Goal: Information Seeking & Learning: Learn about a topic

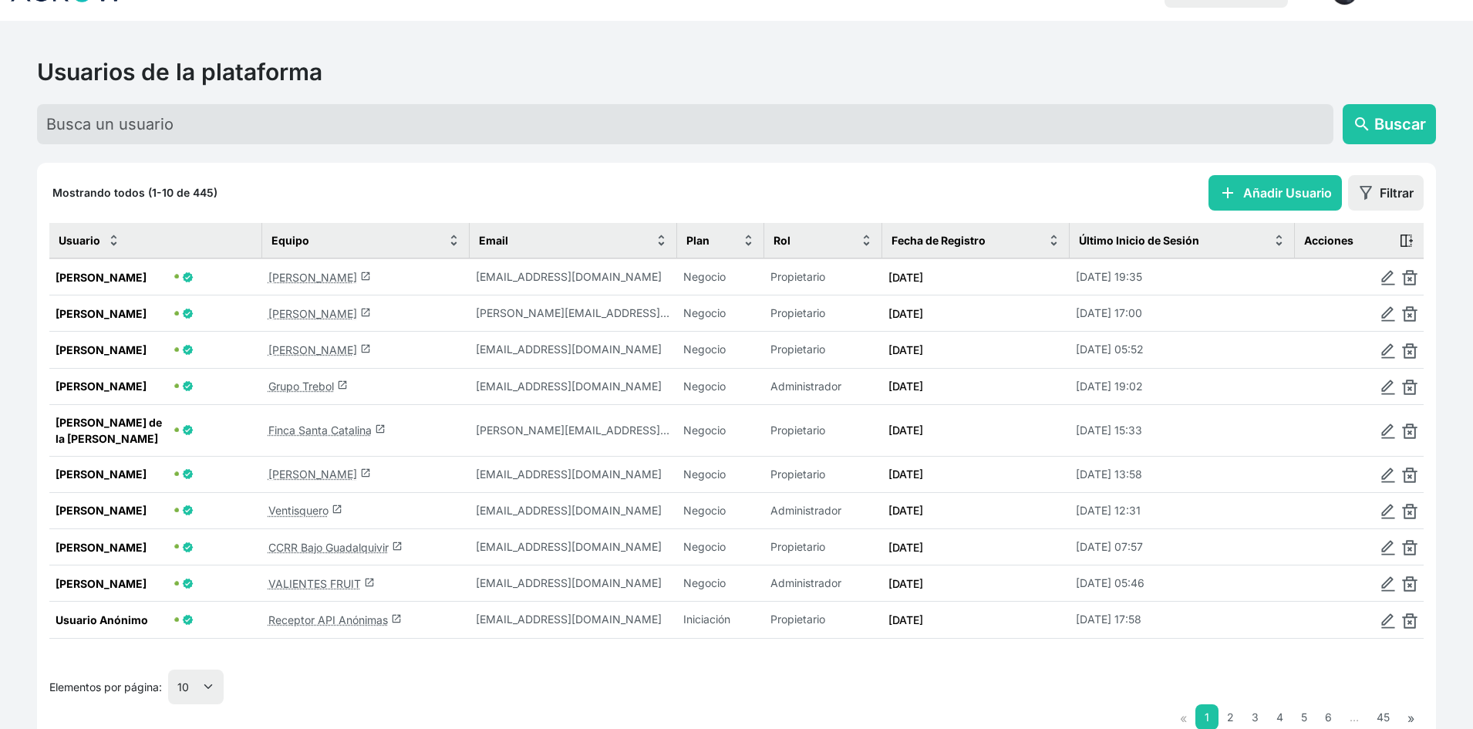
scroll to position [75, 0]
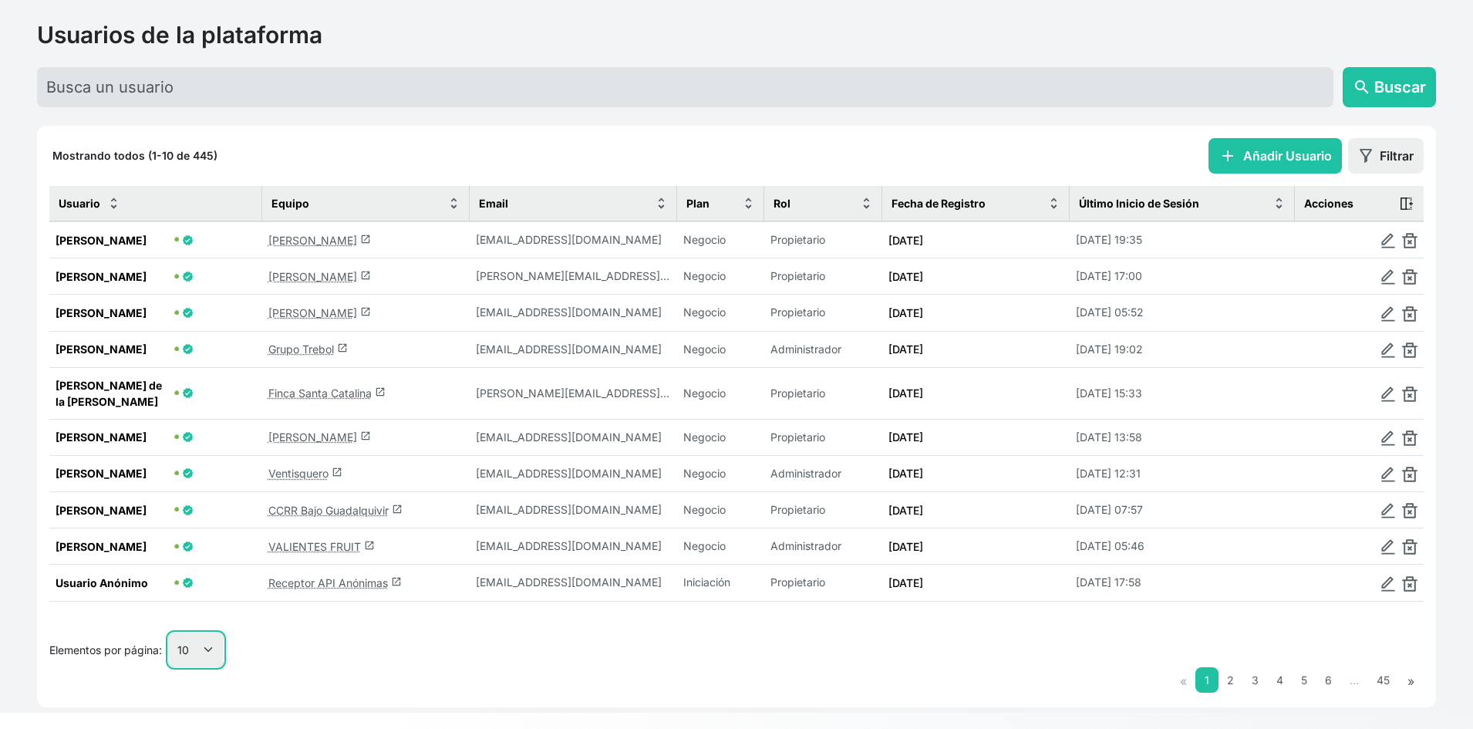
click at [215, 632] on select "10 25 50 100" at bounding box center [196, 649] width 56 height 35
select select "50"
click at [169, 667] on select "10 25 50 100" at bounding box center [196, 649] width 56 height 35
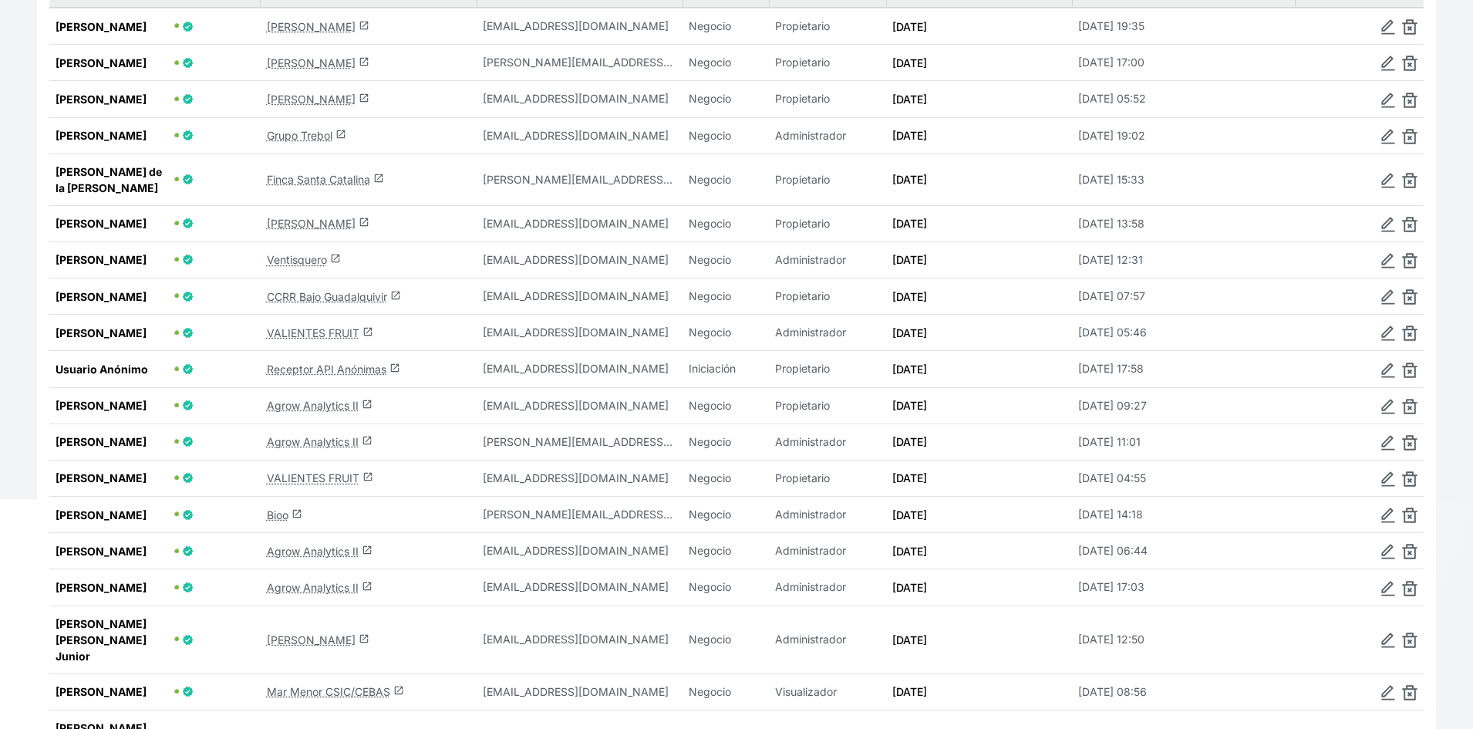
scroll to position [306, 0]
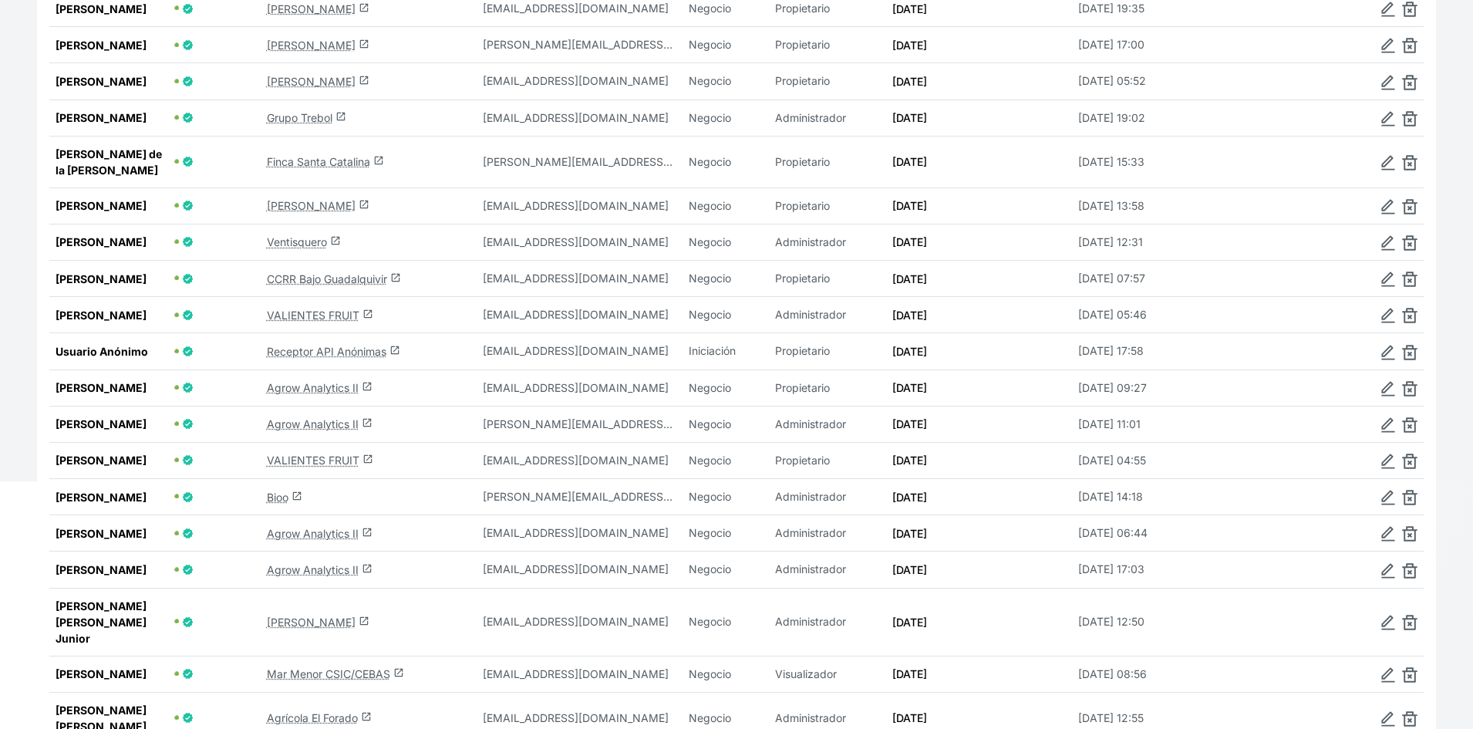
click at [277, 504] on link "Bioo launch" at bounding box center [284, 497] width 35 height 13
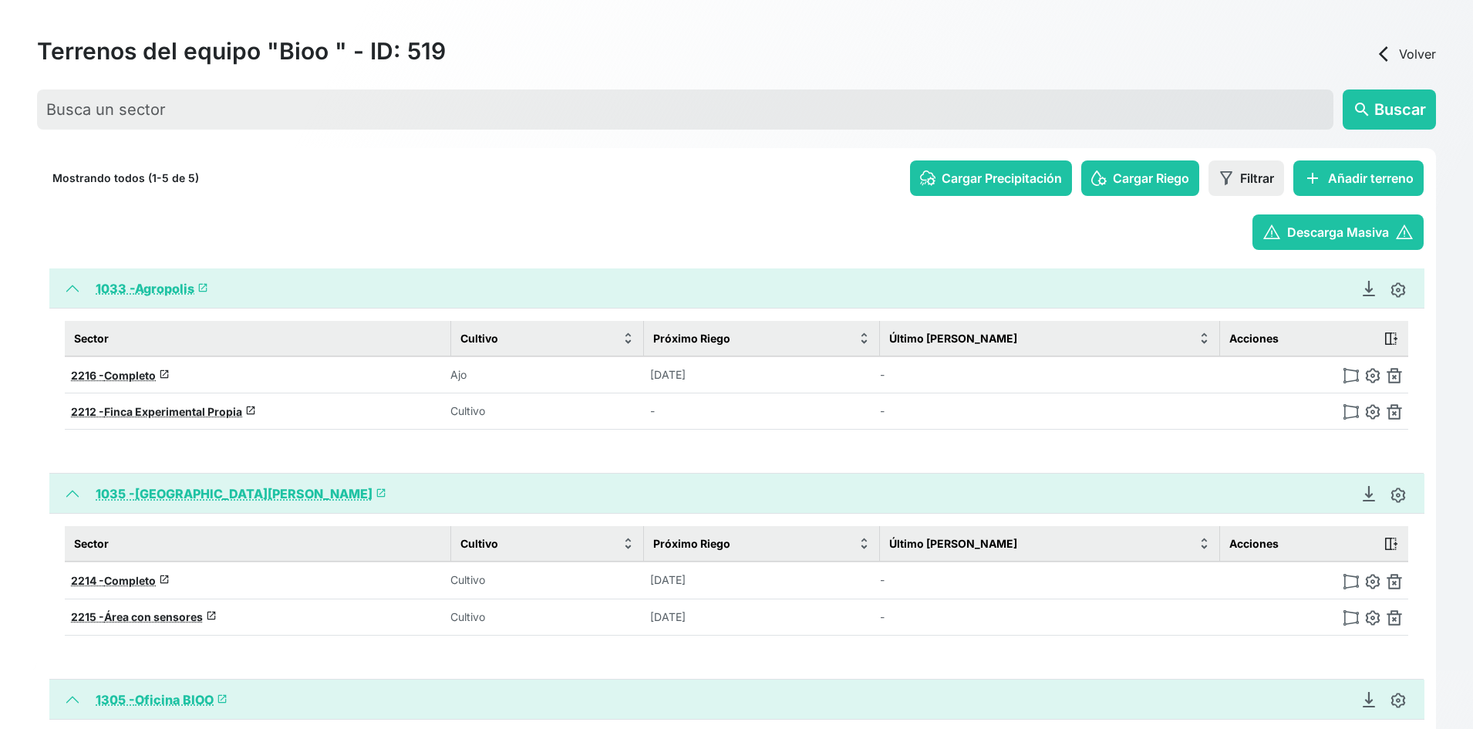
scroll to position [227, 0]
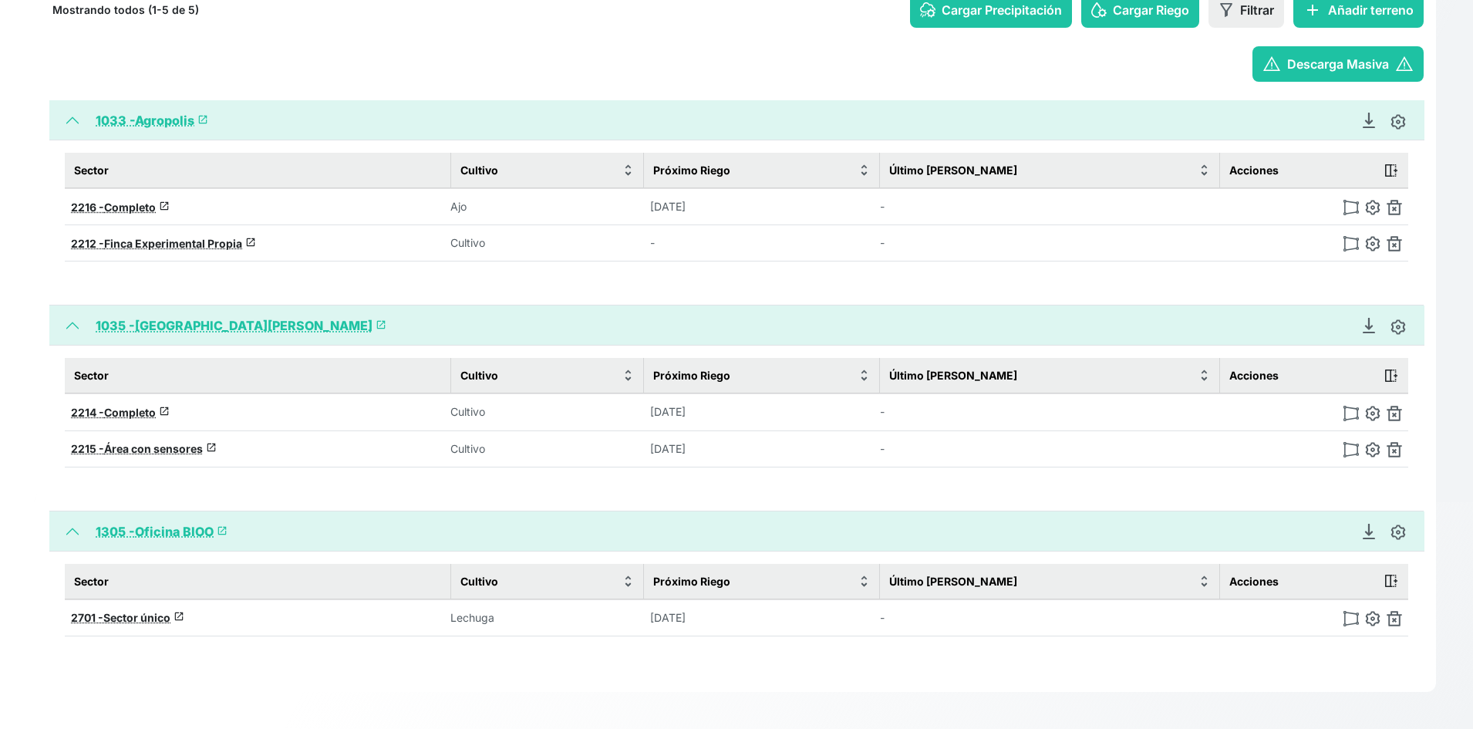
click at [325, 59] on div "warning Descarga Masiva warning" at bounding box center [736, 63] width 1374 height 35
click at [171, 114] on link "1033 - Agropolis launch" at bounding box center [152, 120] width 113 height 15
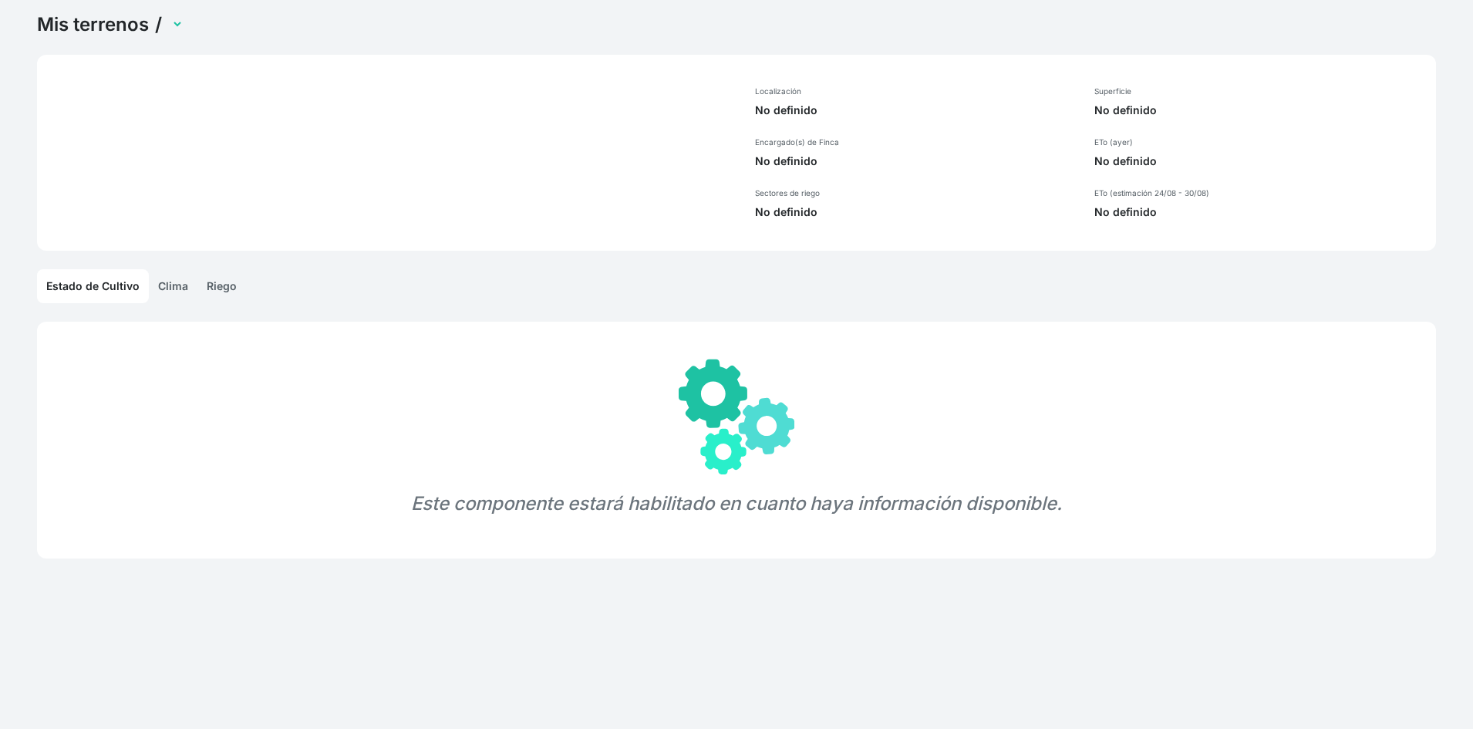
scroll to position [59, 0]
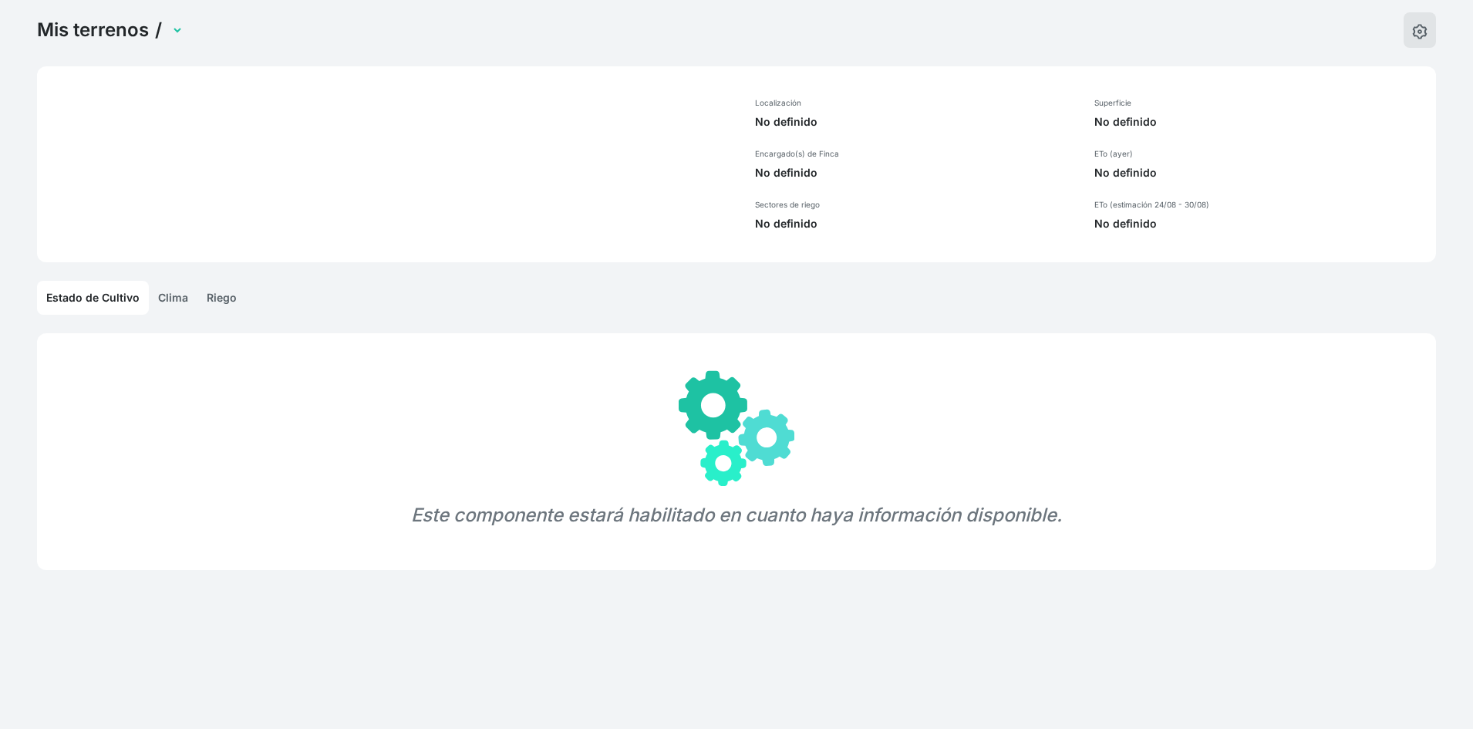
select select "1033"
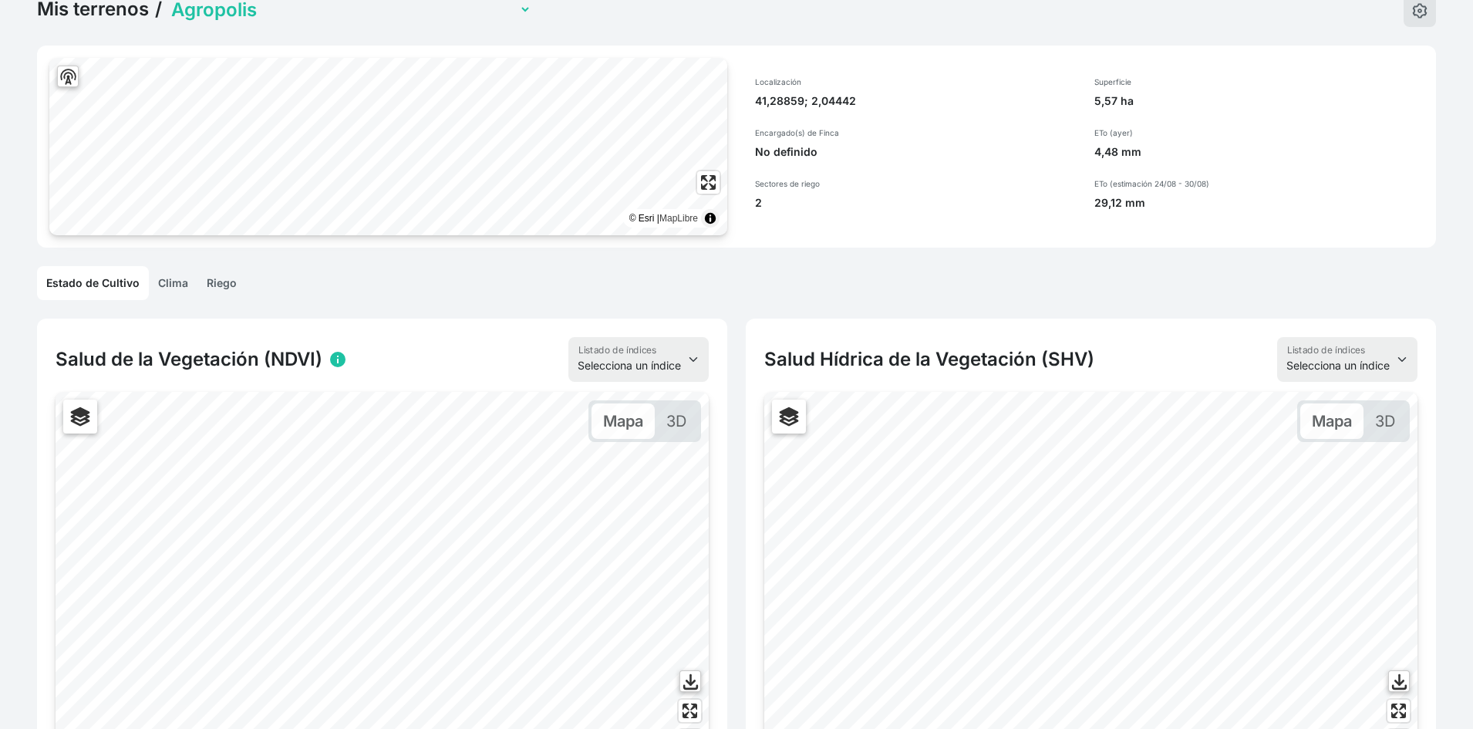
scroll to position [0, 0]
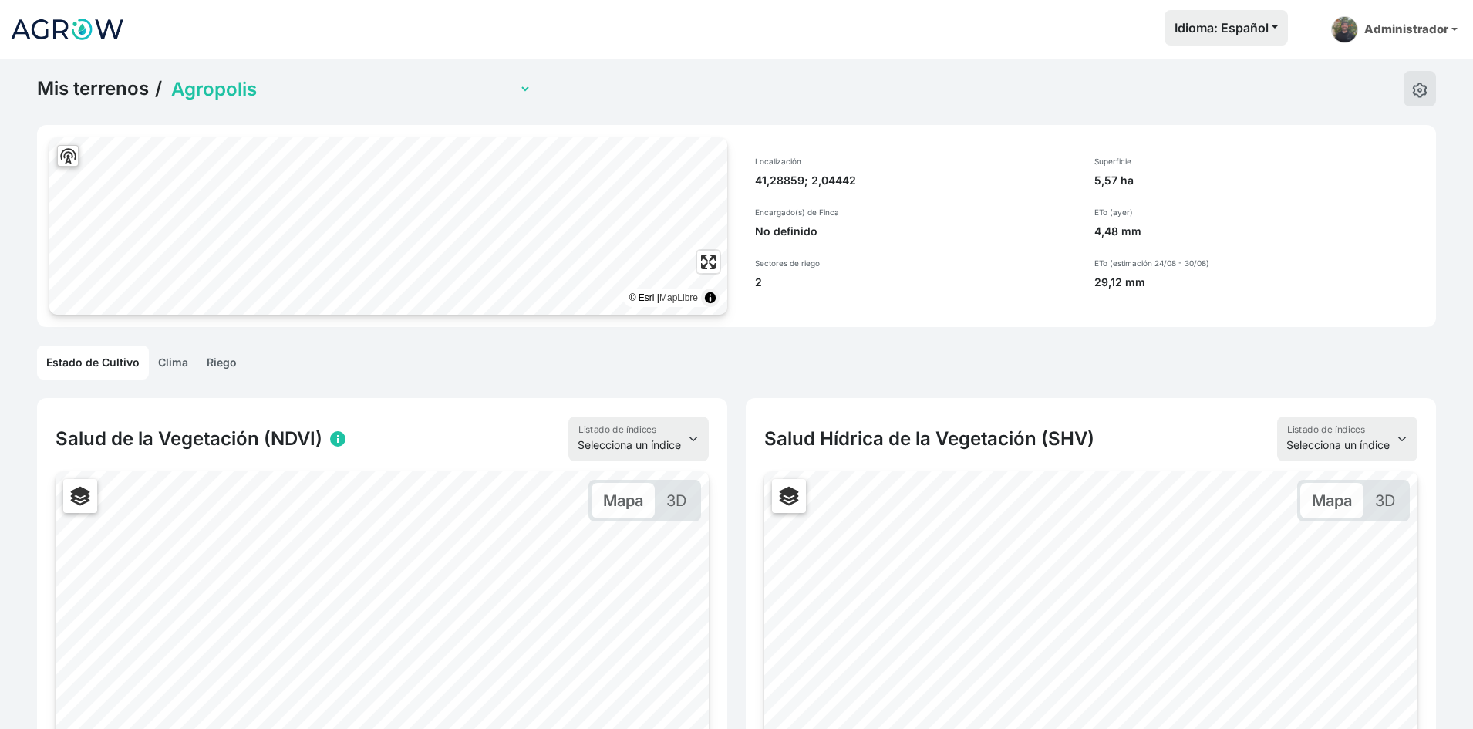
click at [268, 89] on select "Agropolis [GEOGRAPHIC_DATA][PERSON_NAME] Oficina BIOO" at bounding box center [349, 89] width 363 height 24
click at [168, 77] on select "Agropolis [GEOGRAPHIC_DATA][PERSON_NAME] Oficina BIOO" at bounding box center [349, 89] width 363 height 24
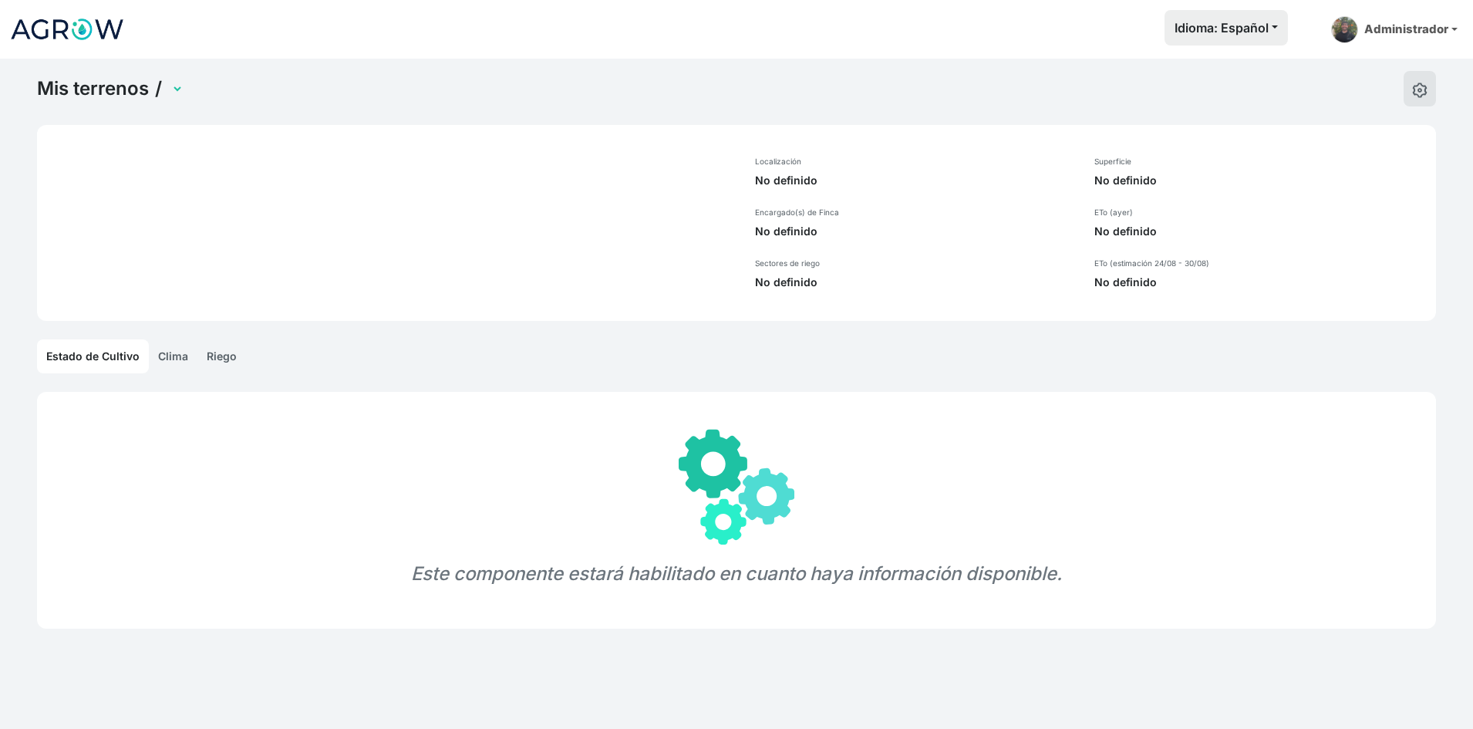
select select "1305"
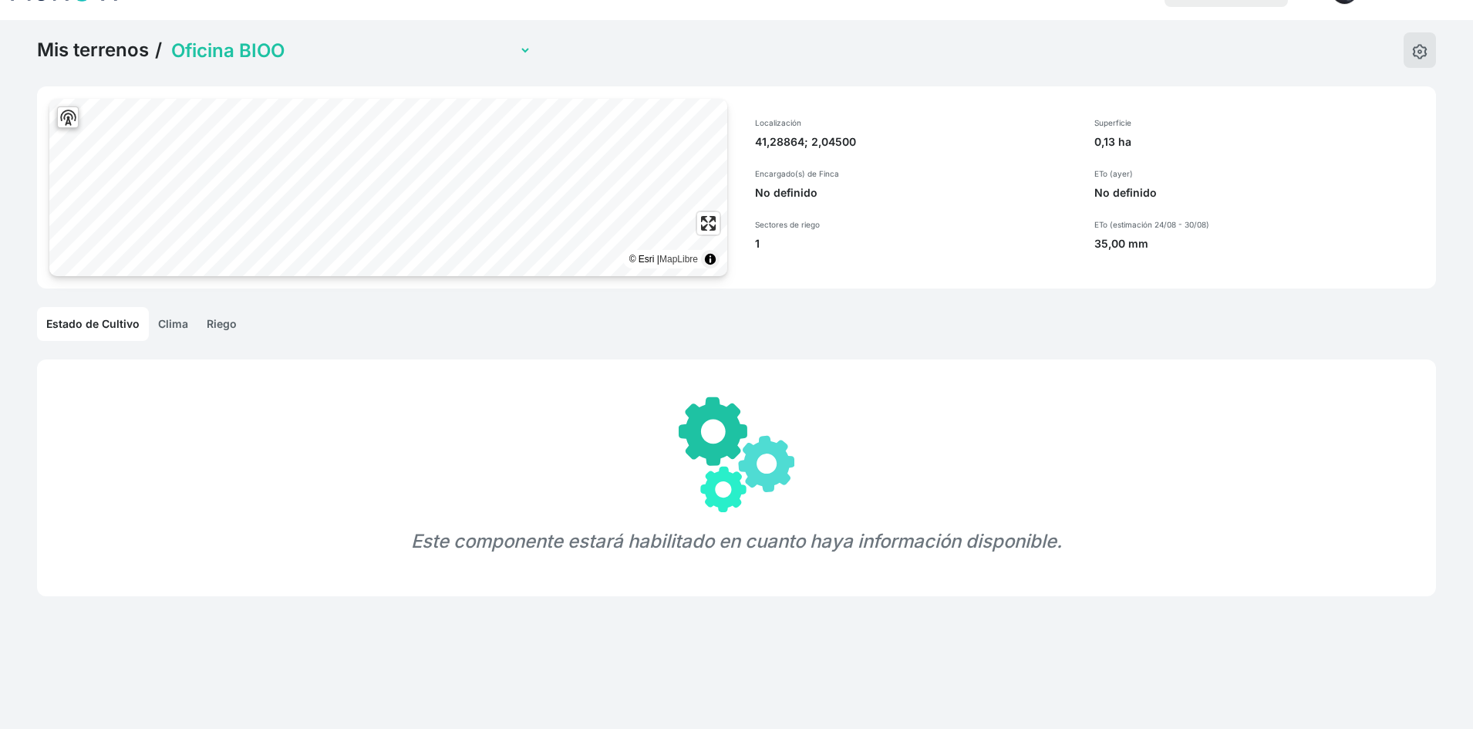
scroll to position [59, 0]
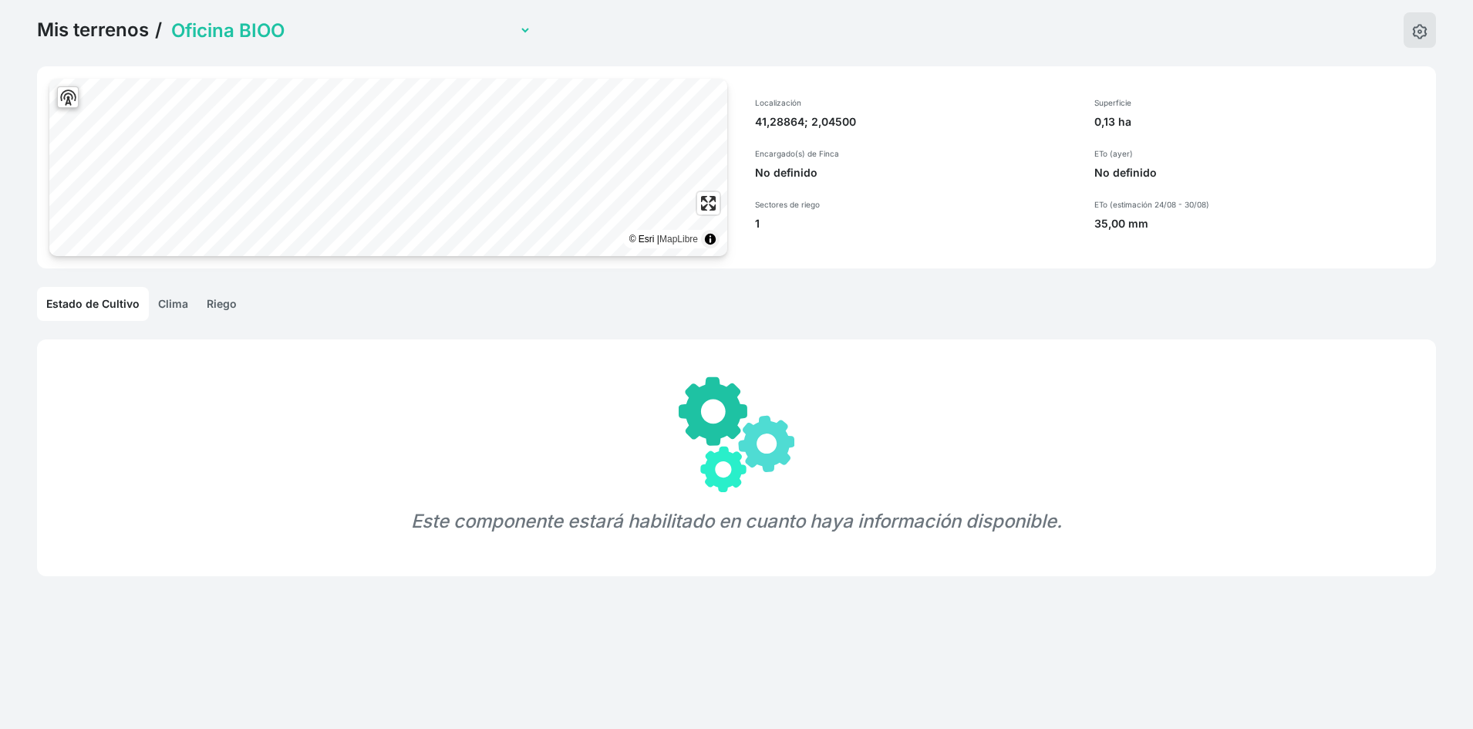
click at [169, 301] on link "Clima" at bounding box center [173, 304] width 49 height 34
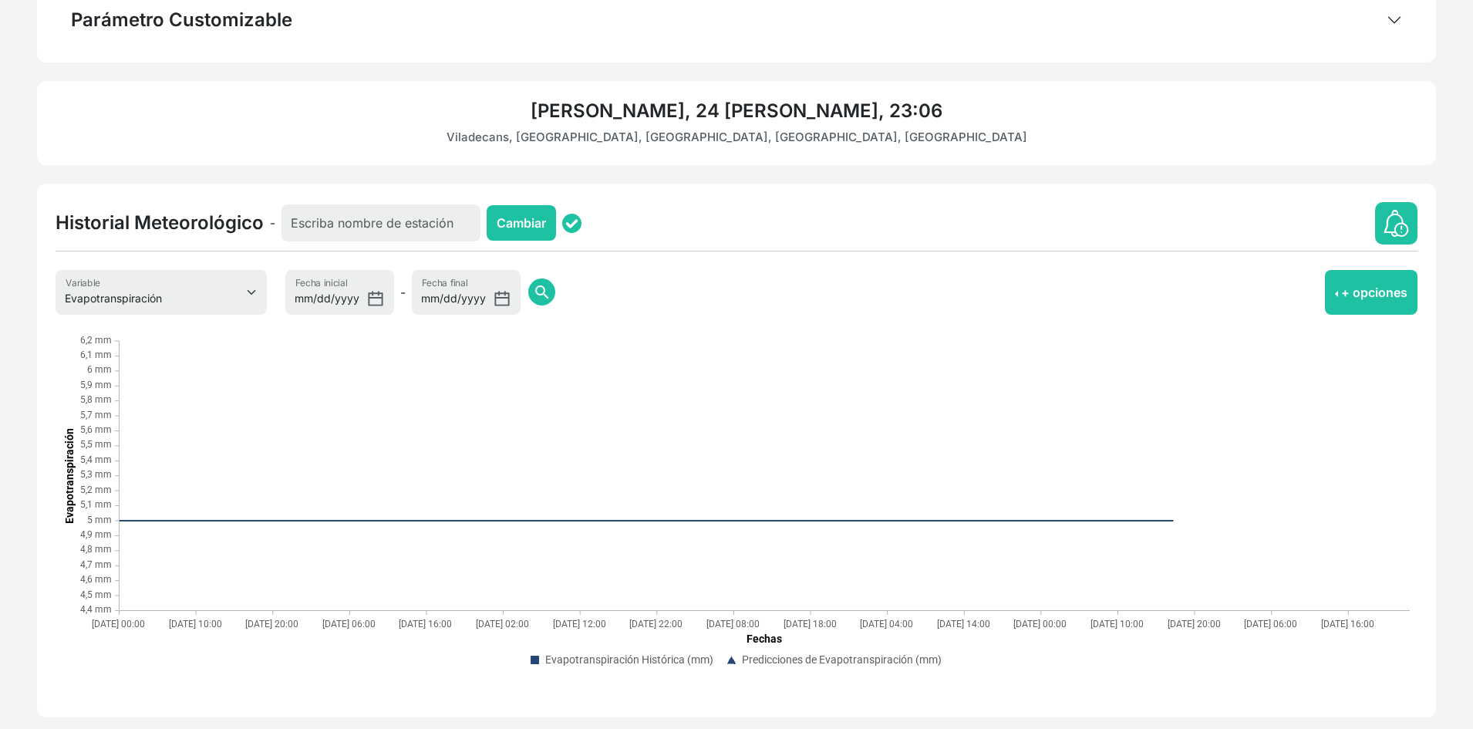
scroll to position [421, 0]
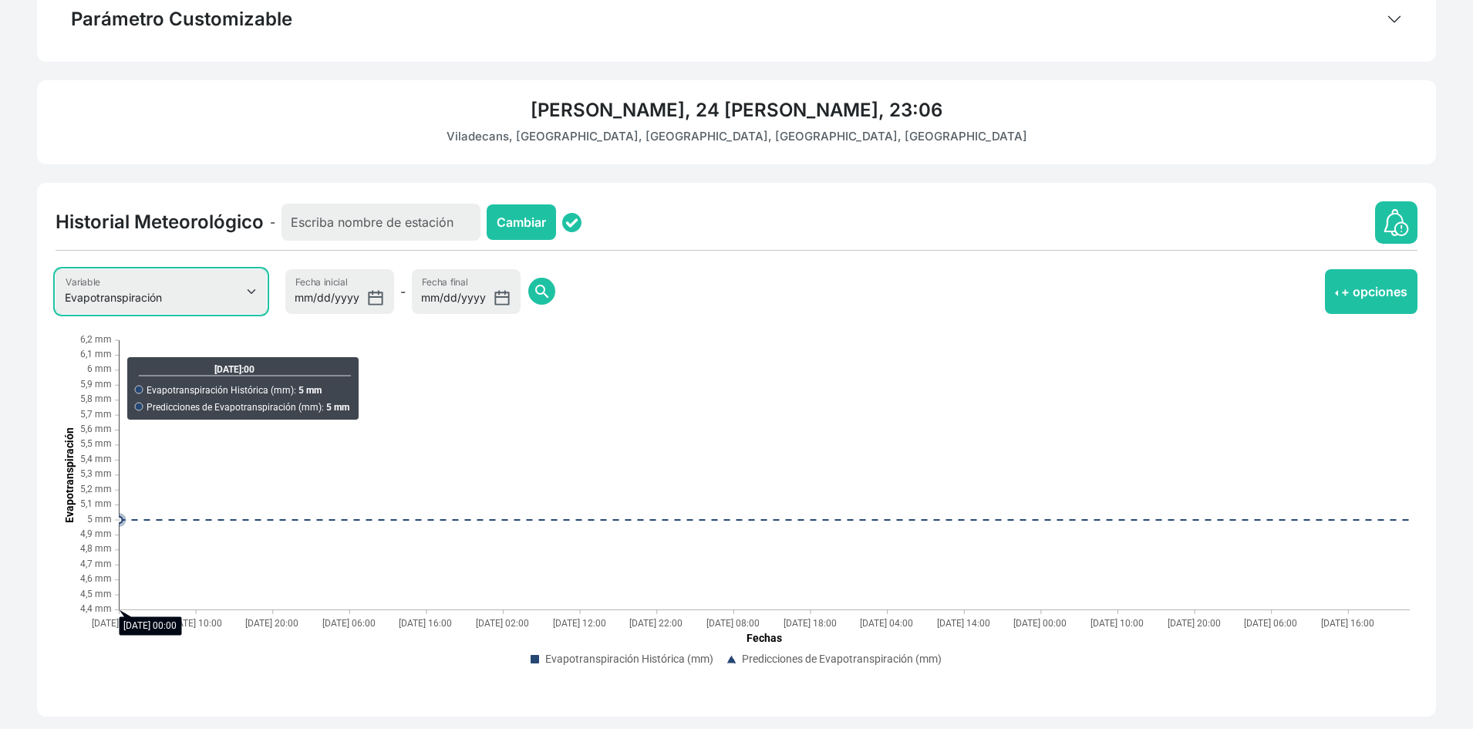
click at [213, 296] on select "Evapotranspiración Temperatura Humedad Relativa Velocidad del viento Precipitac…" at bounding box center [161, 291] width 211 height 45
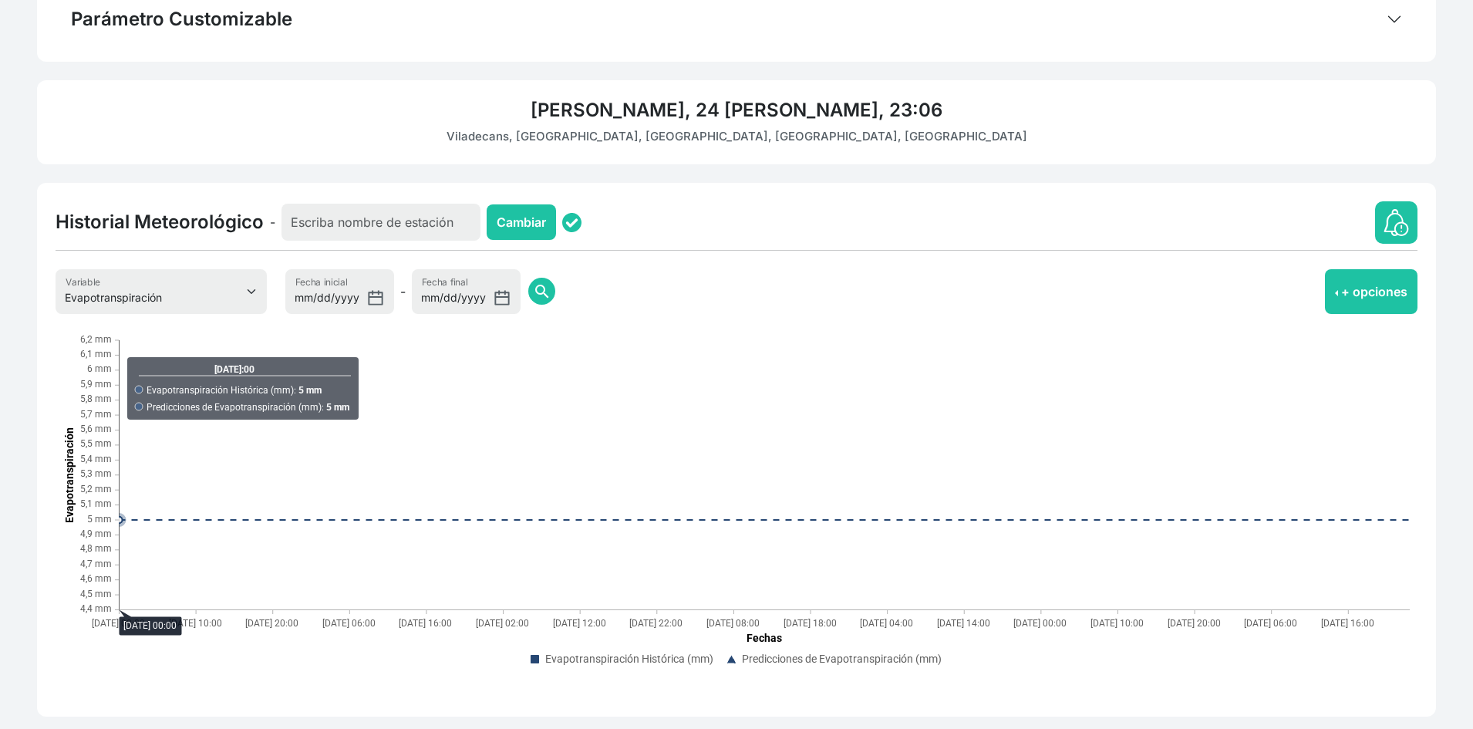
click at [339, 168] on div "Parámetro Customizable Agregar nuevo parámetro Nombre Unidad asignada Las datos…" at bounding box center [737, 347] width 1418 height 740
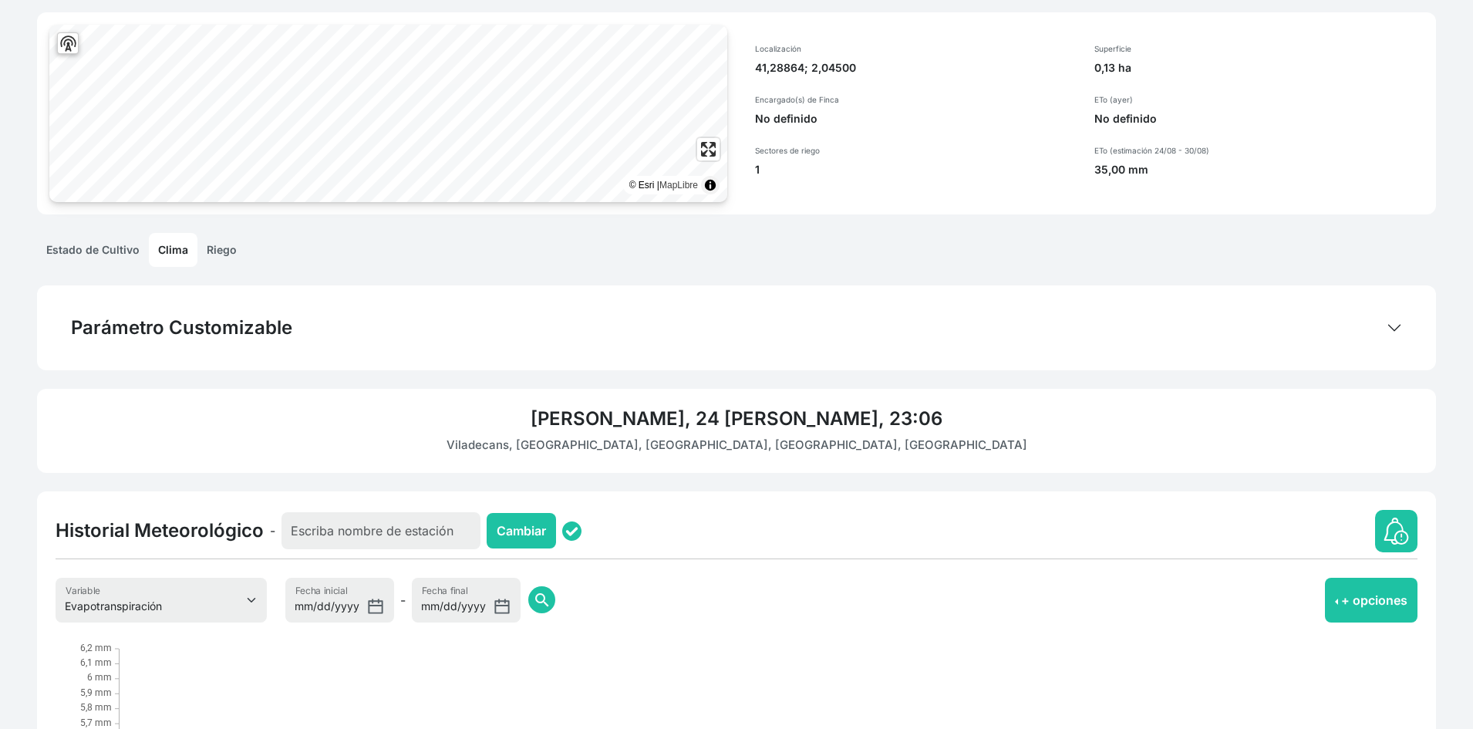
click at [217, 260] on link "Riego" at bounding box center [221, 250] width 49 height 34
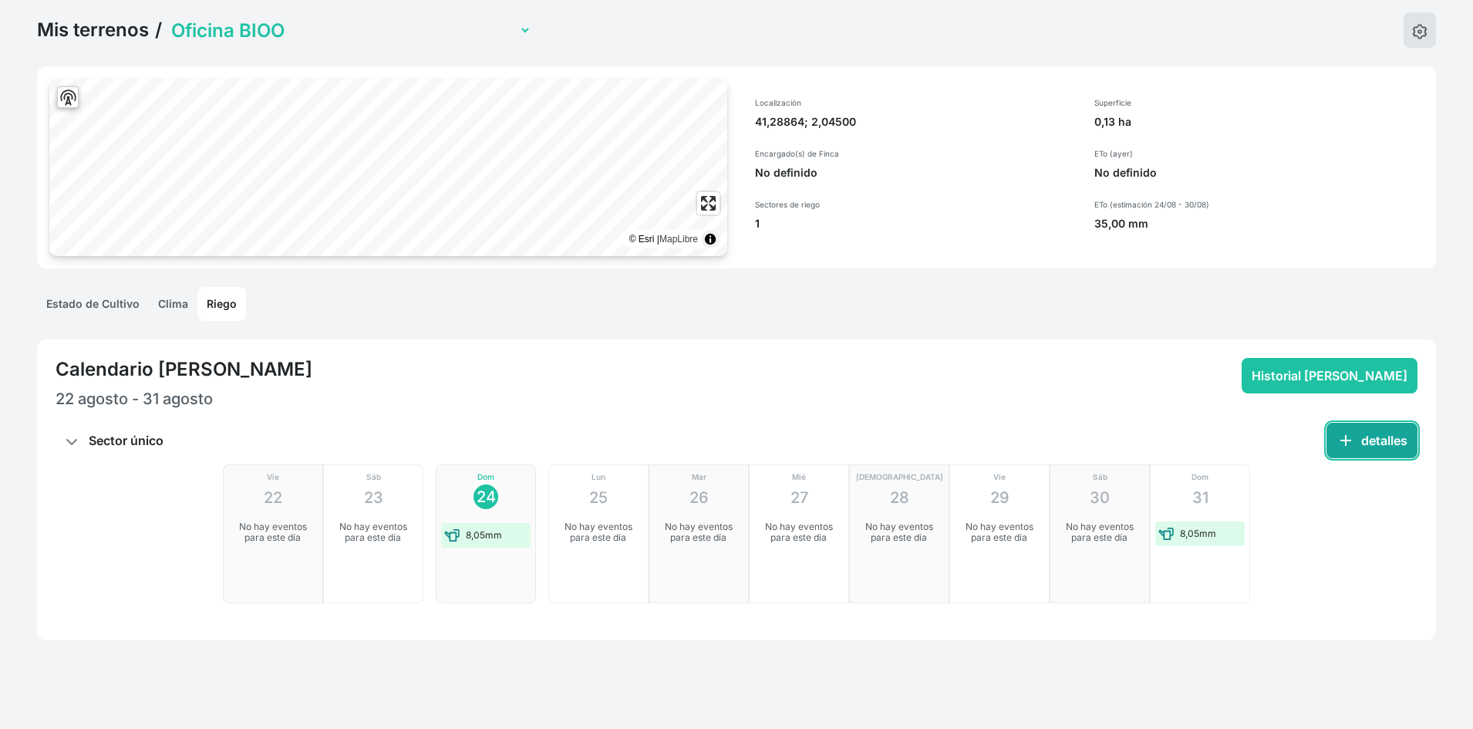
click at [1388, 437] on button "add detalles" at bounding box center [1372, 440] width 91 height 35
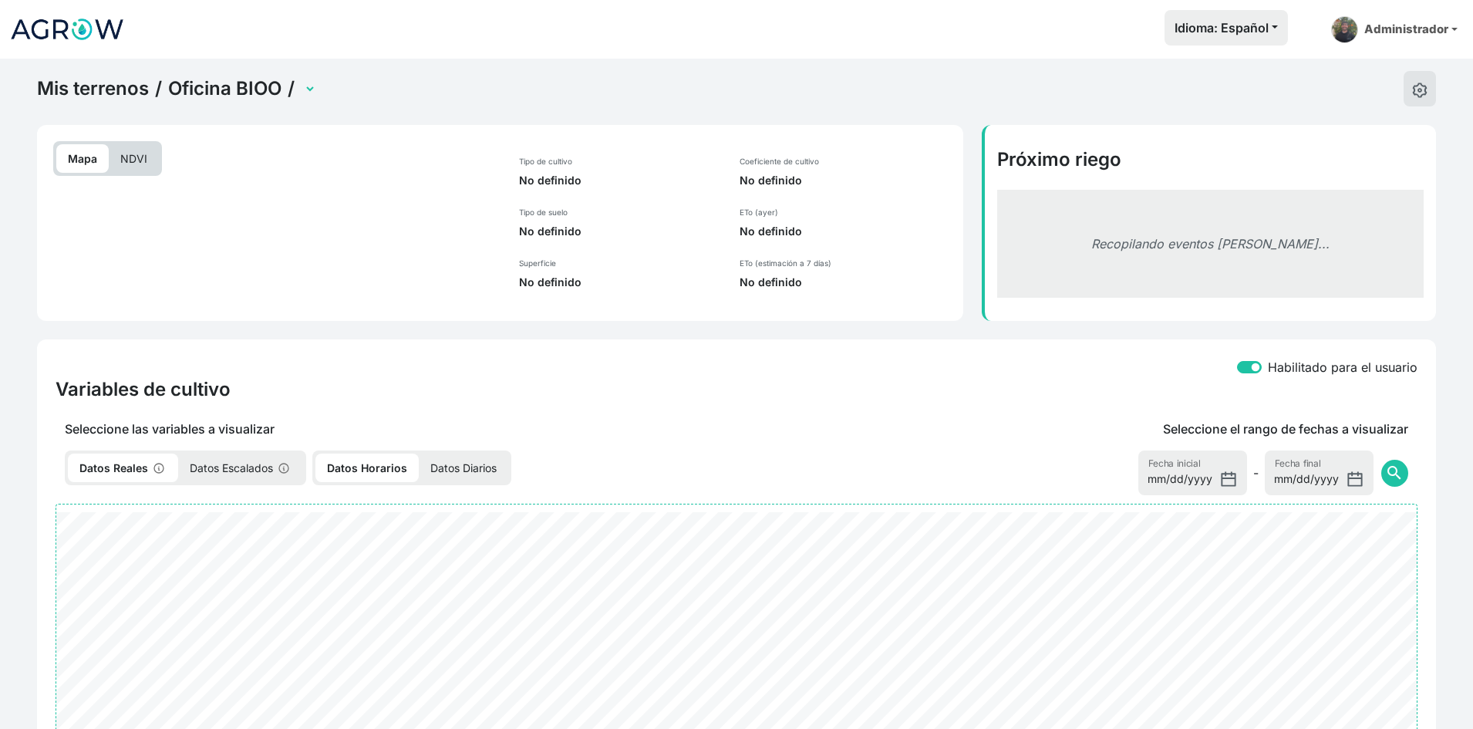
select select "2701"
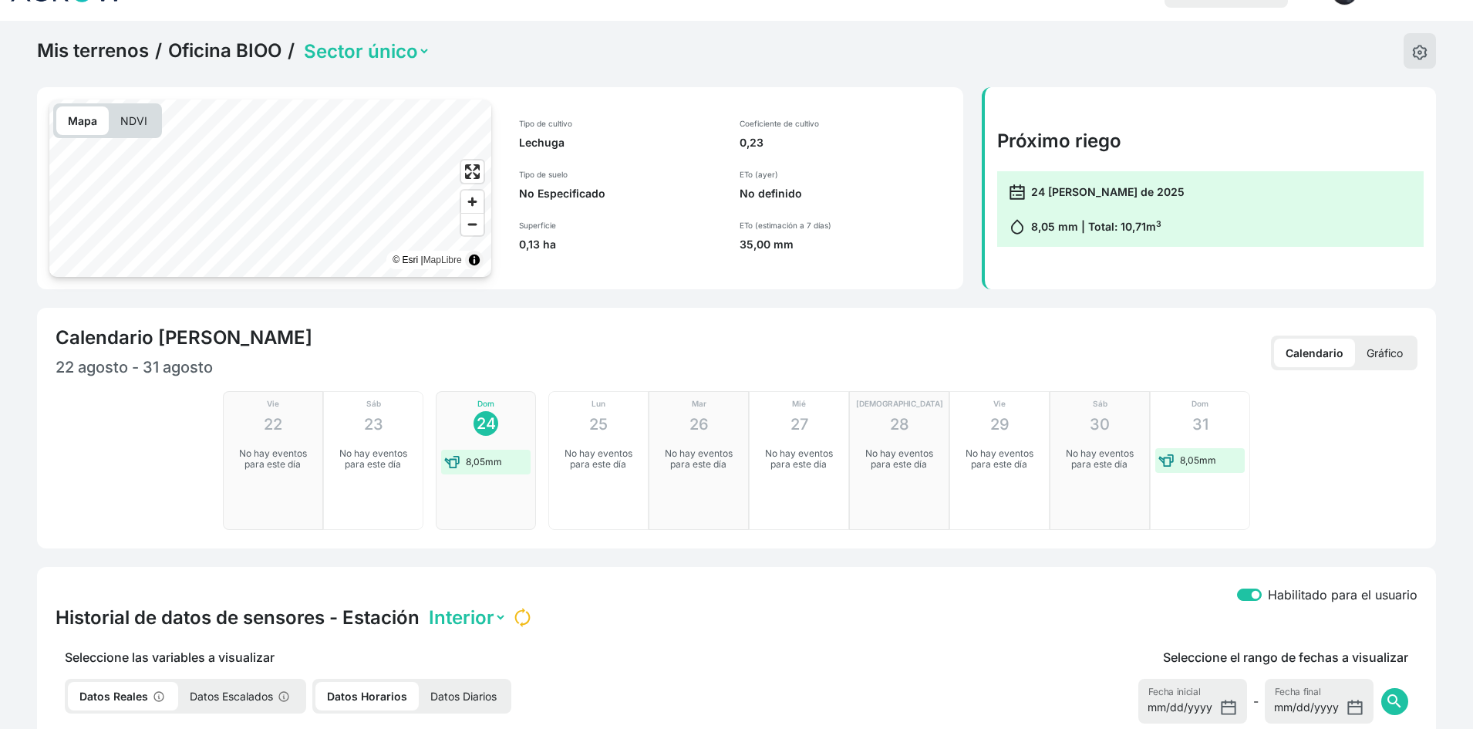
scroll to position [77, 0]
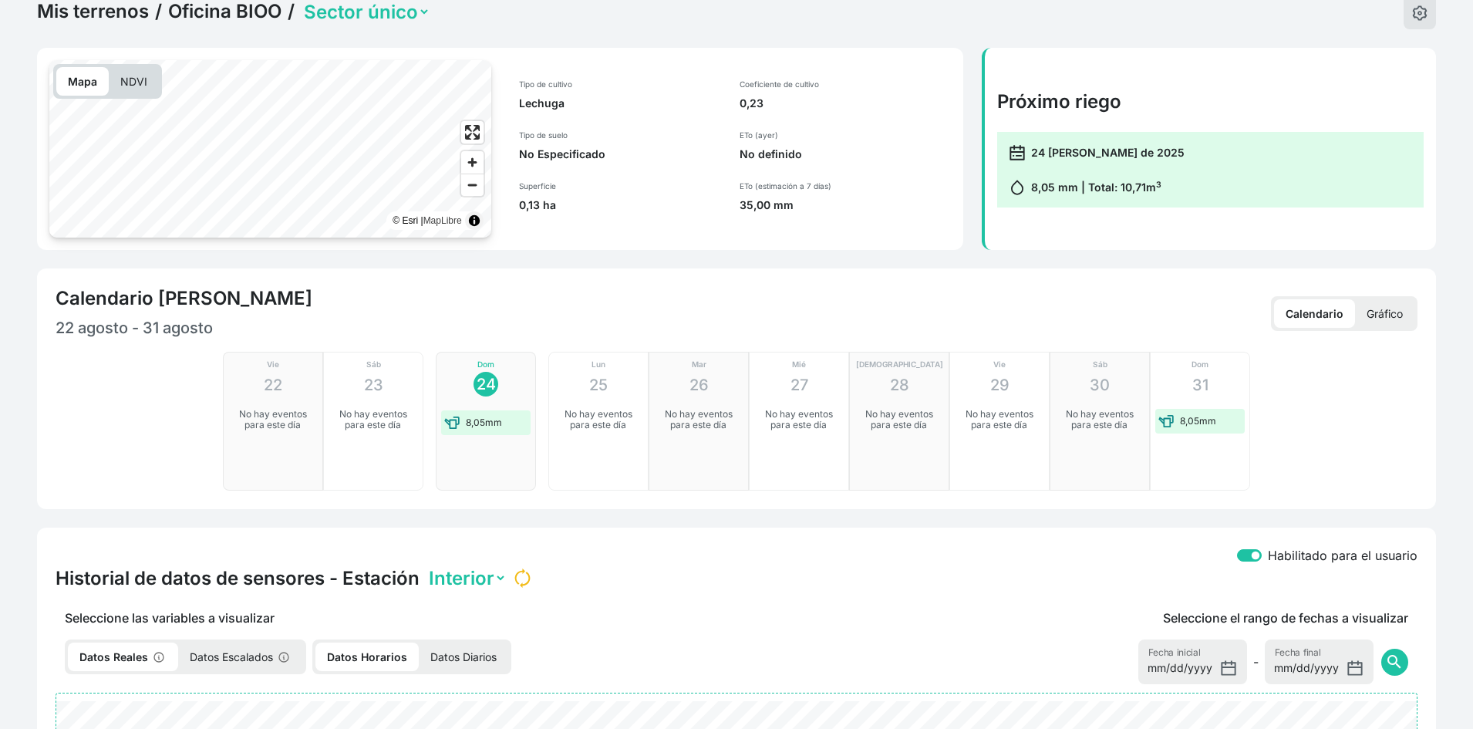
click at [1378, 312] on p "Gráfico" at bounding box center [1384, 313] width 59 height 29
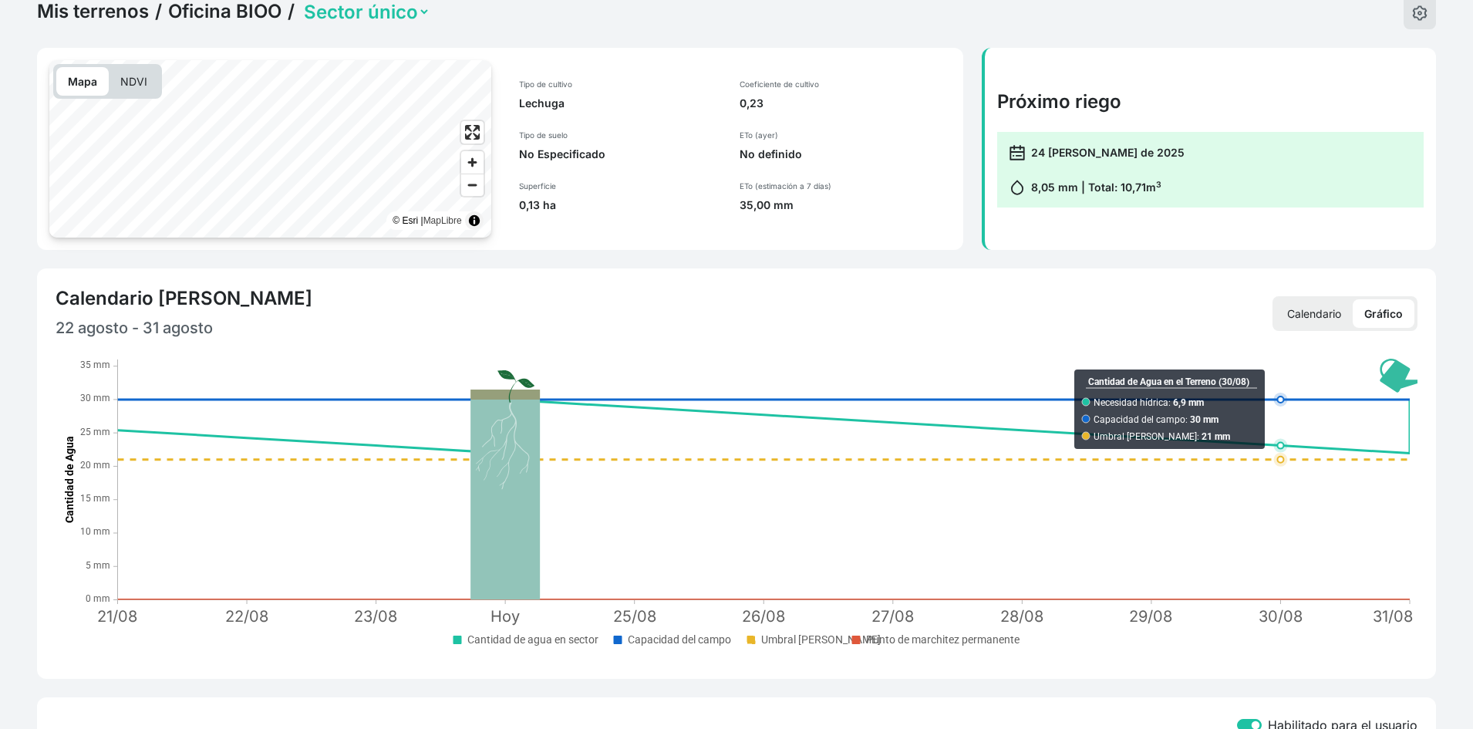
click at [1311, 309] on p "Calendario" at bounding box center [1314, 313] width 77 height 29
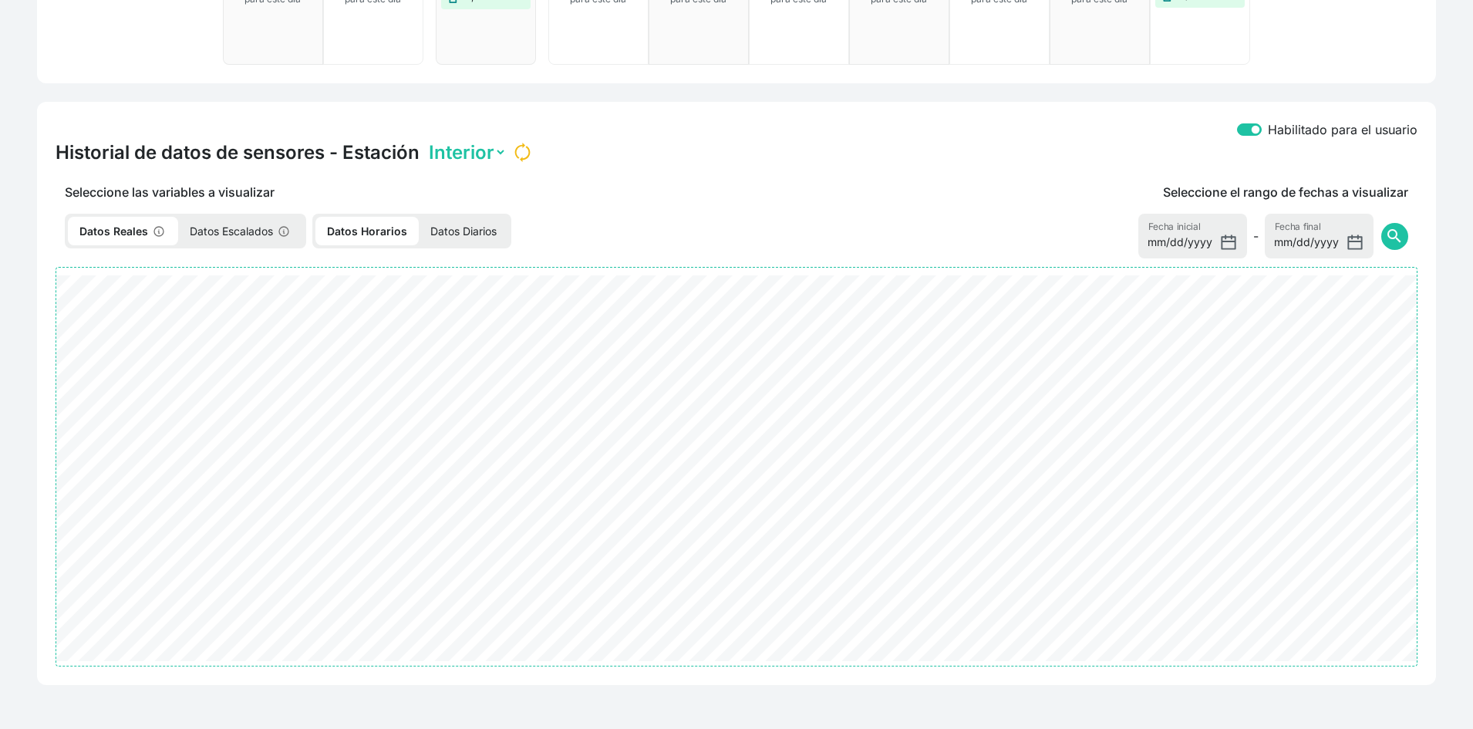
scroll to position [514, 0]
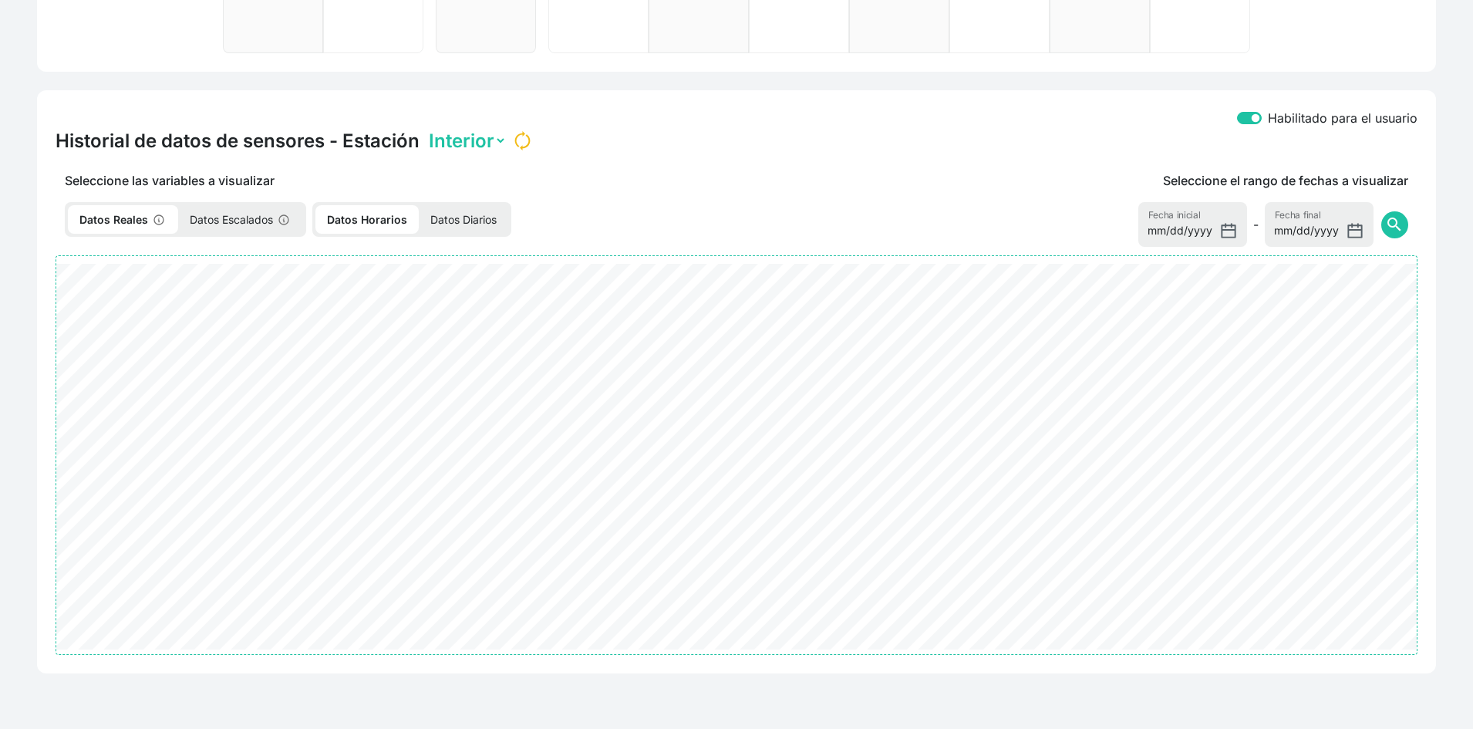
click at [478, 137] on select "Interior" at bounding box center [466, 141] width 81 height 24
click at [641, 192] on div "Seleccione las variables a visualizar Datos Reales Datos Escalados Datos Horari…" at bounding box center [448, 210] width 805 height 78
click at [214, 221] on p "Datos Escalados" at bounding box center [240, 219] width 125 height 29
click at [230, 210] on p "Datos Escalados" at bounding box center [240, 219] width 125 height 29
click at [230, 216] on p "Datos Escalados" at bounding box center [240, 219] width 125 height 29
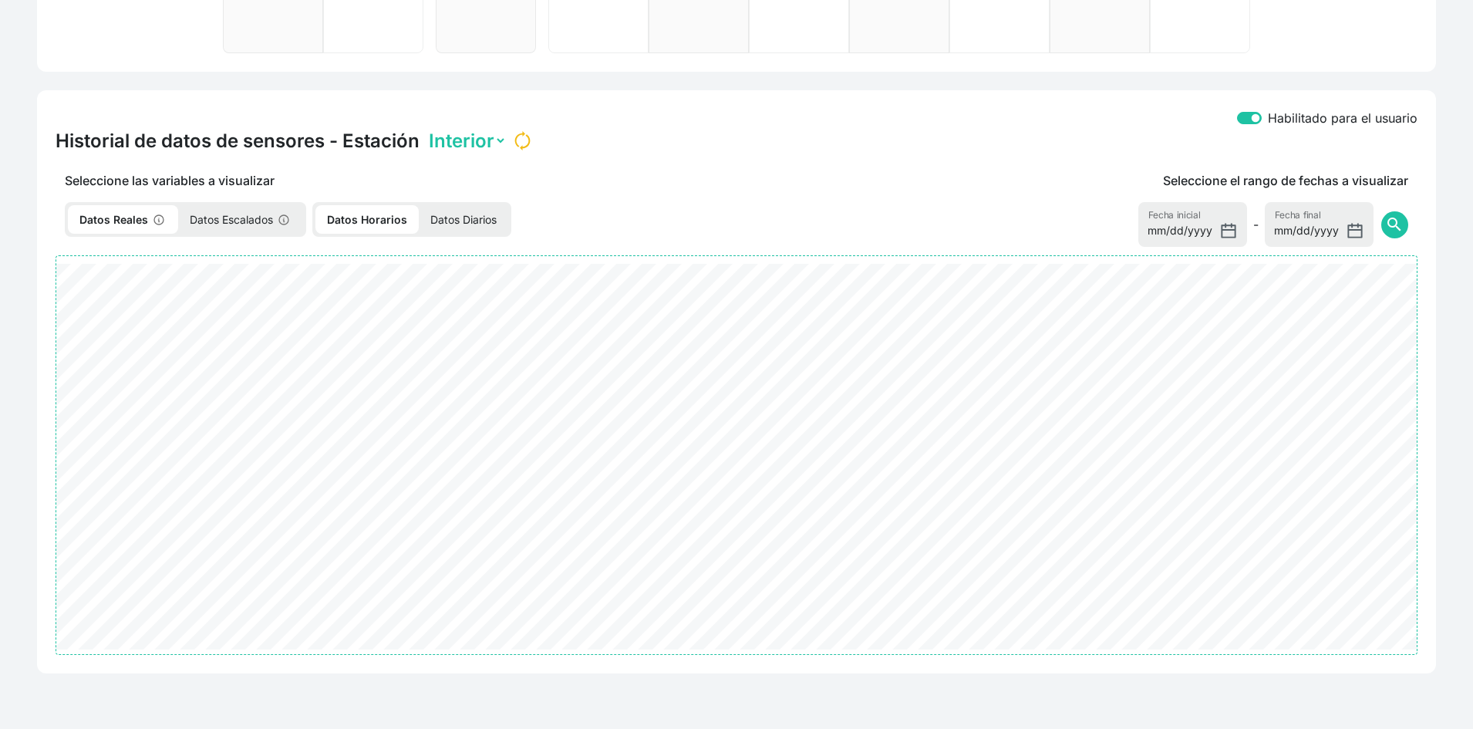
click at [135, 225] on p "Datos Reales" at bounding box center [123, 219] width 110 height 29
click at [460, 215] on p "Datos Diarios" at bounding box center [463, 219] width 89 height 29
click at [494, 147] on select "Interior" at bounding box center [466, 141] width 81 height 24
click at [426, 129] on select "Interior" at bounding box center [466, 141] width 81 height 24
click at [220, 216] on p "Datos Escalados" at bounding box center [240, 219] width 125 height 29
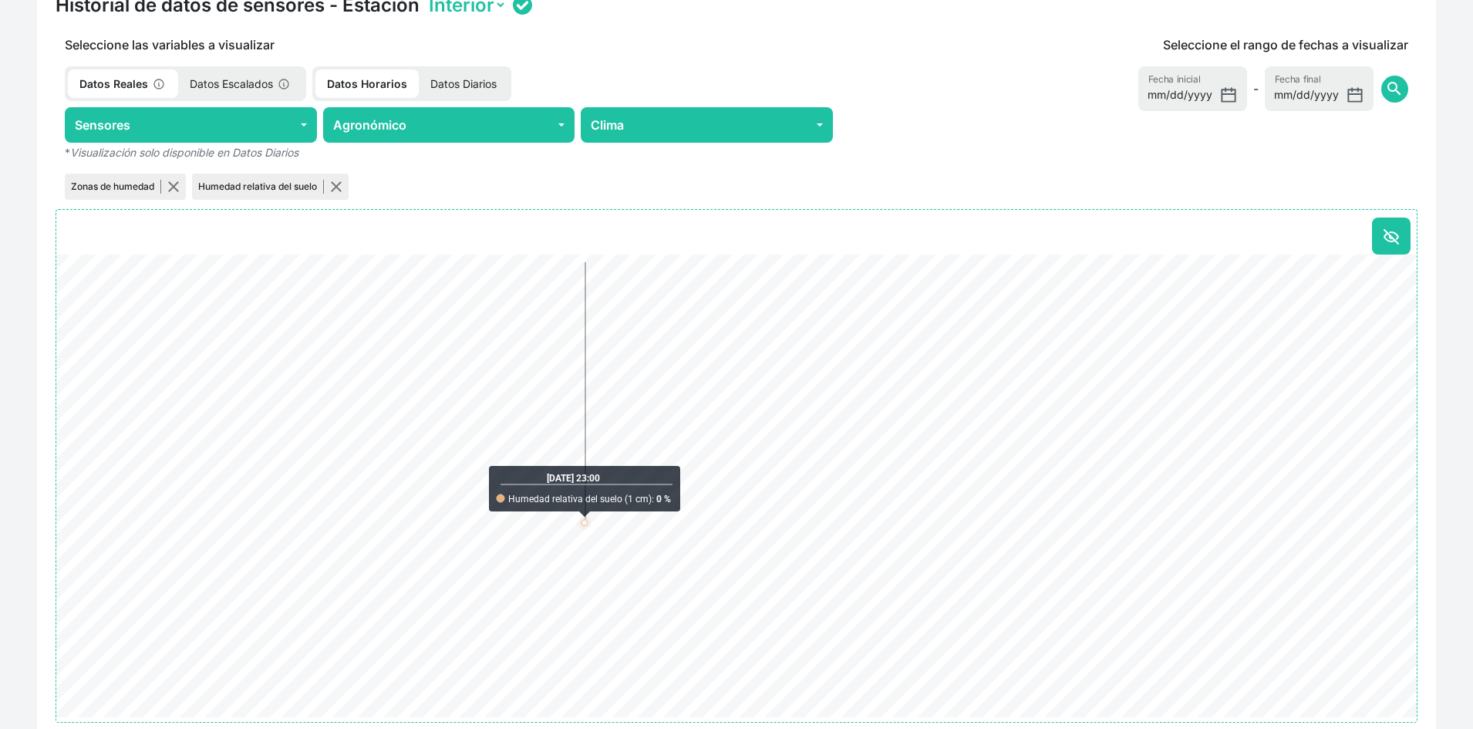
scroll to position [694, 0]
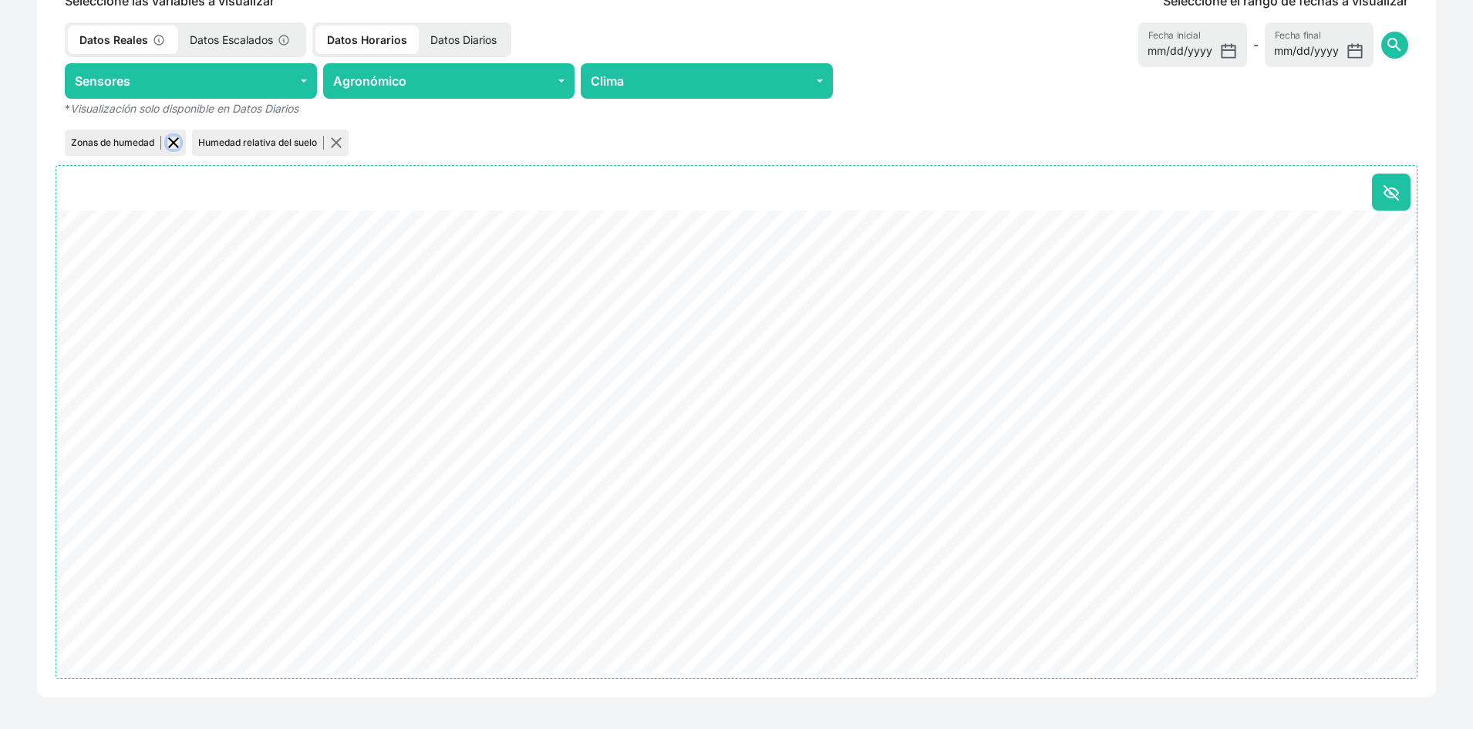
click at [170, 143] on button "button" at bounding box center [173, 143] width 12 height 12
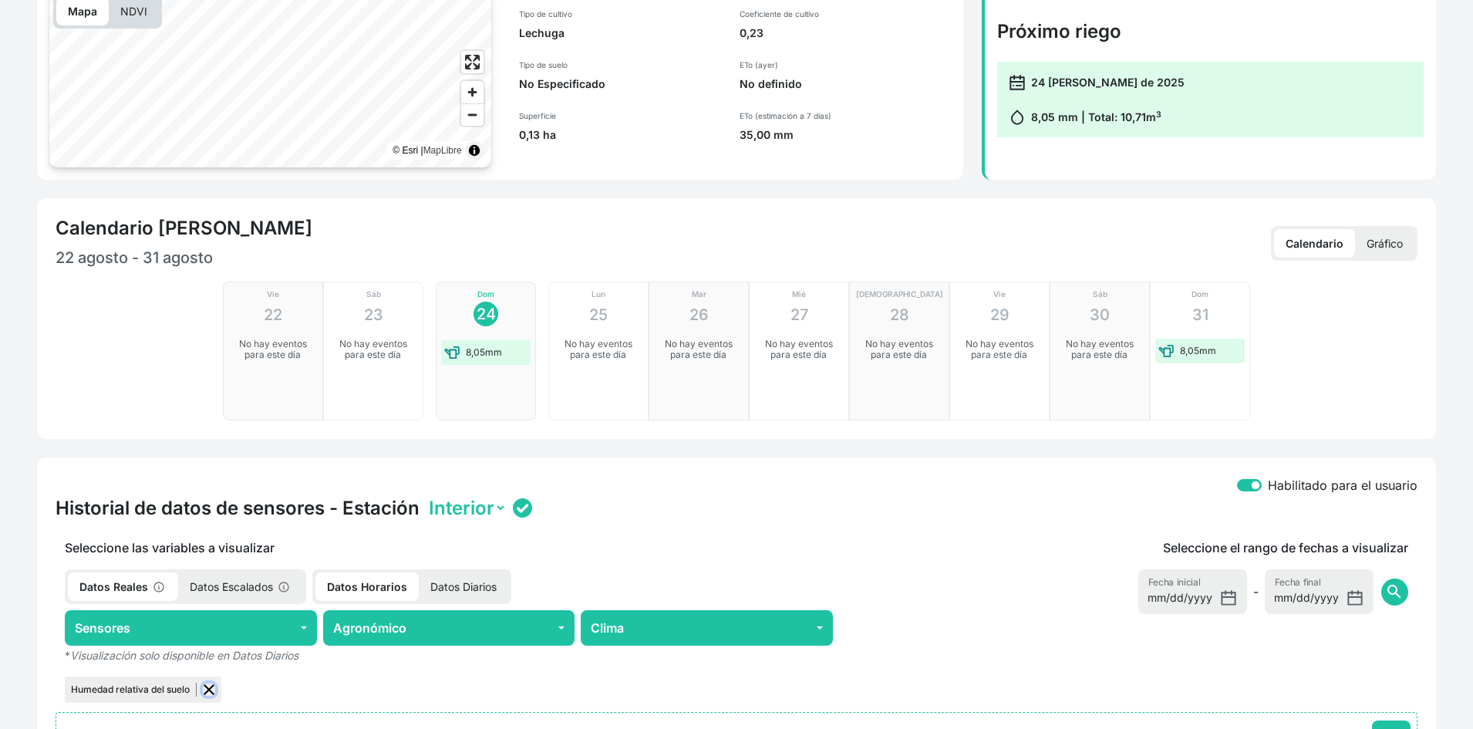
scroll to position [309, 0]
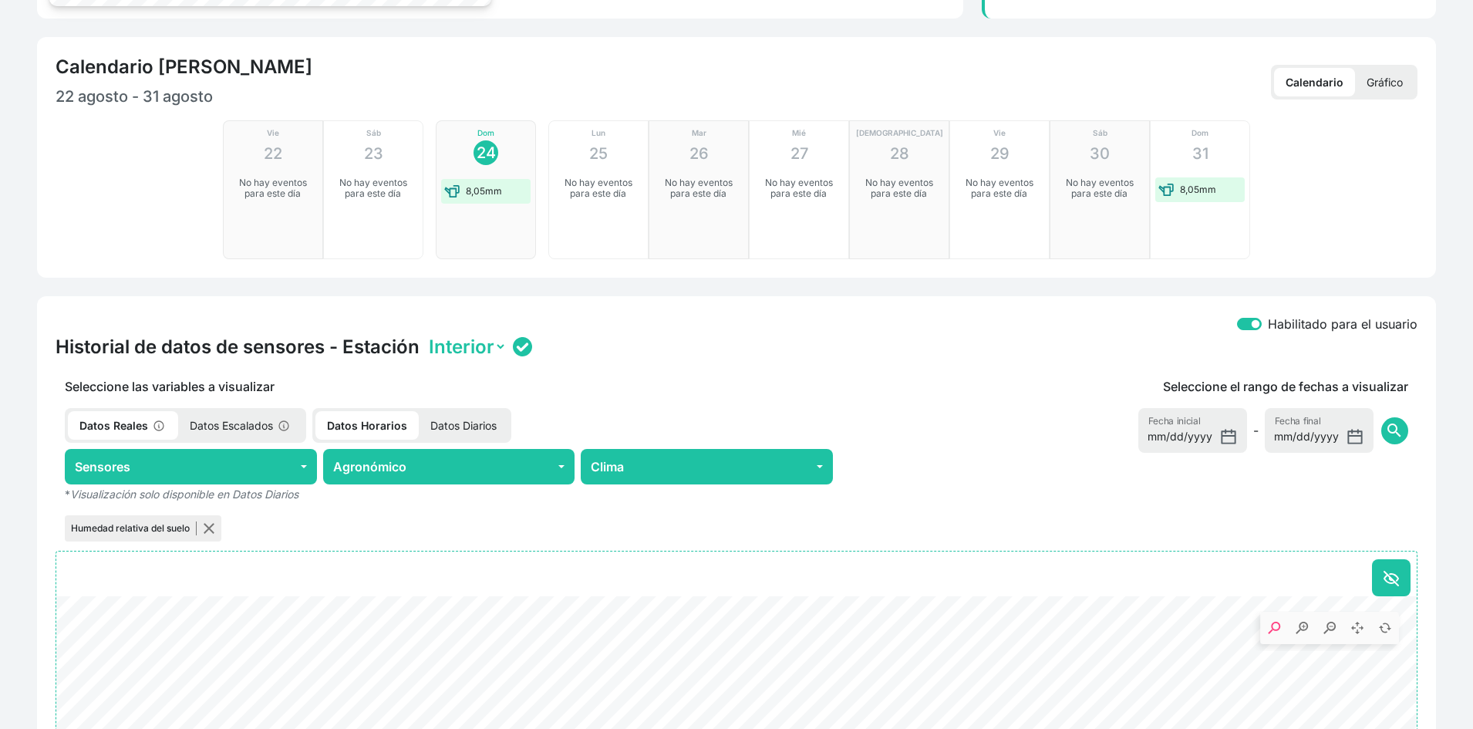
click at [483, 348] on select "Interior" at bounding box center [466, 347] width 81 height 24
click at [659, 340] on div "Historial de datos de sensores - Estación Interior" at bounding box center [737, 347] width 1362 height 24
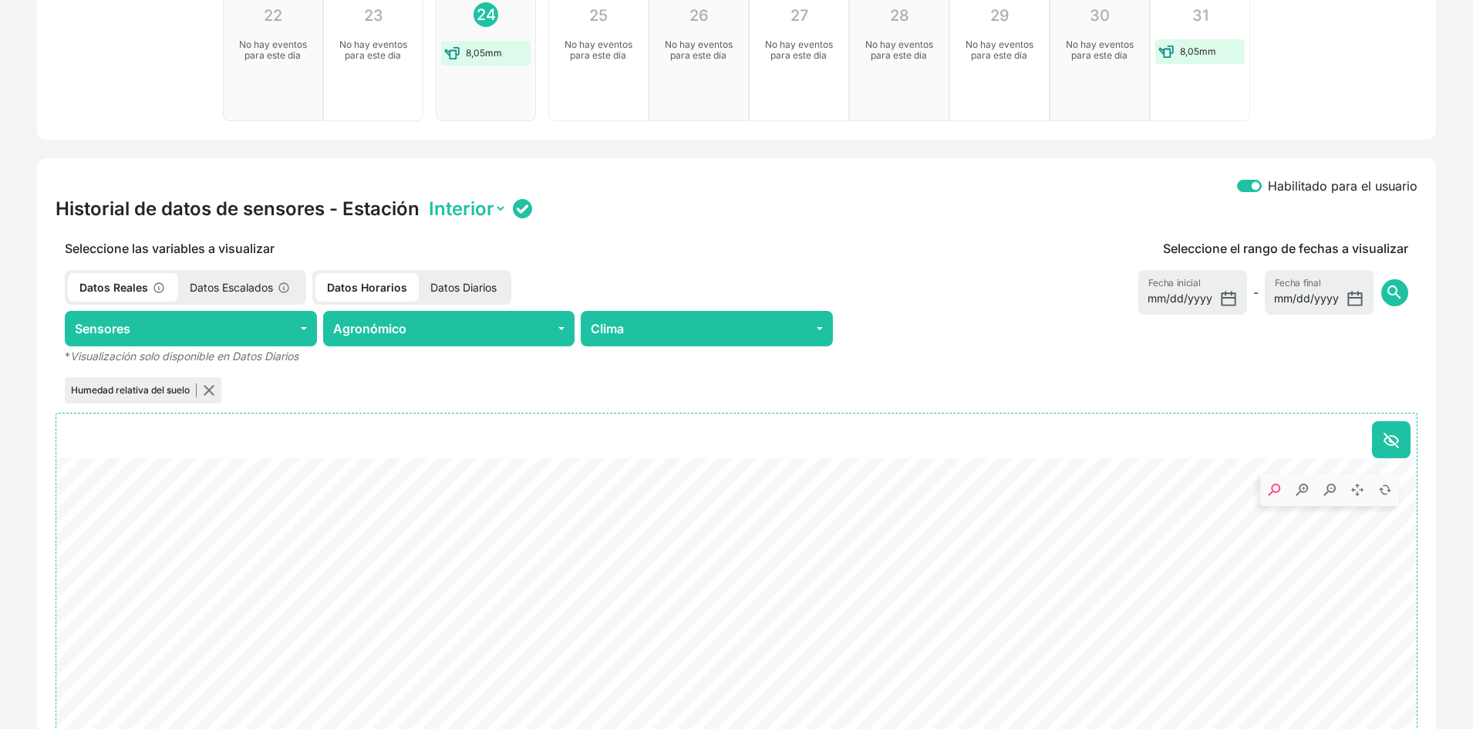
scroll to position [231, 0]
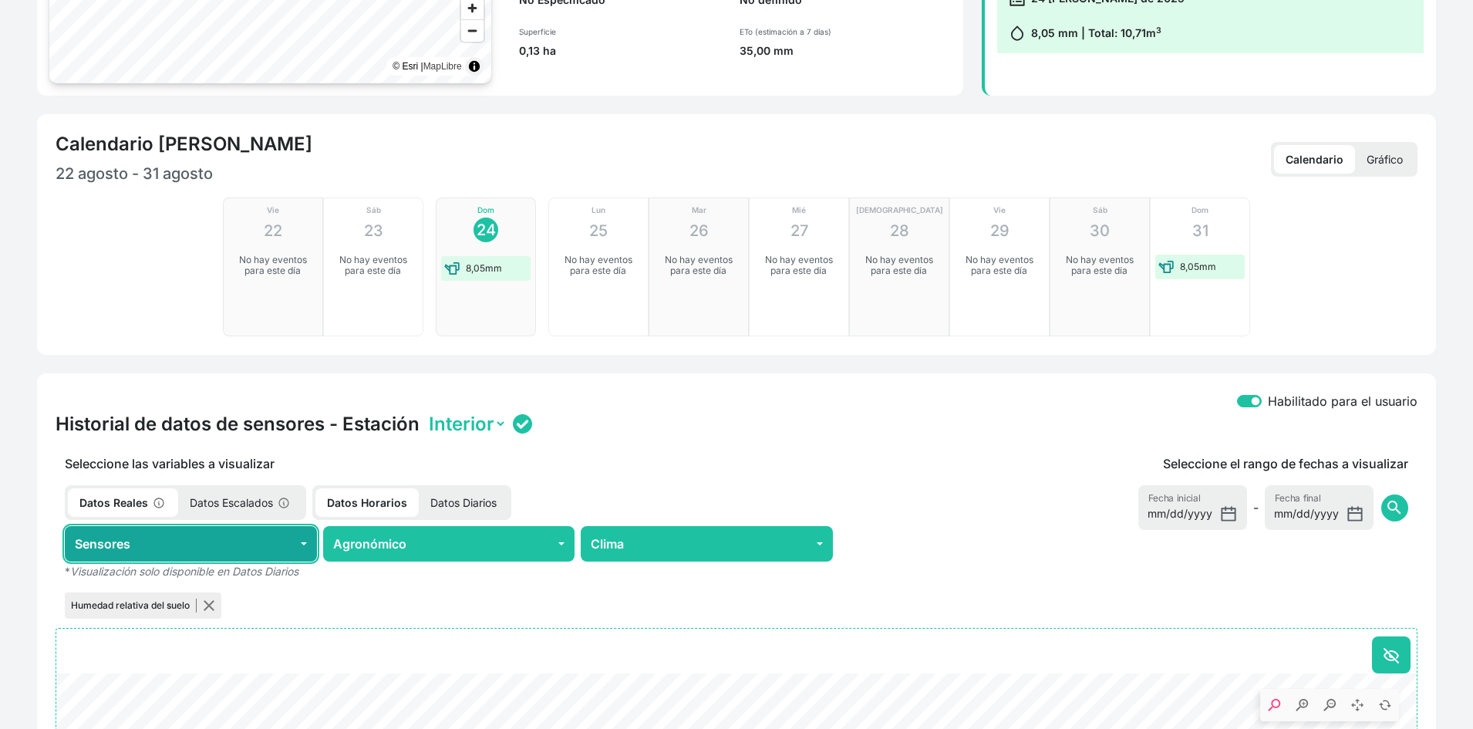
click at [286, 548] on button "Sensores" at bounding box center [191, 543] width 252 height 35
click at [291, 541] on button "Sensores" at bounding box center [191, 543] width 252 height 35
click at [239, 546] on button "Sensores" at bounding box center [191, 543] width 252 height 35
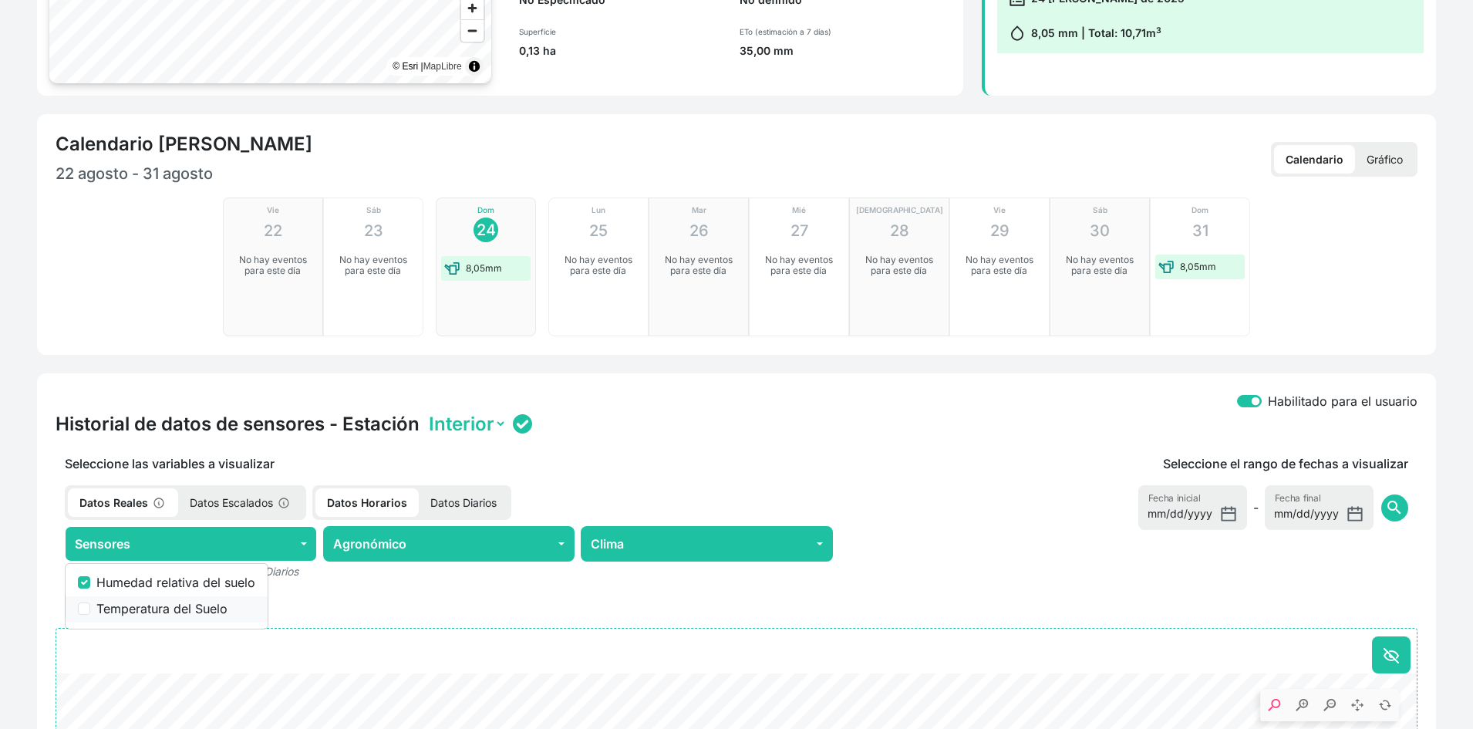
click at [140, 599] on label "Temperatura del Suelo" at bounding box center [175, 608] width 159 height 19
click at [90, 602] on input "Temperatura del Suelo" at bounding box center [84, 608] width 12 height 12
checkbox input "true"
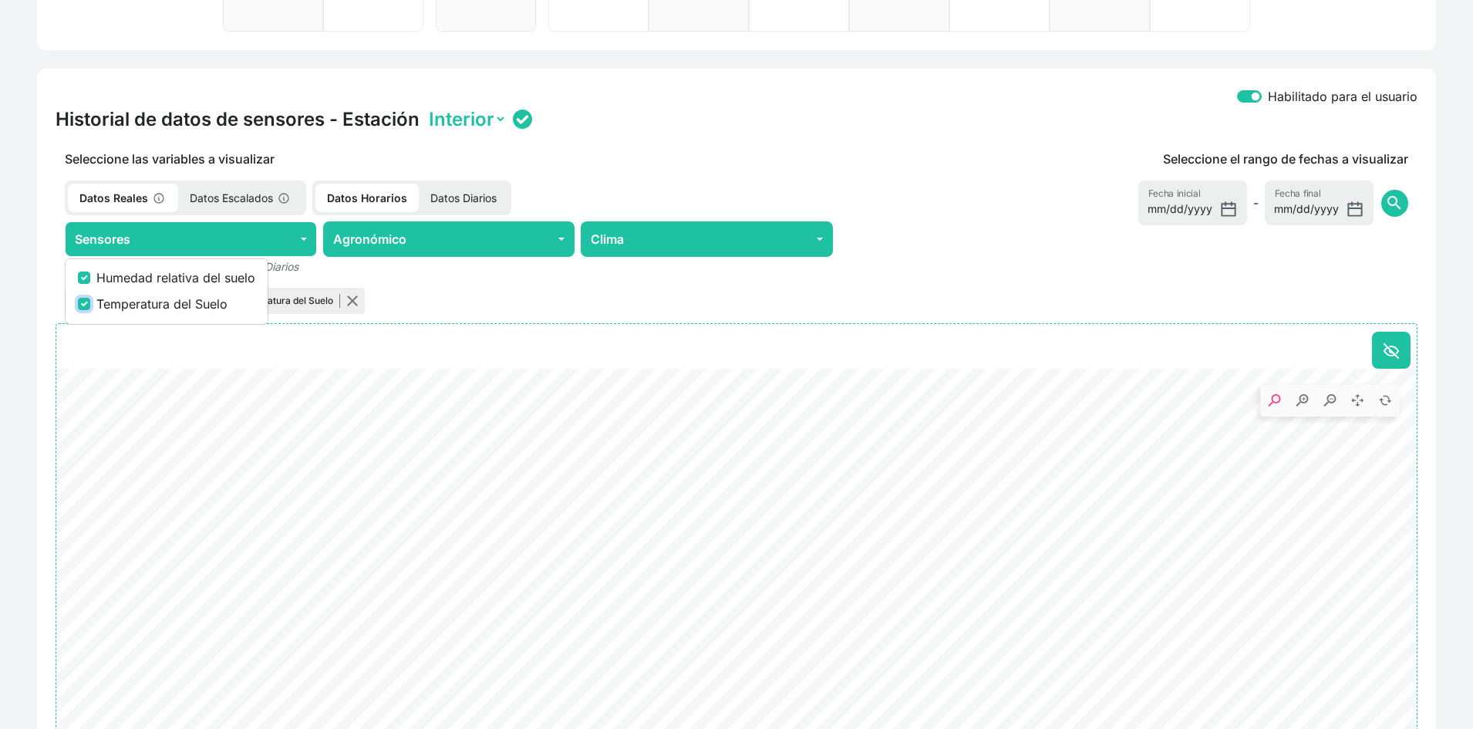
scroll to position [540, 0]
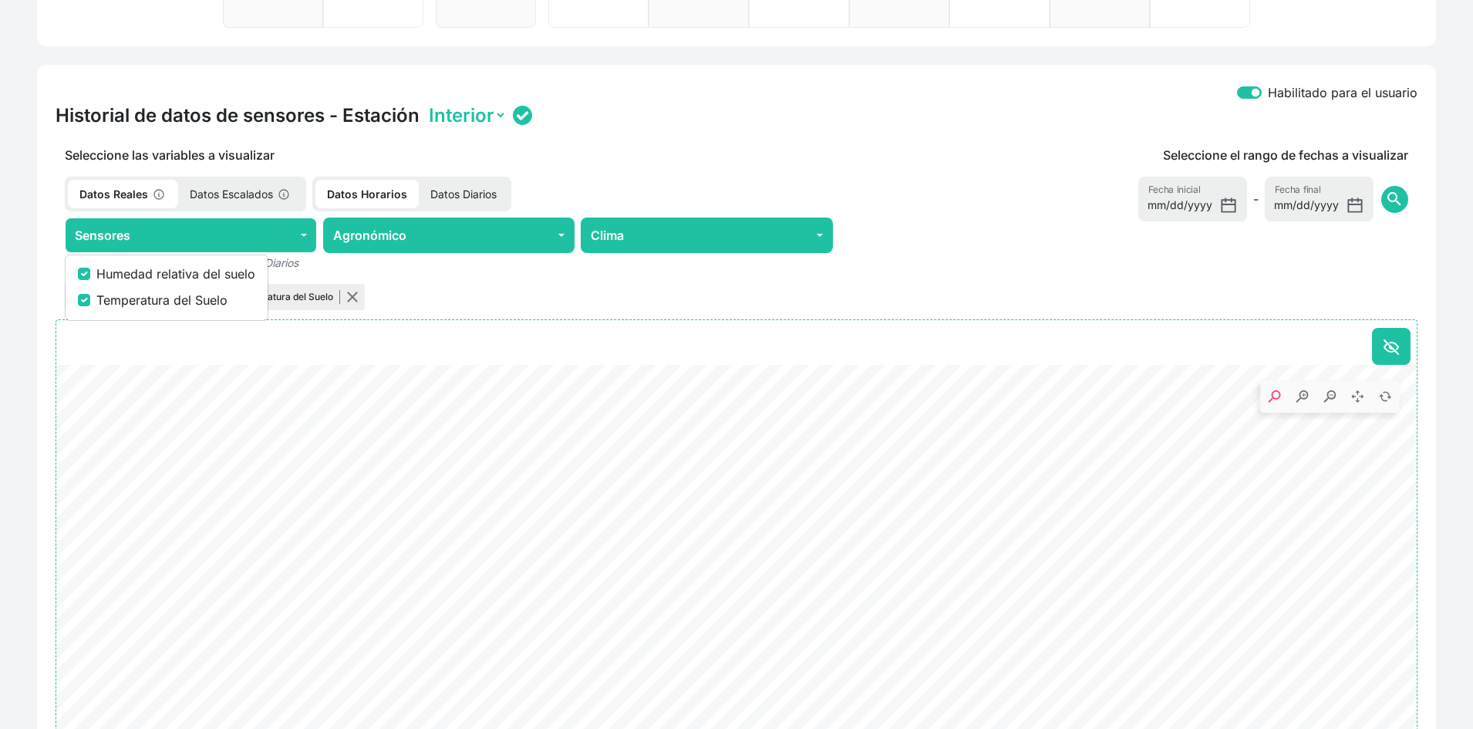
click at [1046, 282] on div "Seleccione el rango de fechas a visualizar [DATE] Fecha inicial - [DATE] Fecha …" at bounding box center [1129, 229] width 575 height 167
click at [1178, 289] on div "Seleccione el rango de fechas a visualizar [DATE] Fecha inicial - [DATE] Fecha …" at bounding box center [1129, 229] width 575 height 167
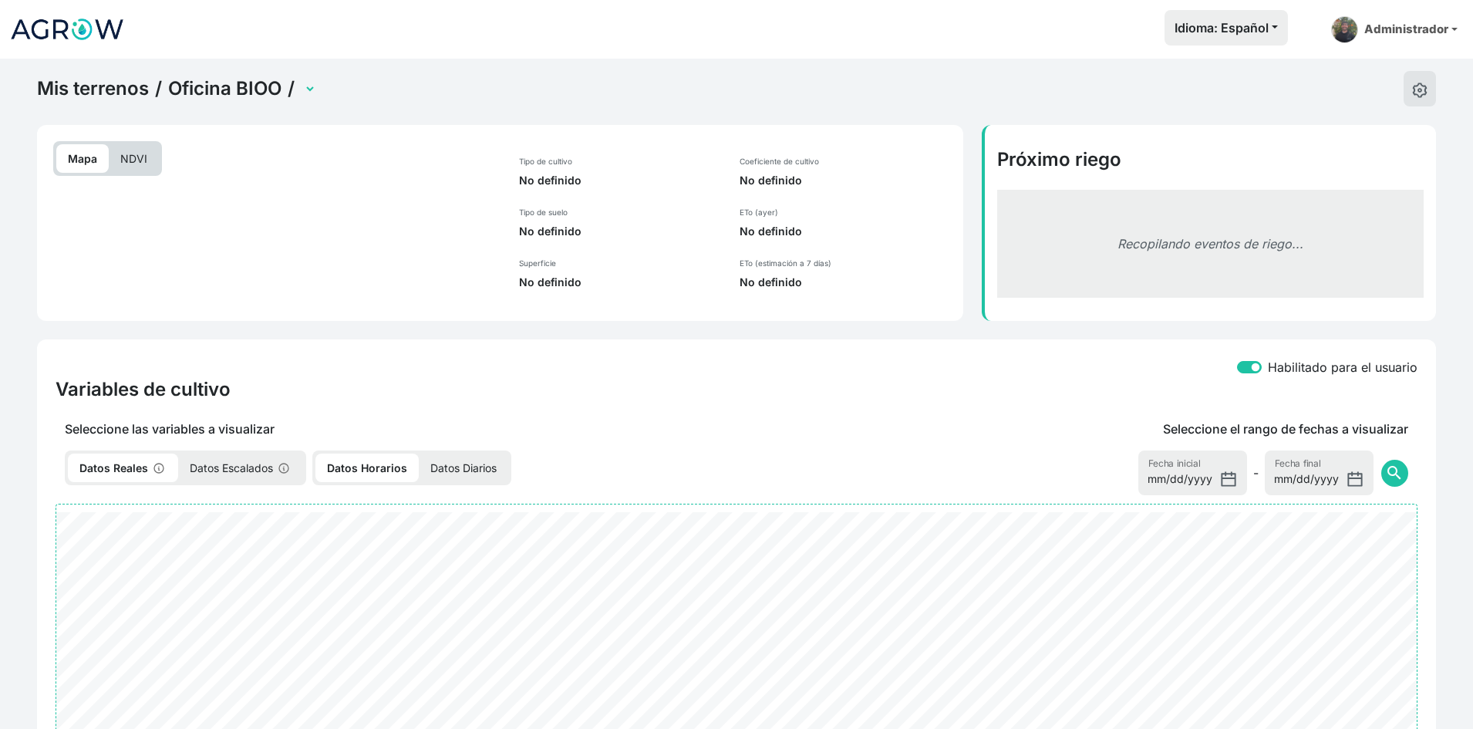
select select "2701"
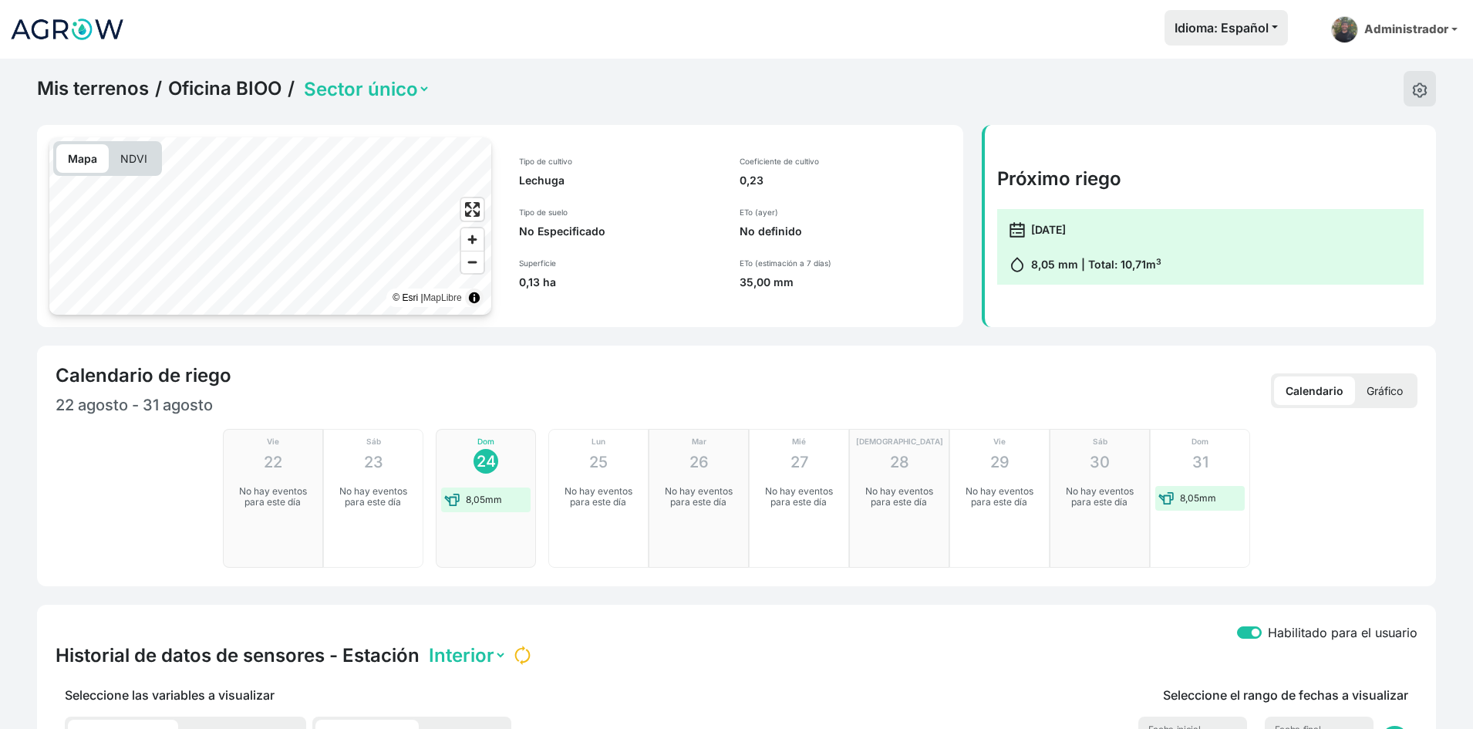
click at [340, 84] on select "Sector único" at bounding box center [366, 89] width 130 height 24
click at [109, 93] on link "Mis terrenos" at bounding box center [93, 88] width 112 height 23
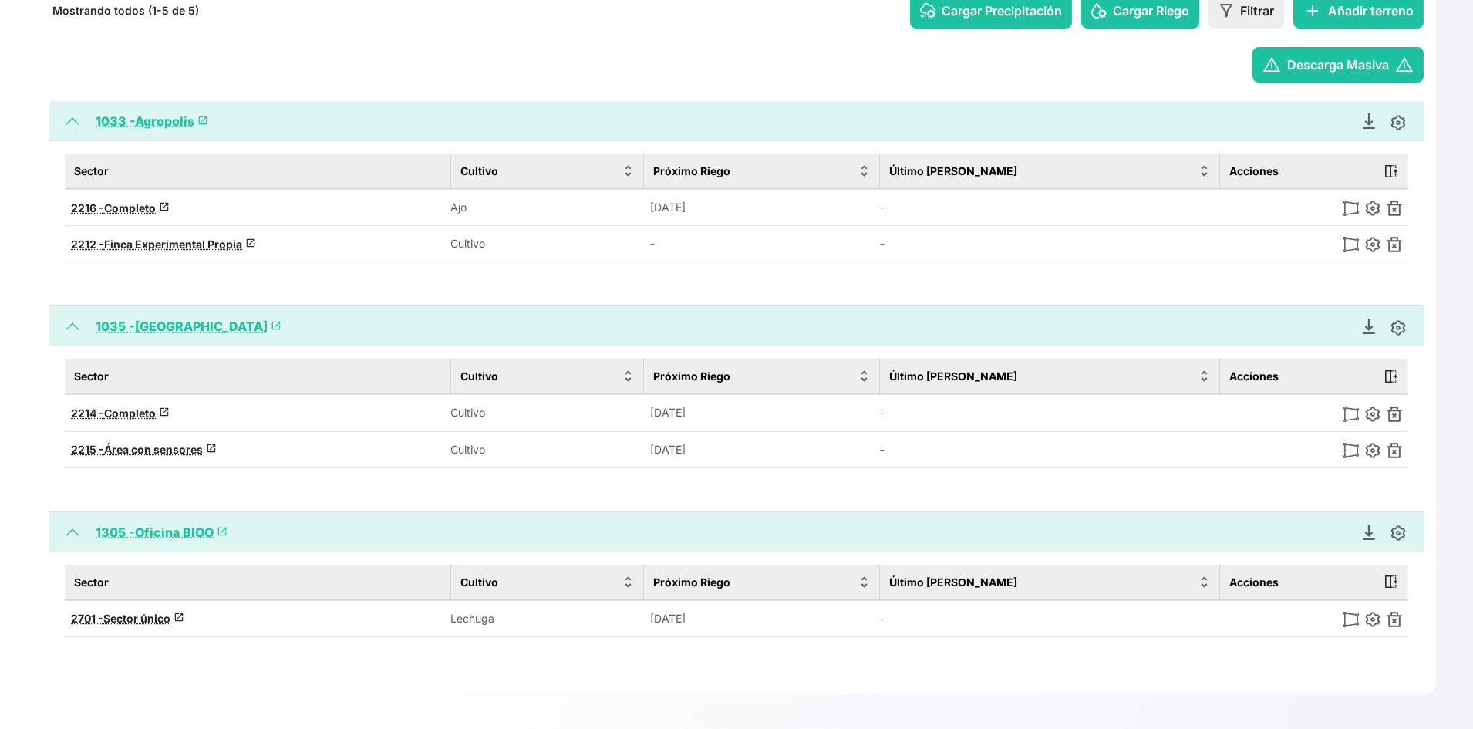
scroll to position [227, 0]
click at [161, 245] on span "Finca Experimental Propia" at bounding box center [173, 243] width 138 height 13
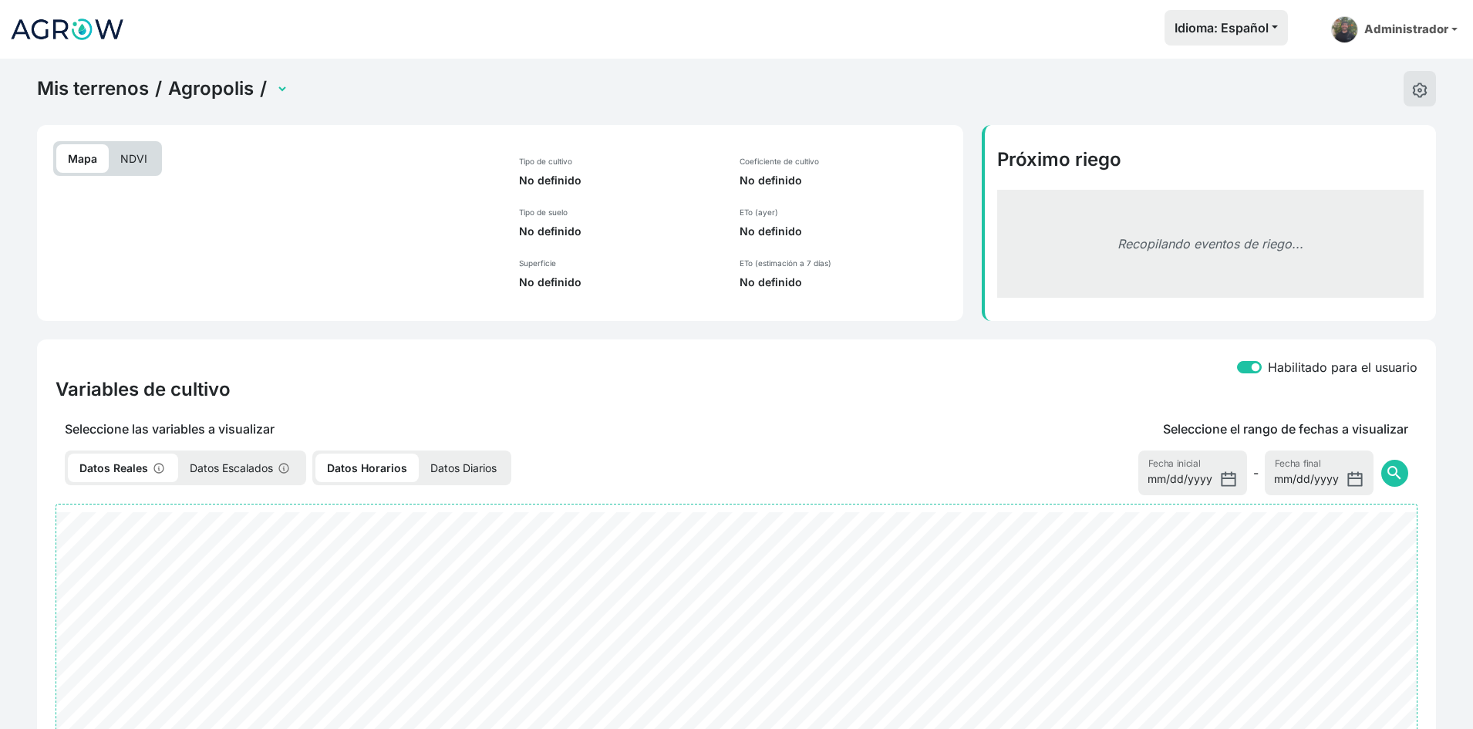
select select "2212"
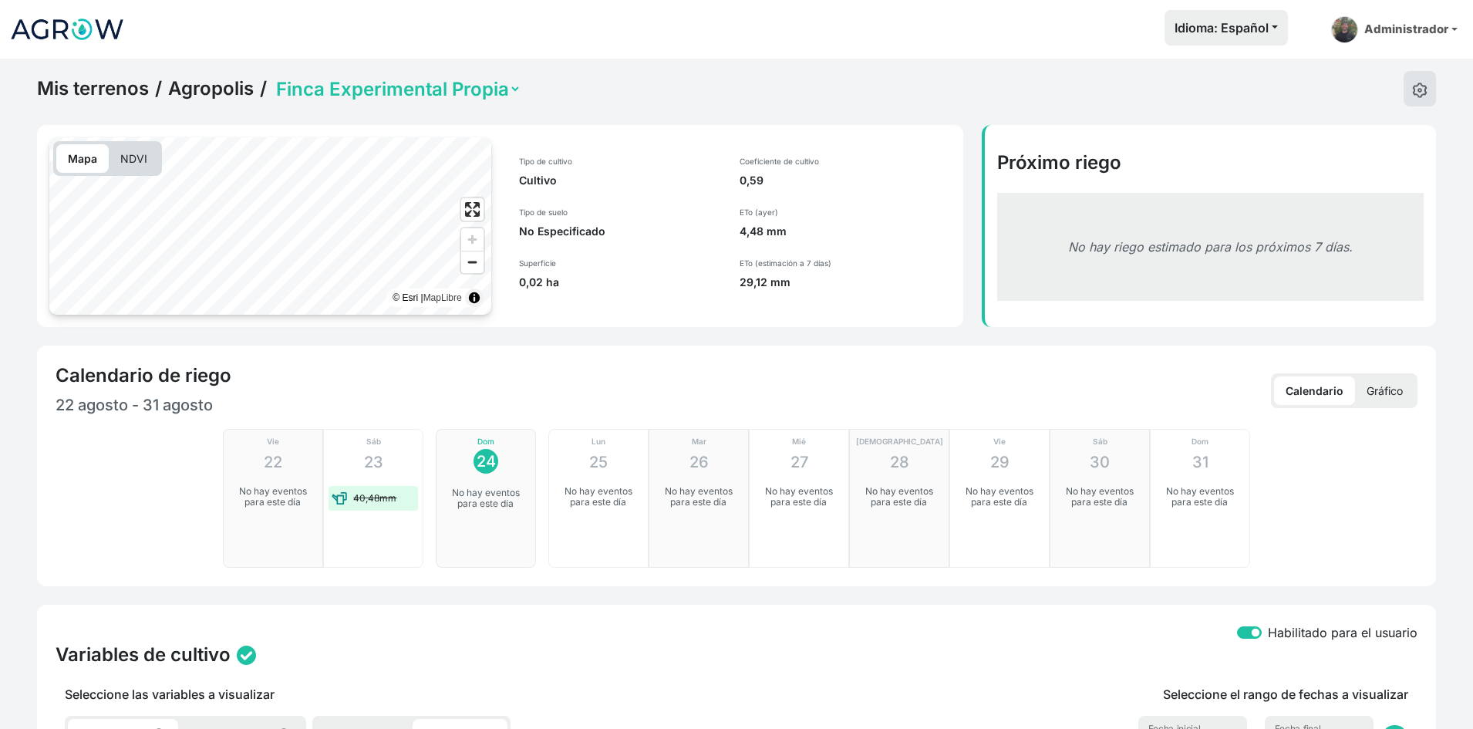
click at [1399, 389] on p "Gráfico" at bounding box center [1384, 390] width 59 height 29
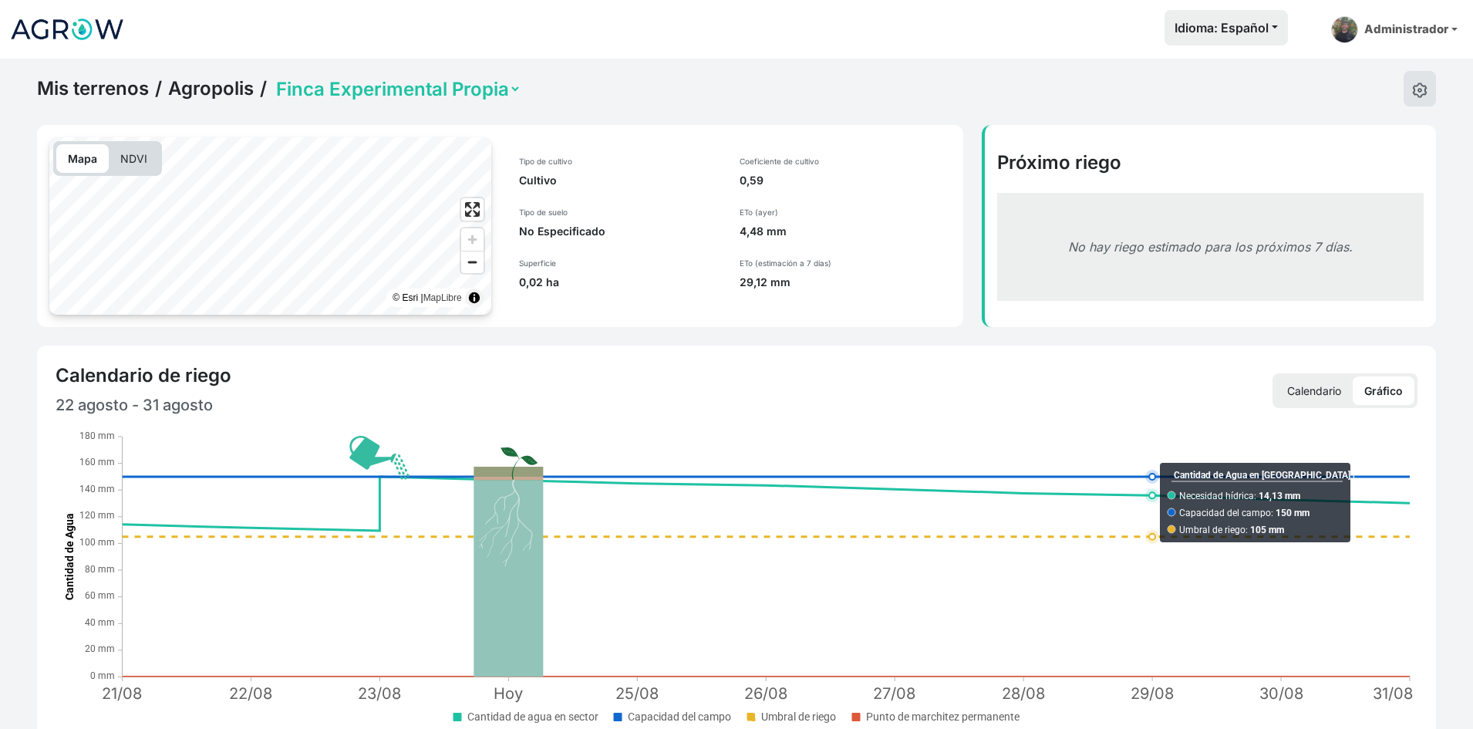
click at [1314, 387] on p "Calendario" at bounding box center [1314, 390] width 77 height 29
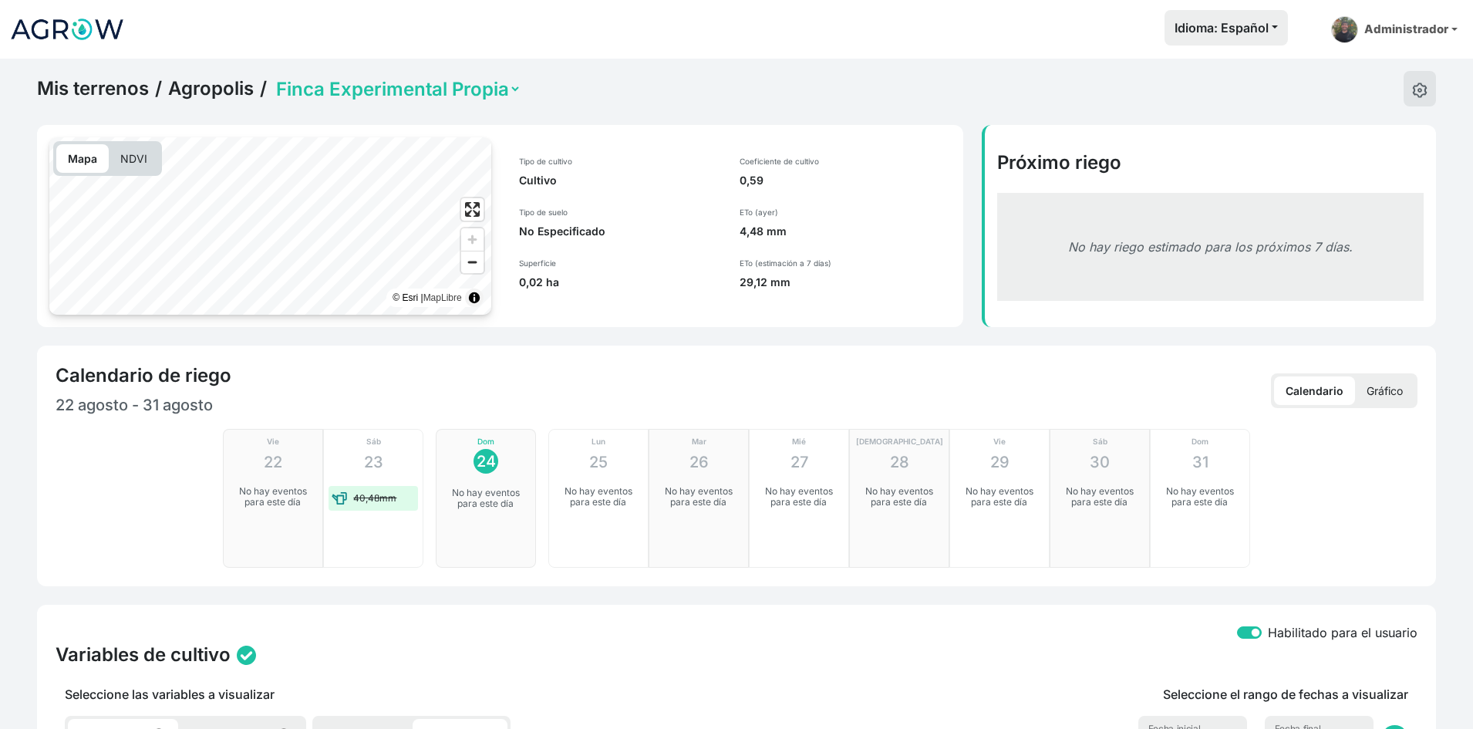
click at [1388, 386] on p "Gráfico" at bounding box center [1384, 390] width 59 height 29
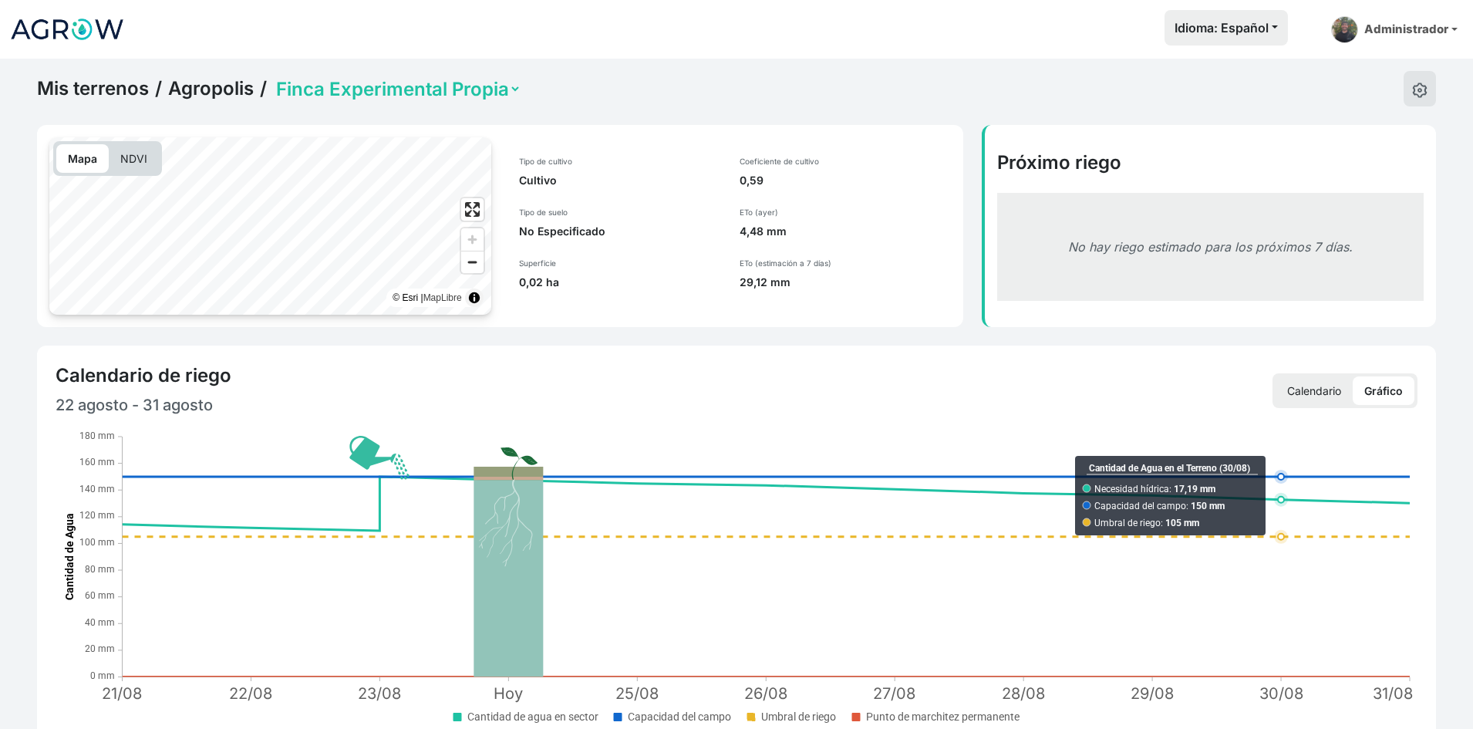
click at [1303, 384] on p "Calendario" at bounding box center [1314, 390] width 77 height 29
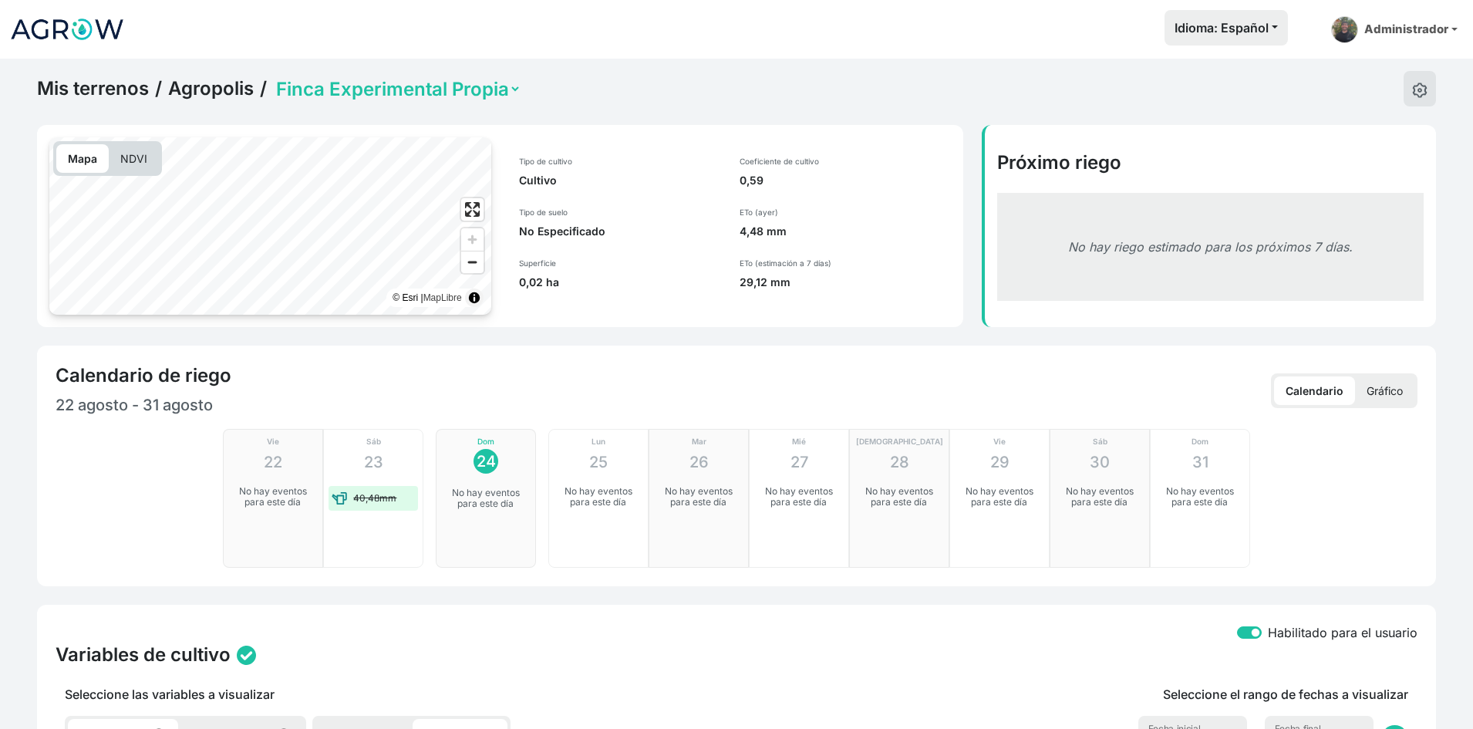
click at [1405, 384] on p "Gráfico" at bounding box center [1384, 390] width 59 height 29
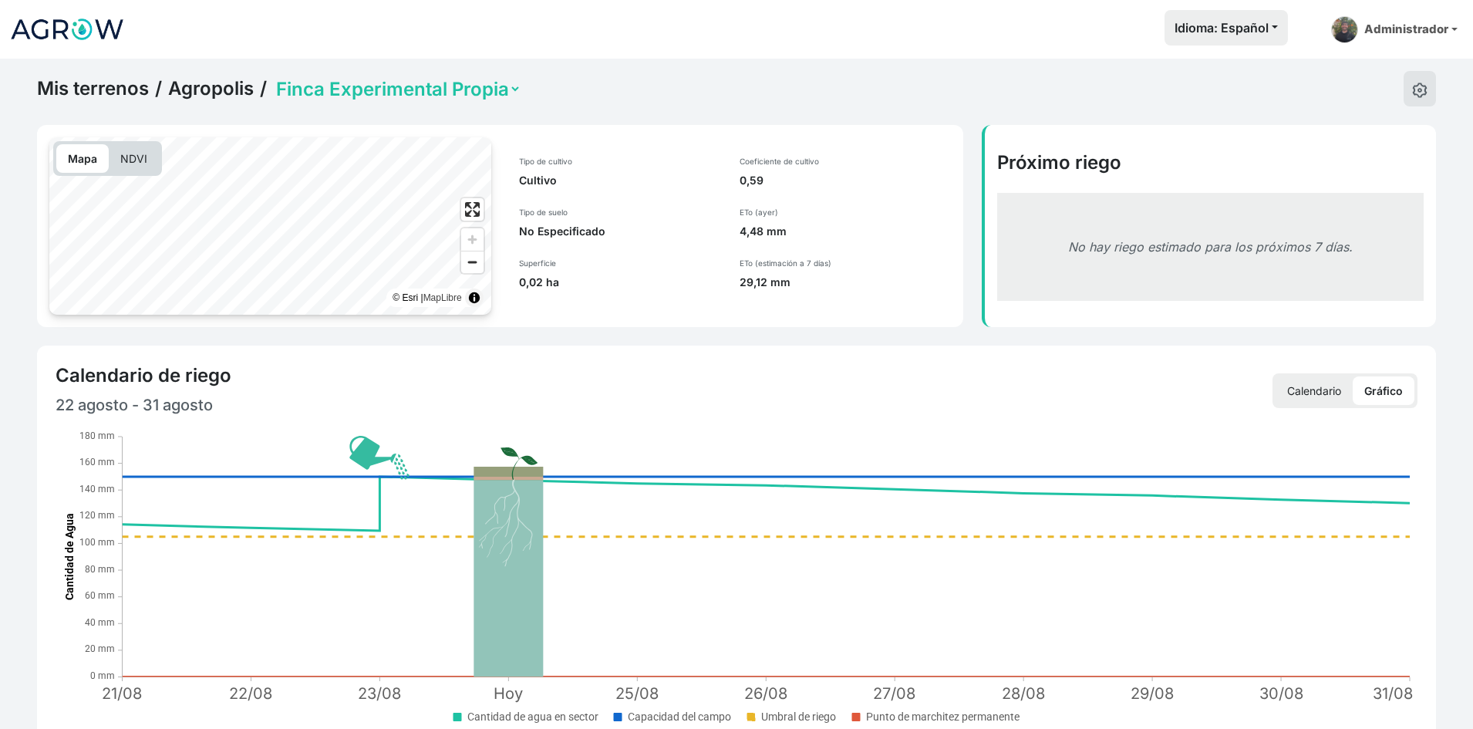
click at [467, 101] on div "Mis terrenos / Agropolis / Completo Finca Experimental Propia" at bounding box center [279, 88] width 484 height 35
click at [460, 95] on select "Completo Finca Experimental Propia" at bounding box center [397, 89] width 248 height 24
click at [273, 77] on select "Completo Finca Experimental Propia" at bounding box center [397, 89] width 248 height 24
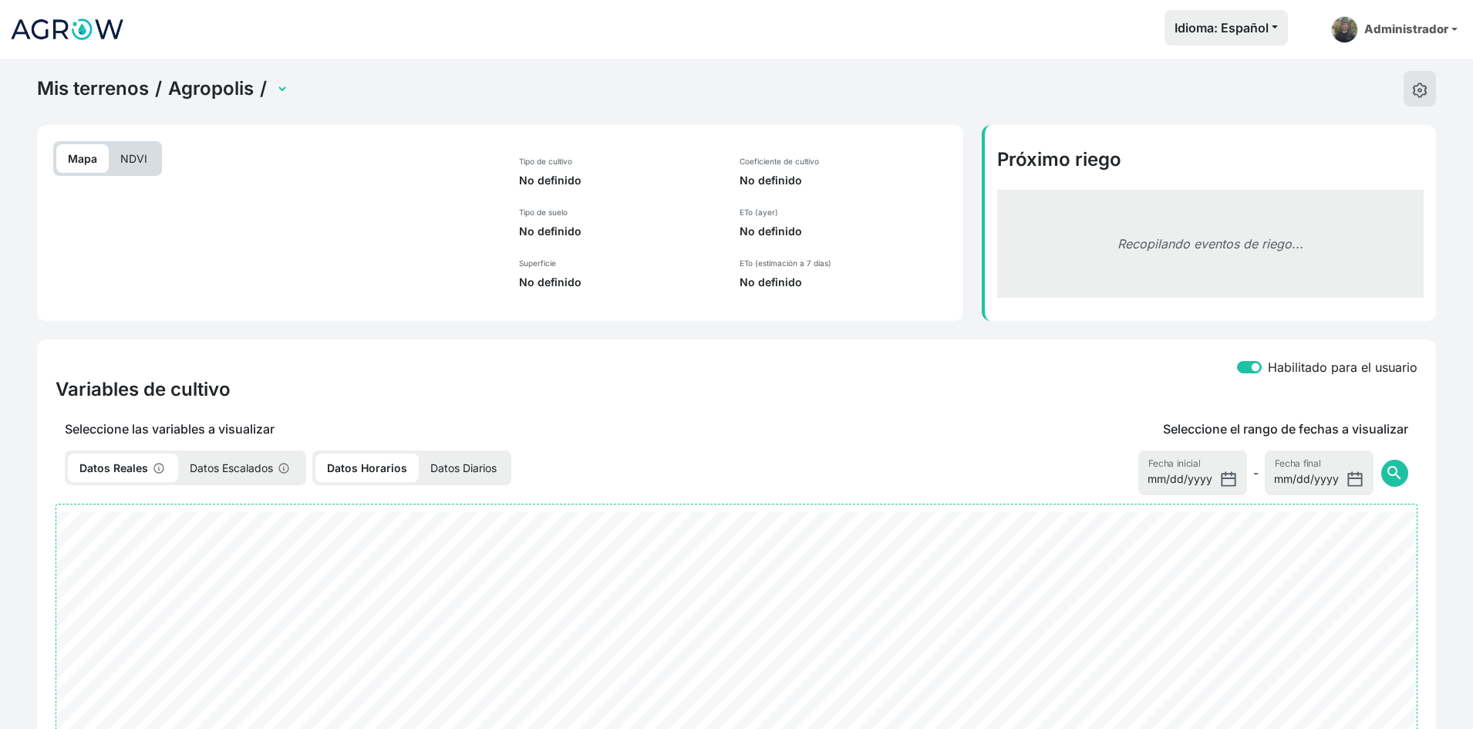
select select "2216"
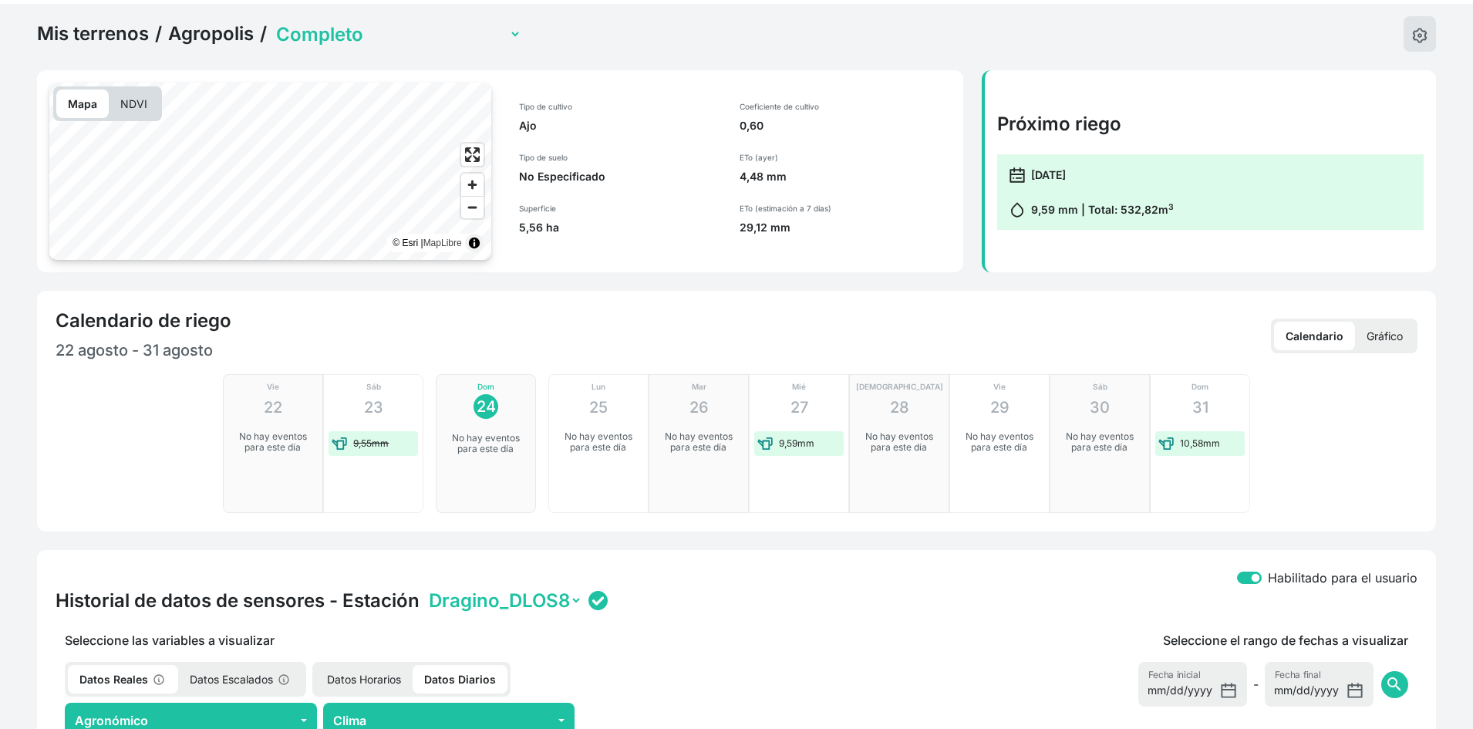
scroll to position [154, 0]
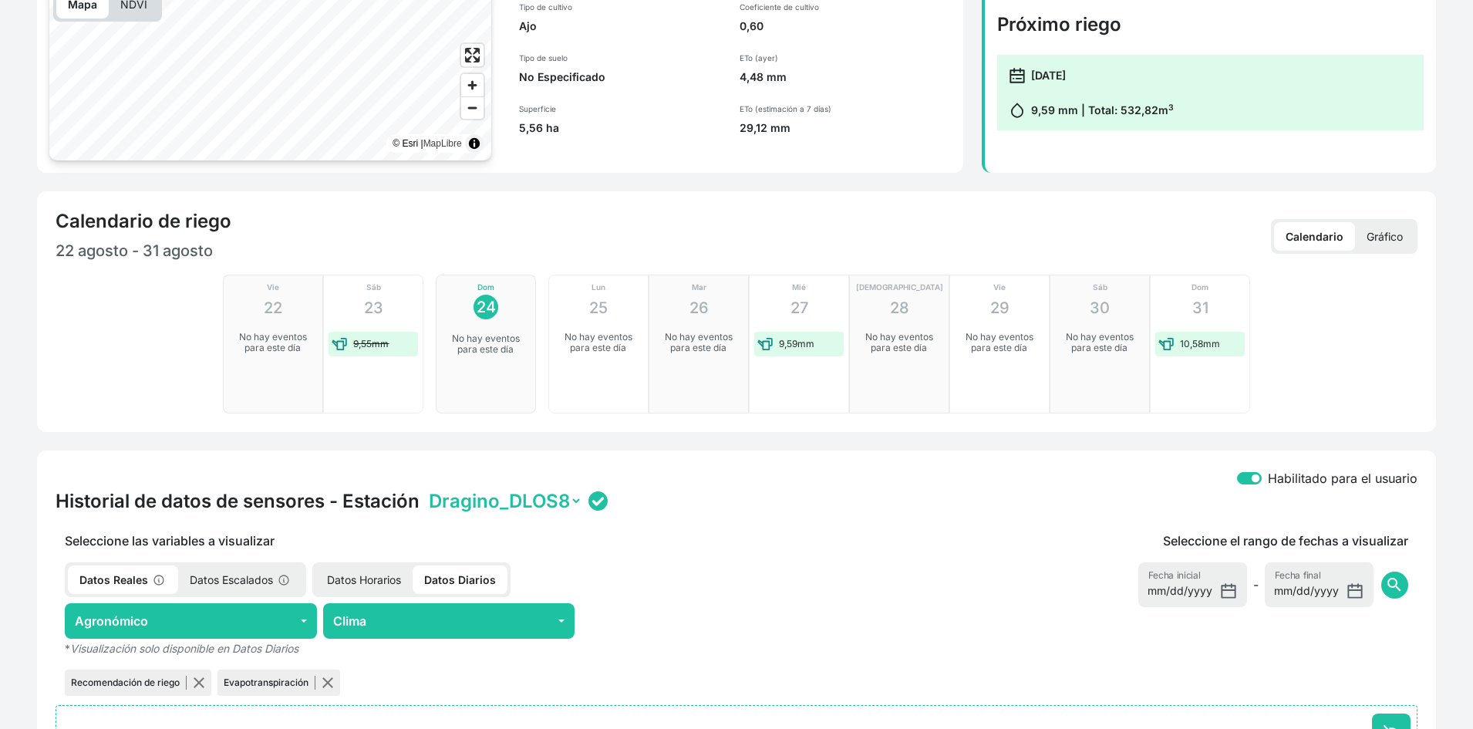
click at [1391, 238] on p "Gráfico" at bounding box center [1384, 236] width 59 height 29
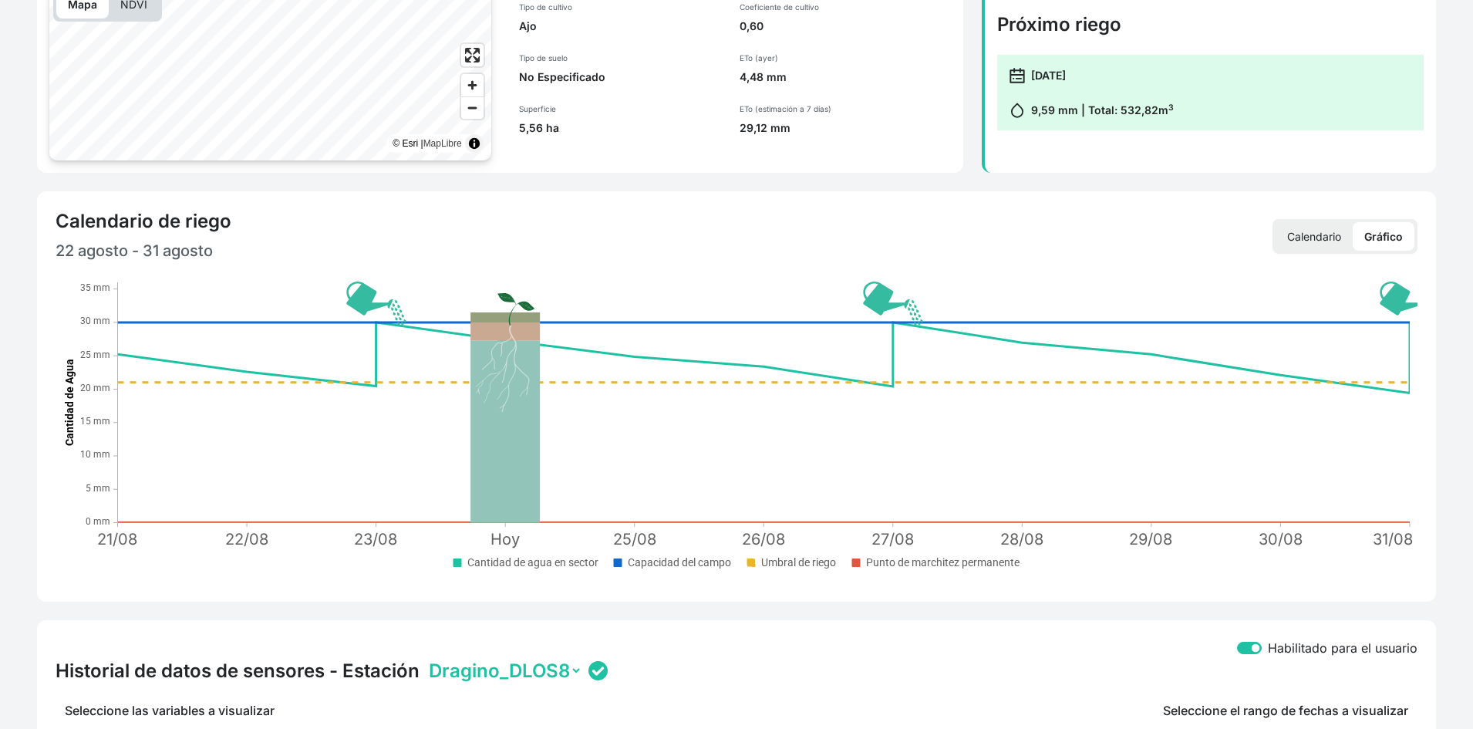
click at [1289, 238] on p "Calendario" at bounding box center [1314, 236] width 77 height 29
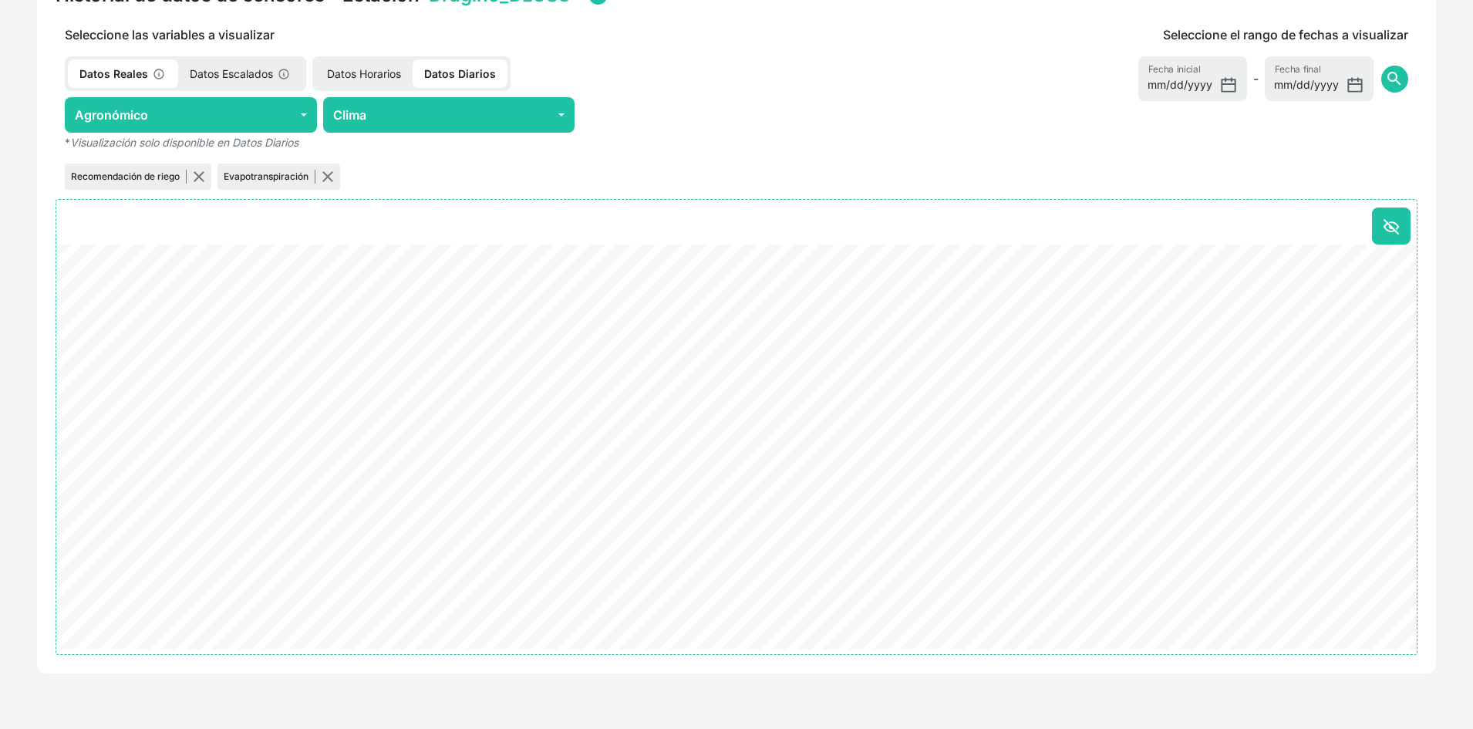
scroll to position [583, 0]
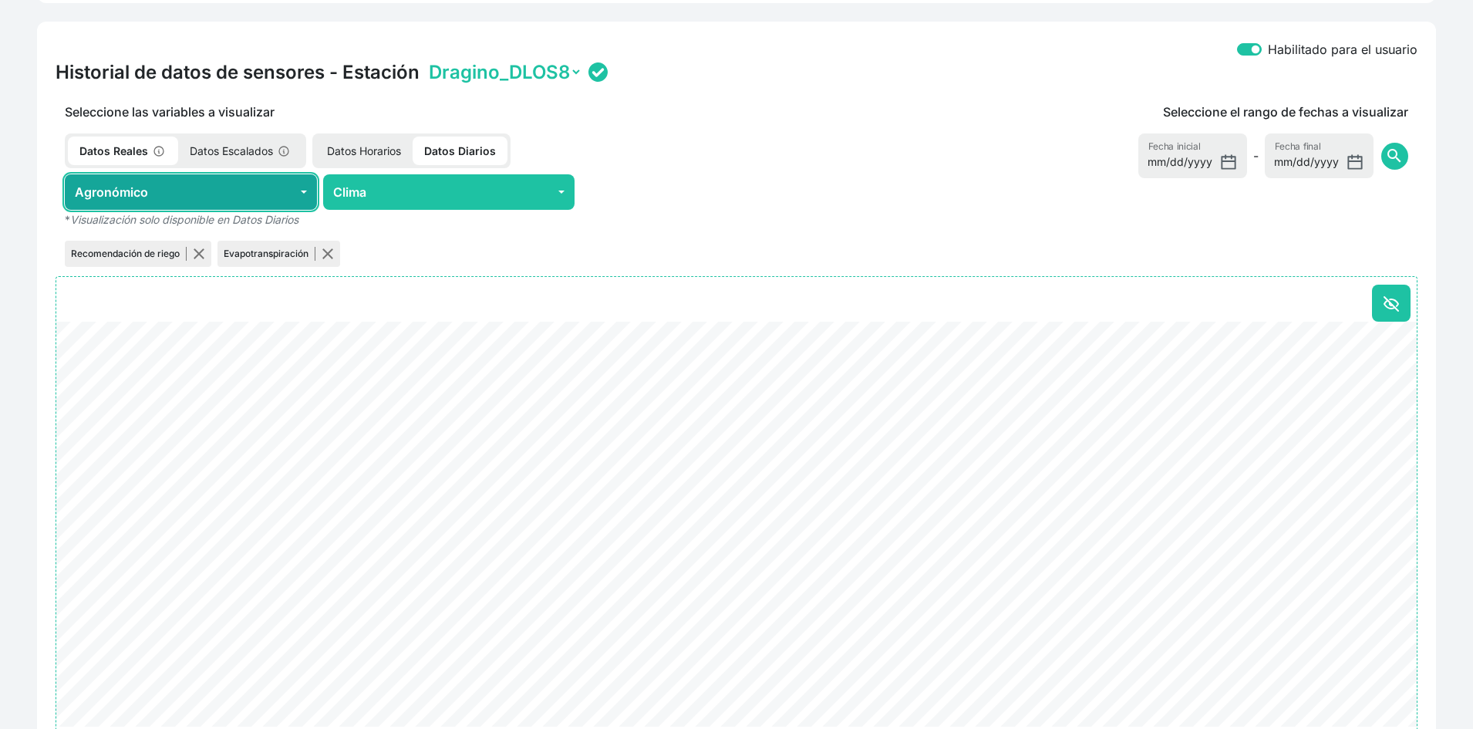
click at [225, 203] on button "Agronómico" at bounding box center [191, 191] width 252 height 35
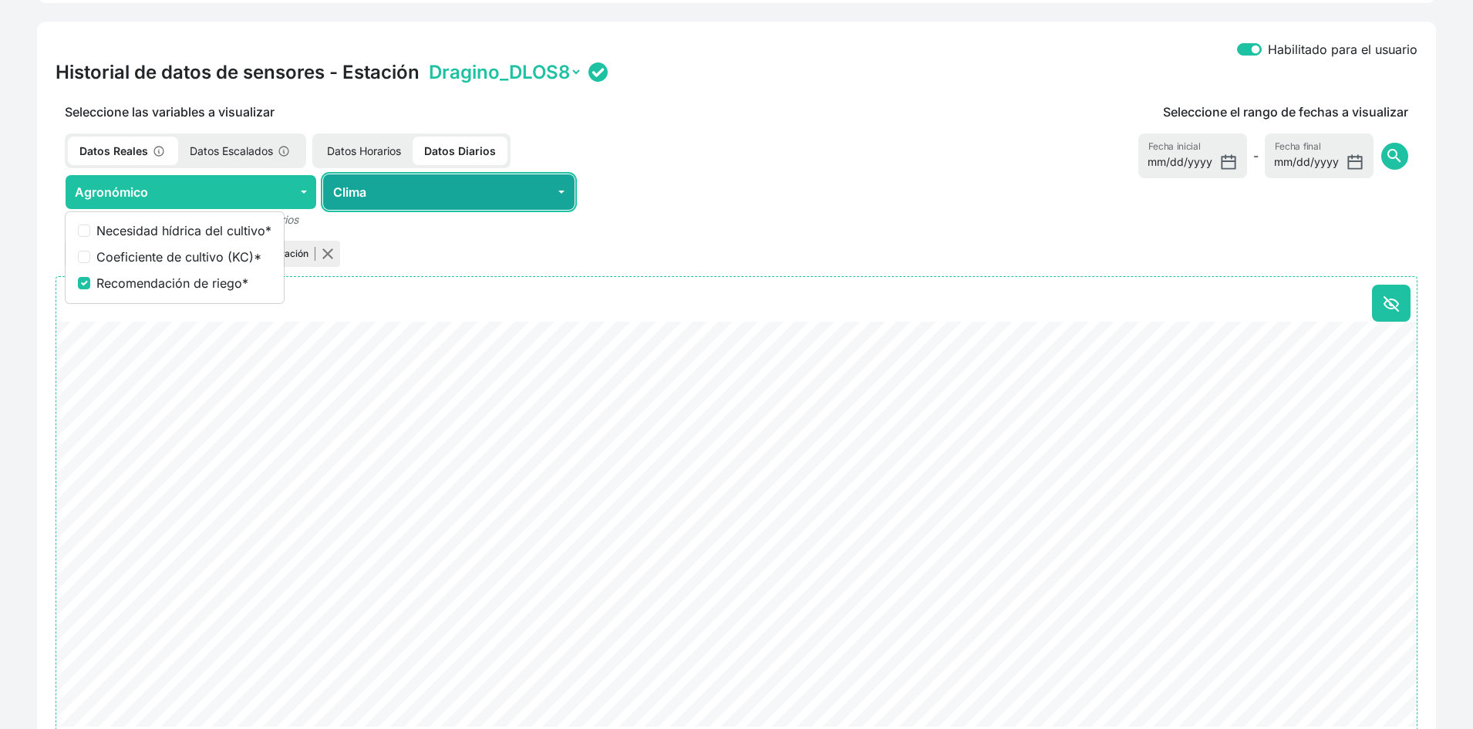
click at [456, 194] on button "Clima" at bounding box center [449, 191] width 252 height 35
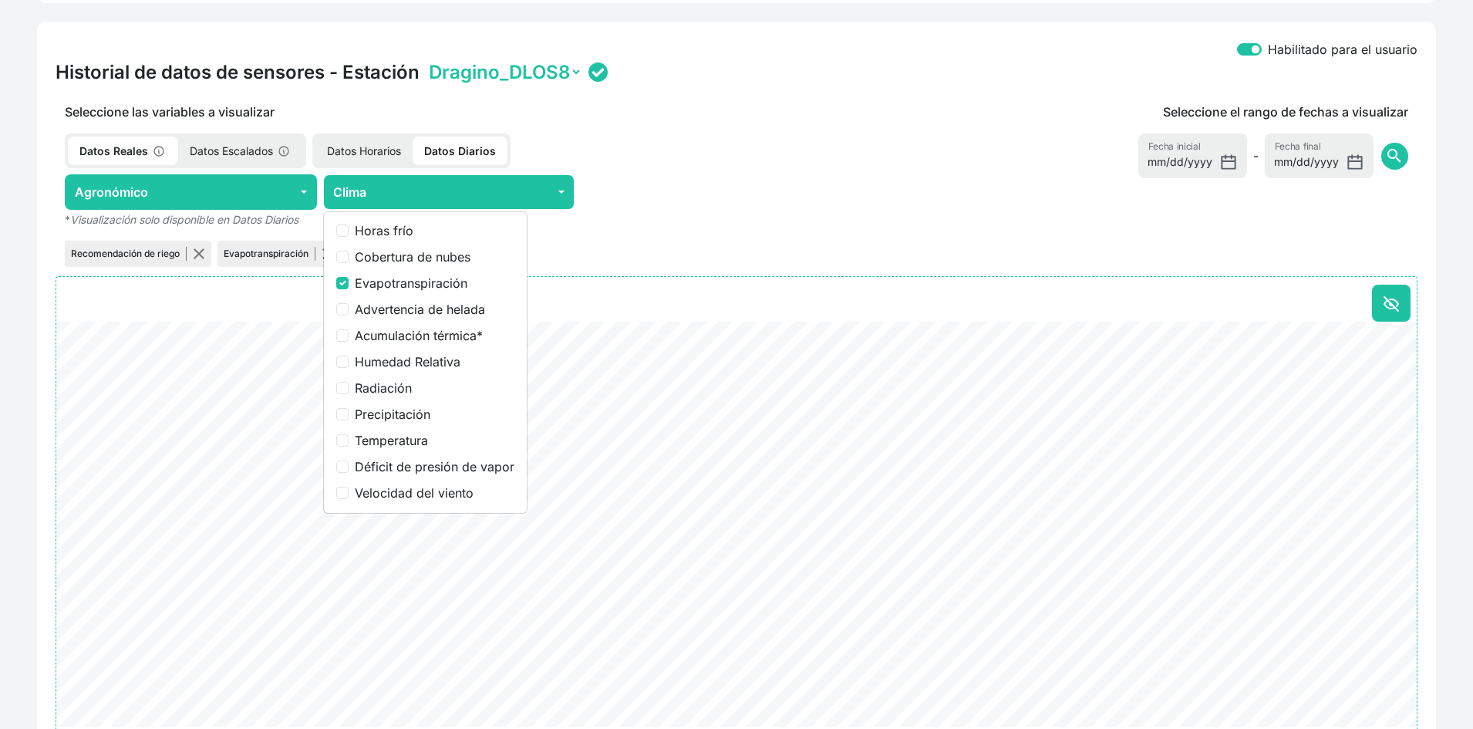
click at [684, 207] on div at bounding box center [707, 191] width 252 height 35
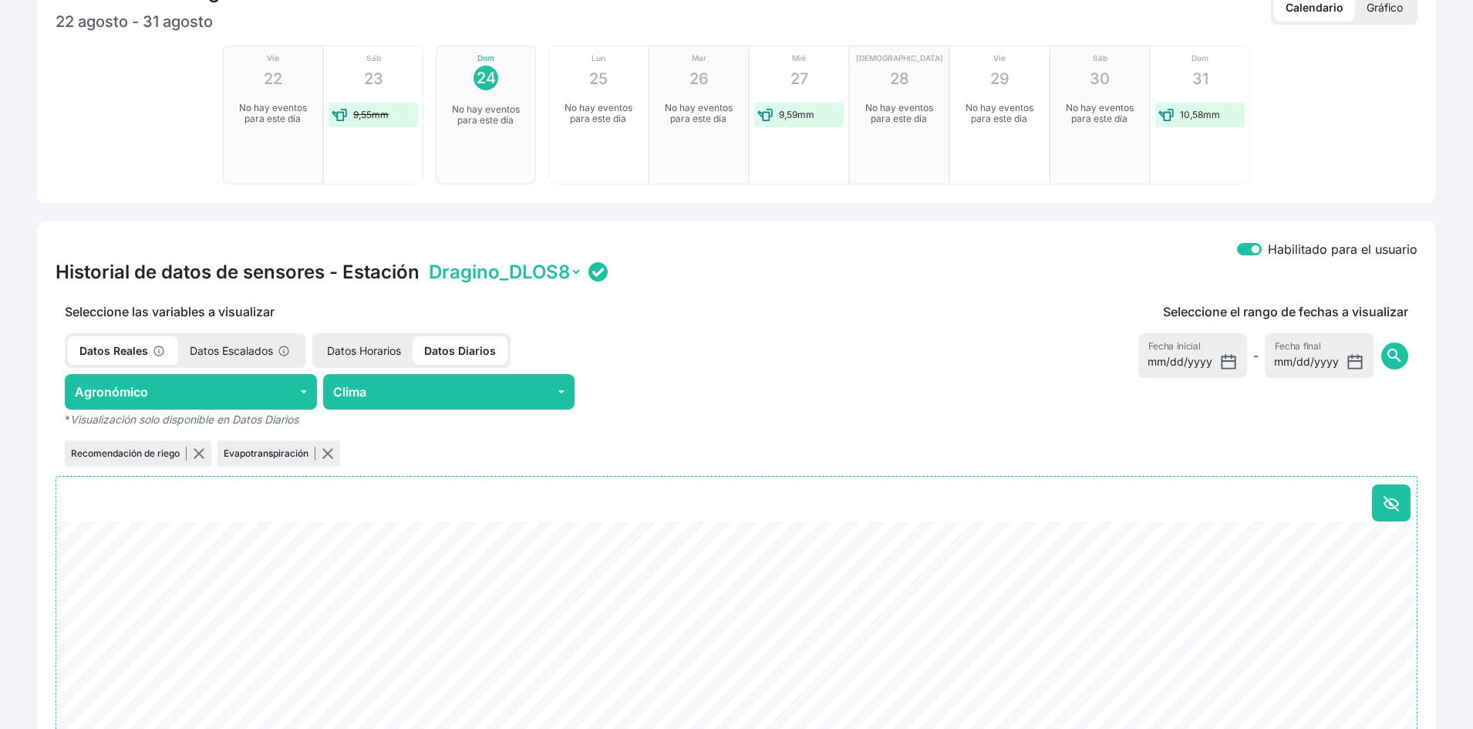
scroll to position [386, 0]
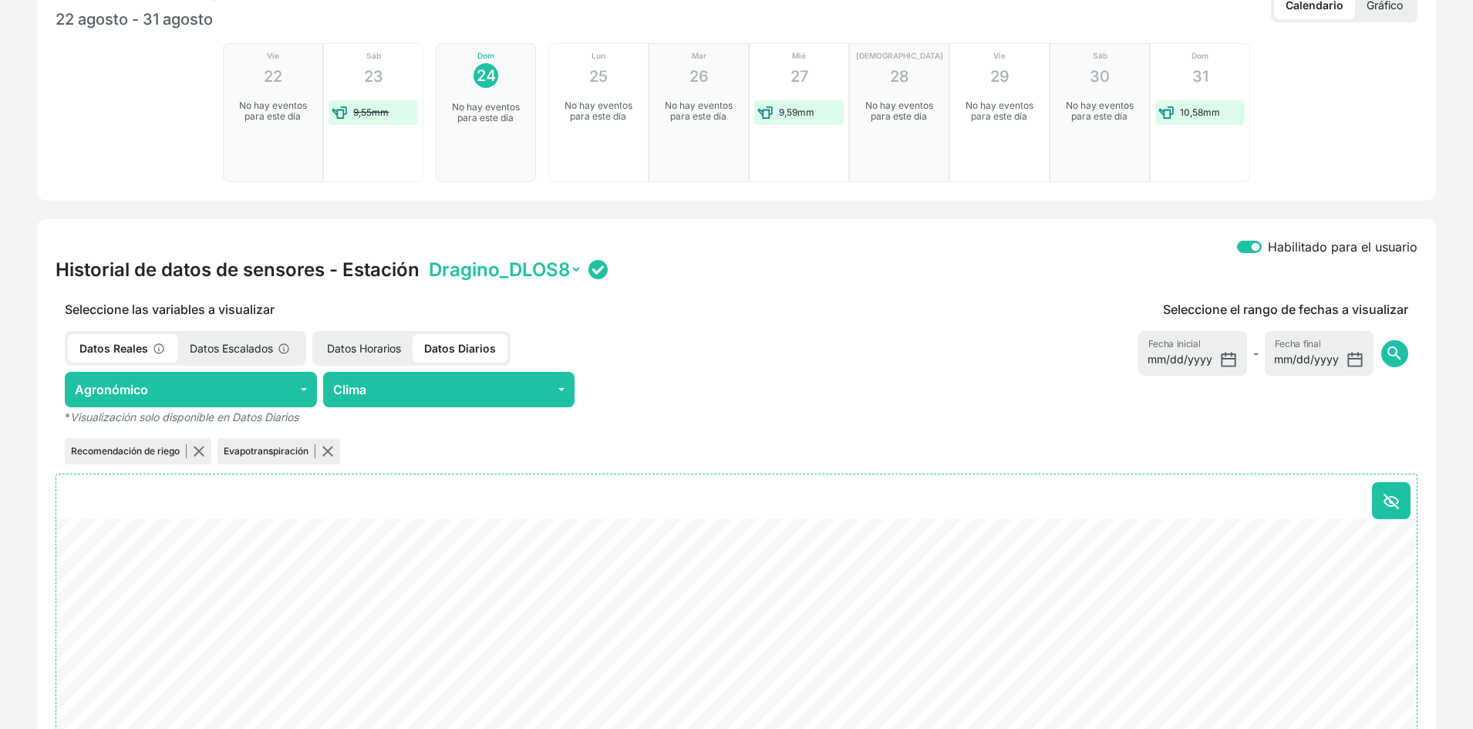
click at [542, 276] on select "Dragino_DLOS8" at bounding box center [504, 270] width 157 height 24
click at [673, 264] on div "Historial de datos de sensores - Estación Dragino_DLOS8" at bounding box center [737, 270] width 1362 height 24
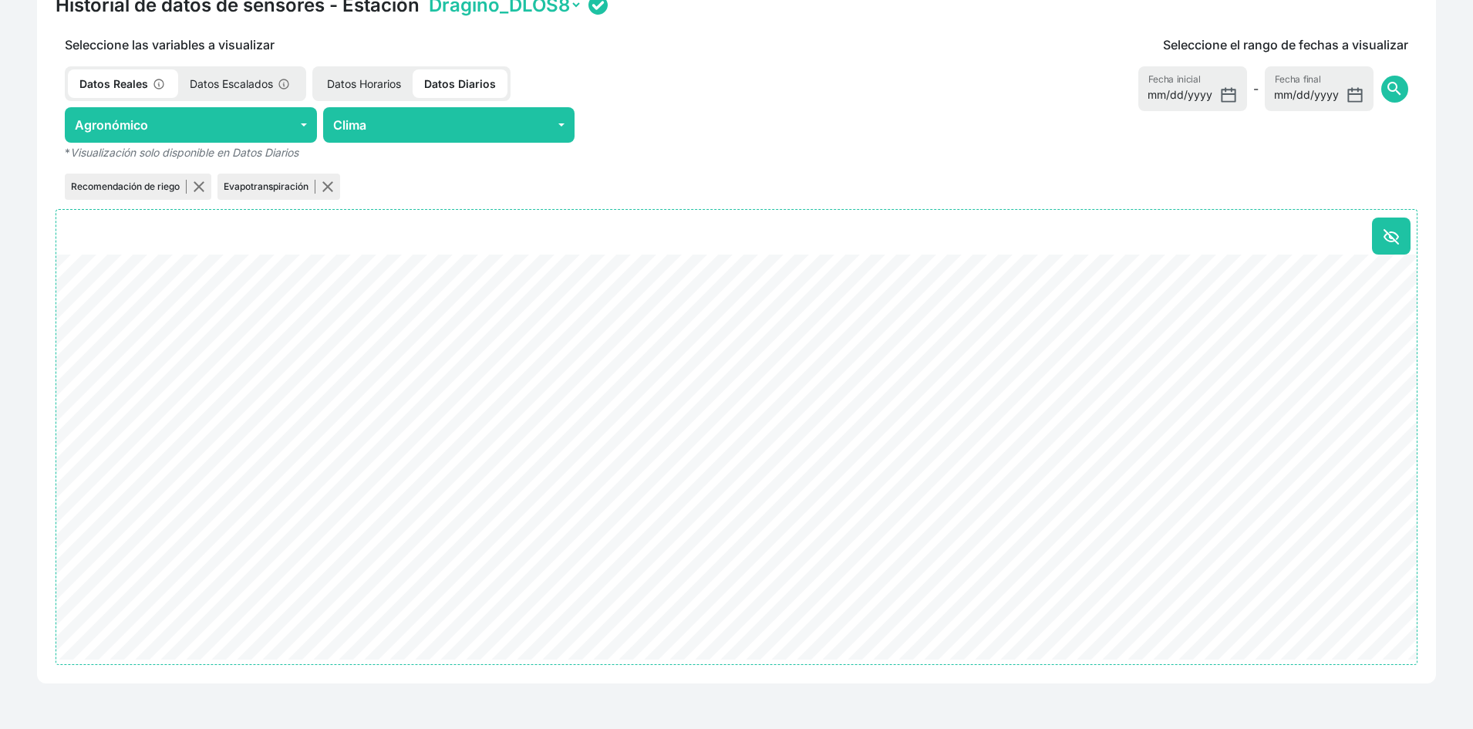
scroll to position [583, 0]
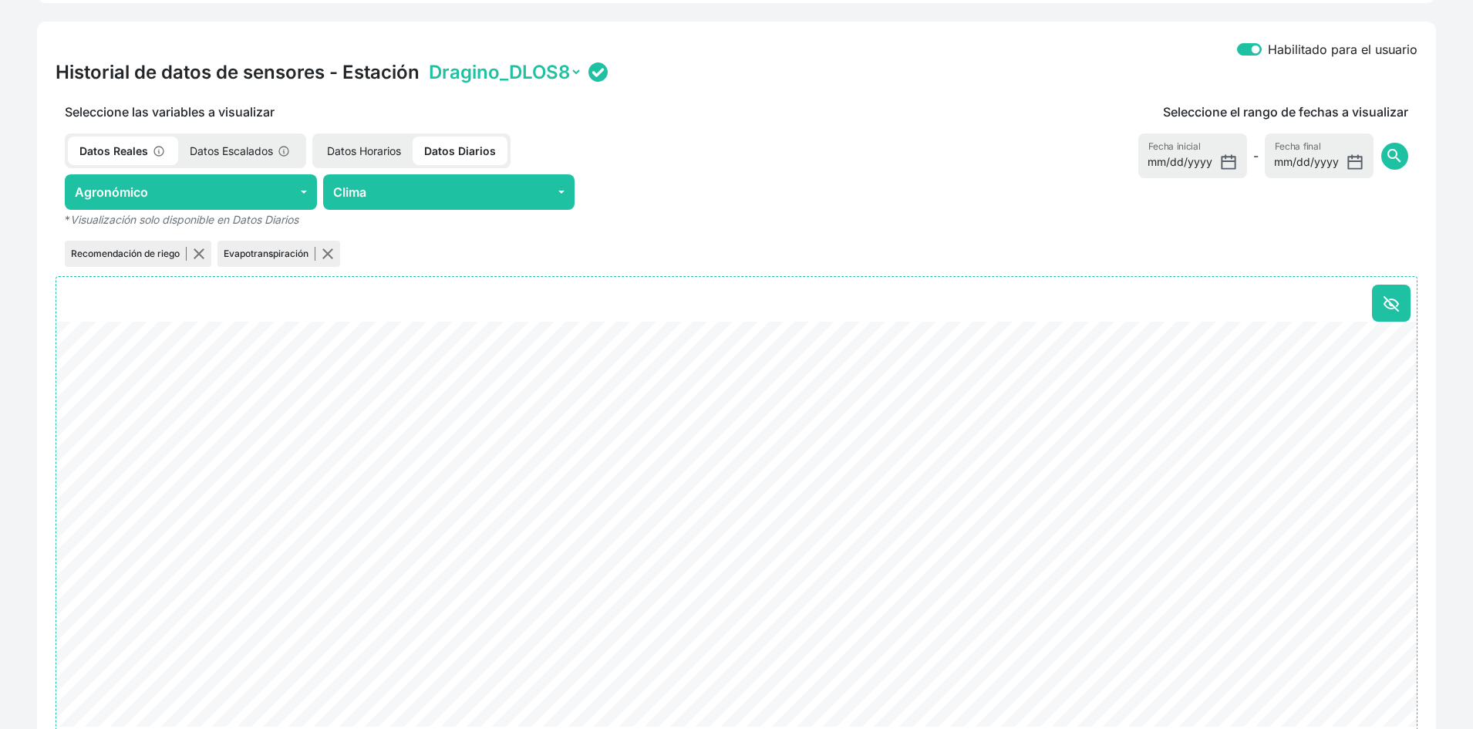
click at [379, 155] on p "Datos Horarios" at bounding box center [363, 151] width 97 height 29
checkbox input "false"
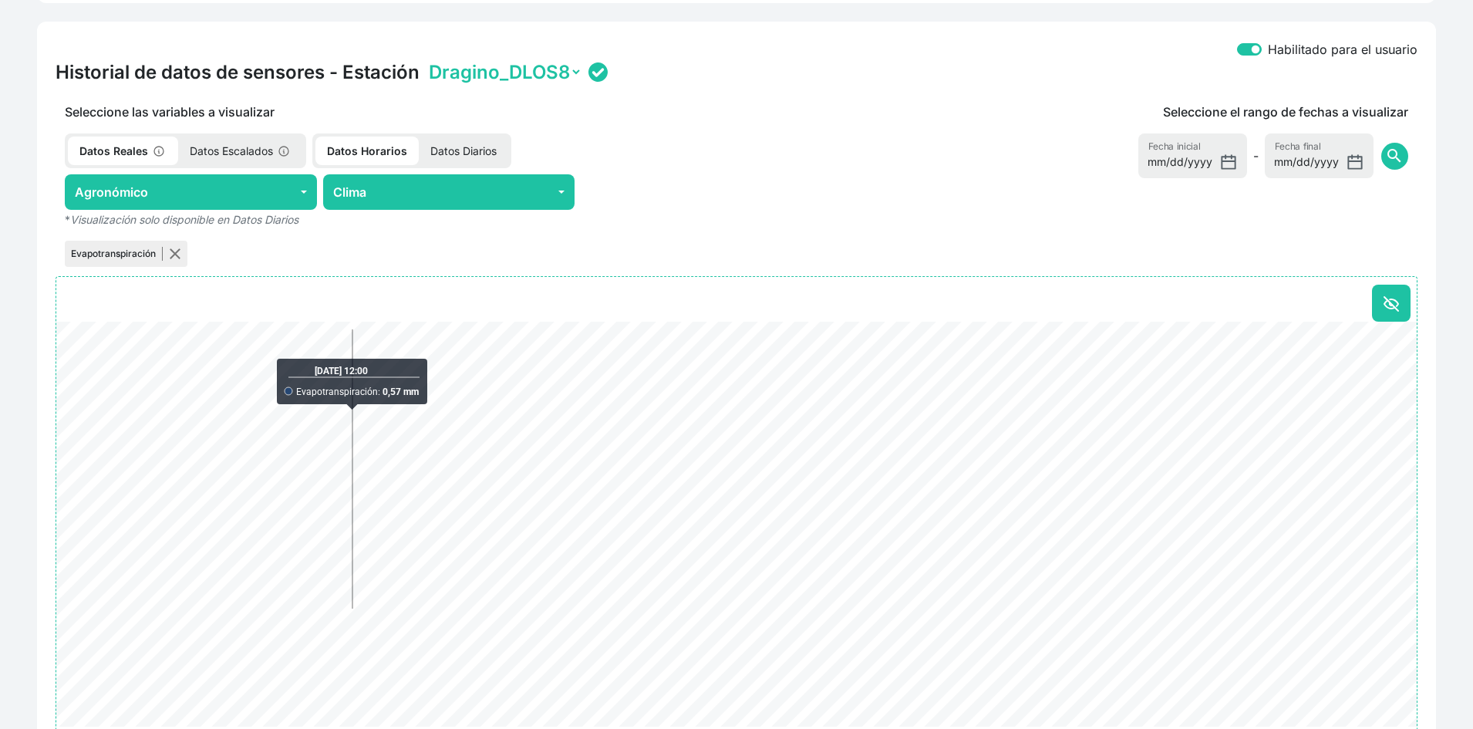
click at [504, 138] on p "Datos Diarios" at bounding box center [463, 151] width 89 height 29
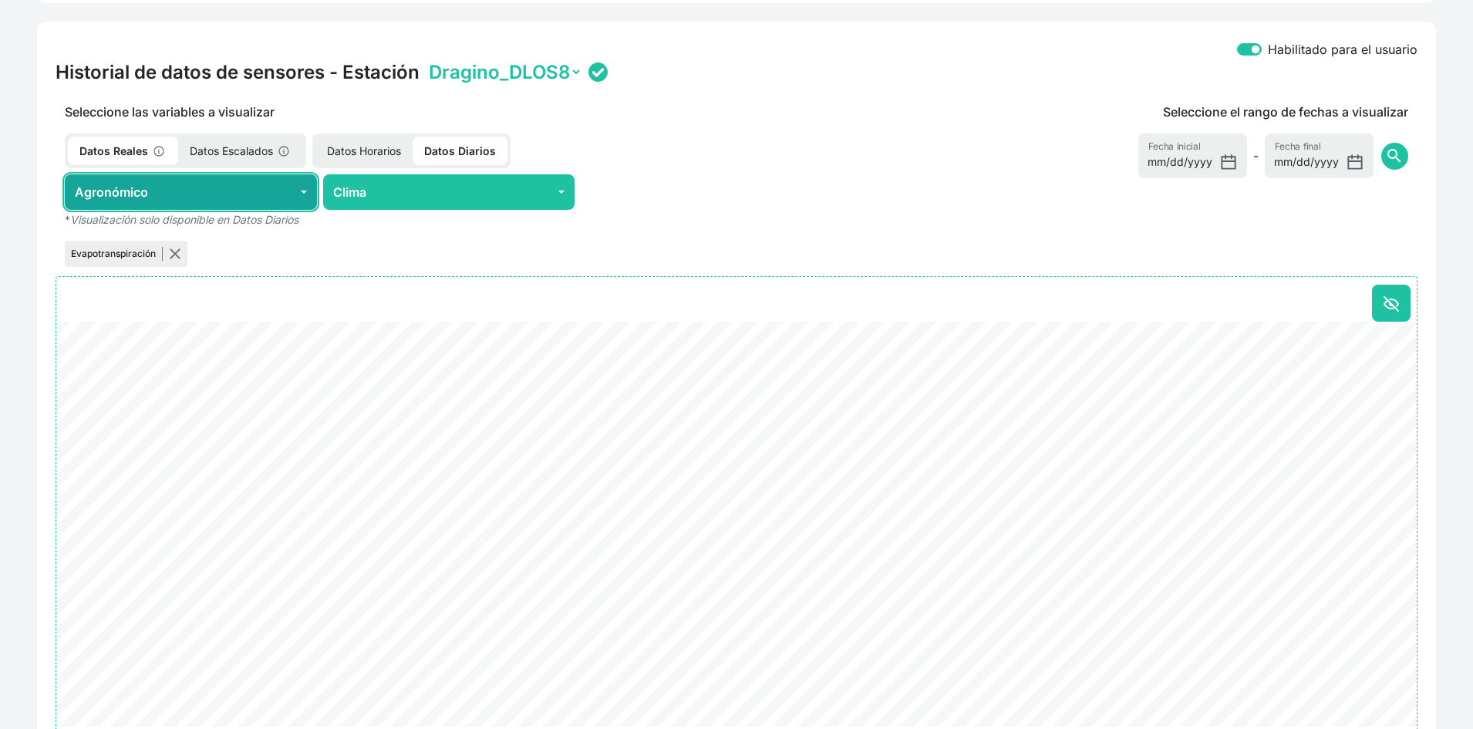
click at [265, 197] on button "Agronómico" at bounding box center [191, 191] width 252 height 35
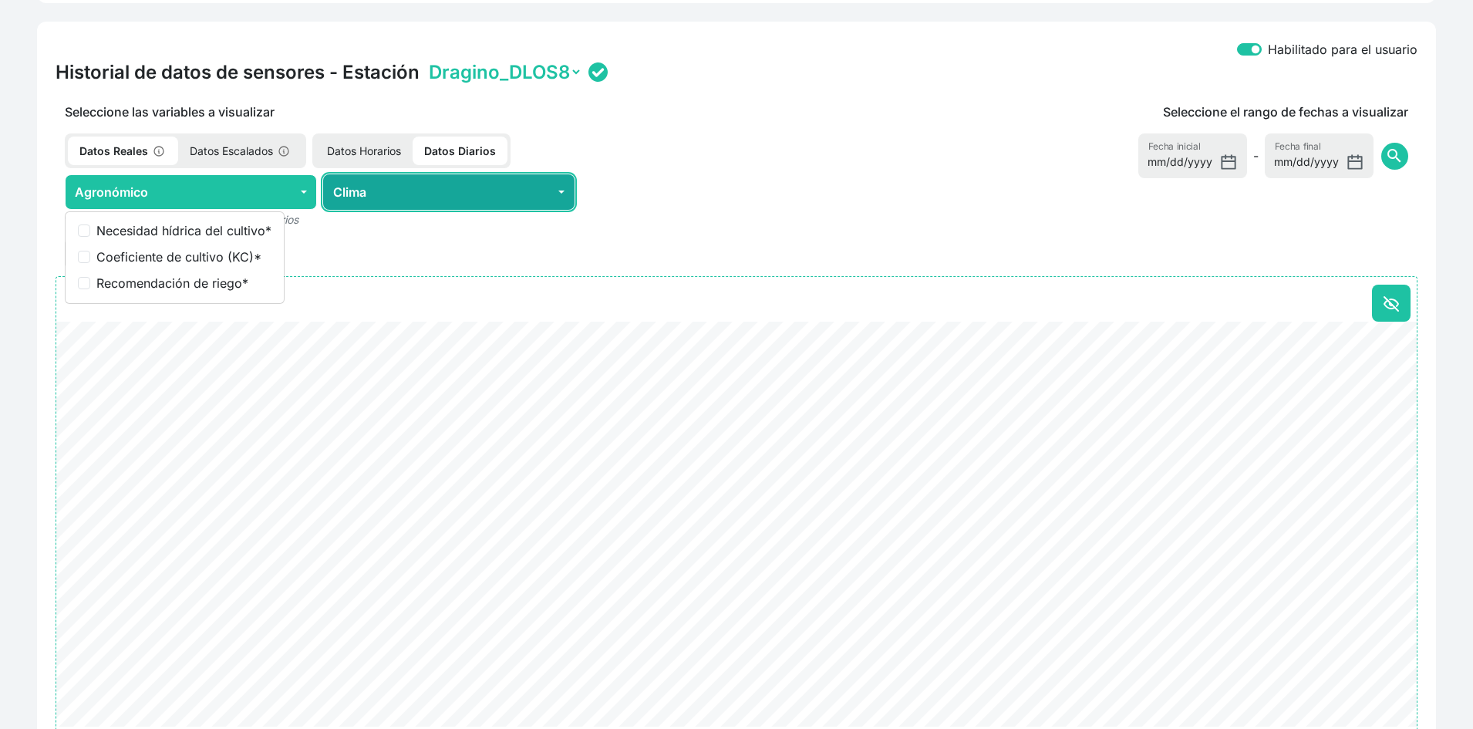
click at [369, 194] on button "Clima" at bounding box center [449, 191] width 252 height 35
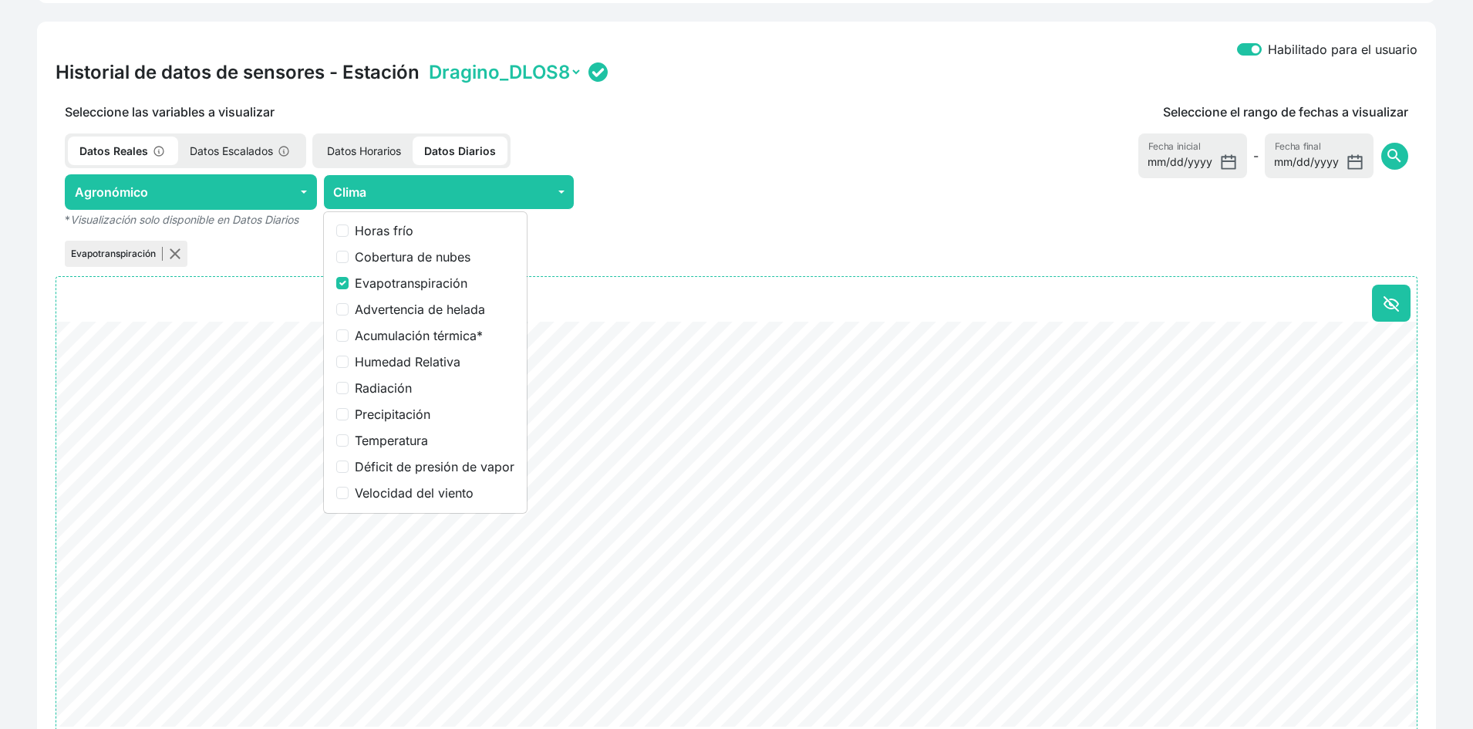
click at [359, 145] on p "Datos Horarios" at bounding box center [363, 151] width 97 height 29
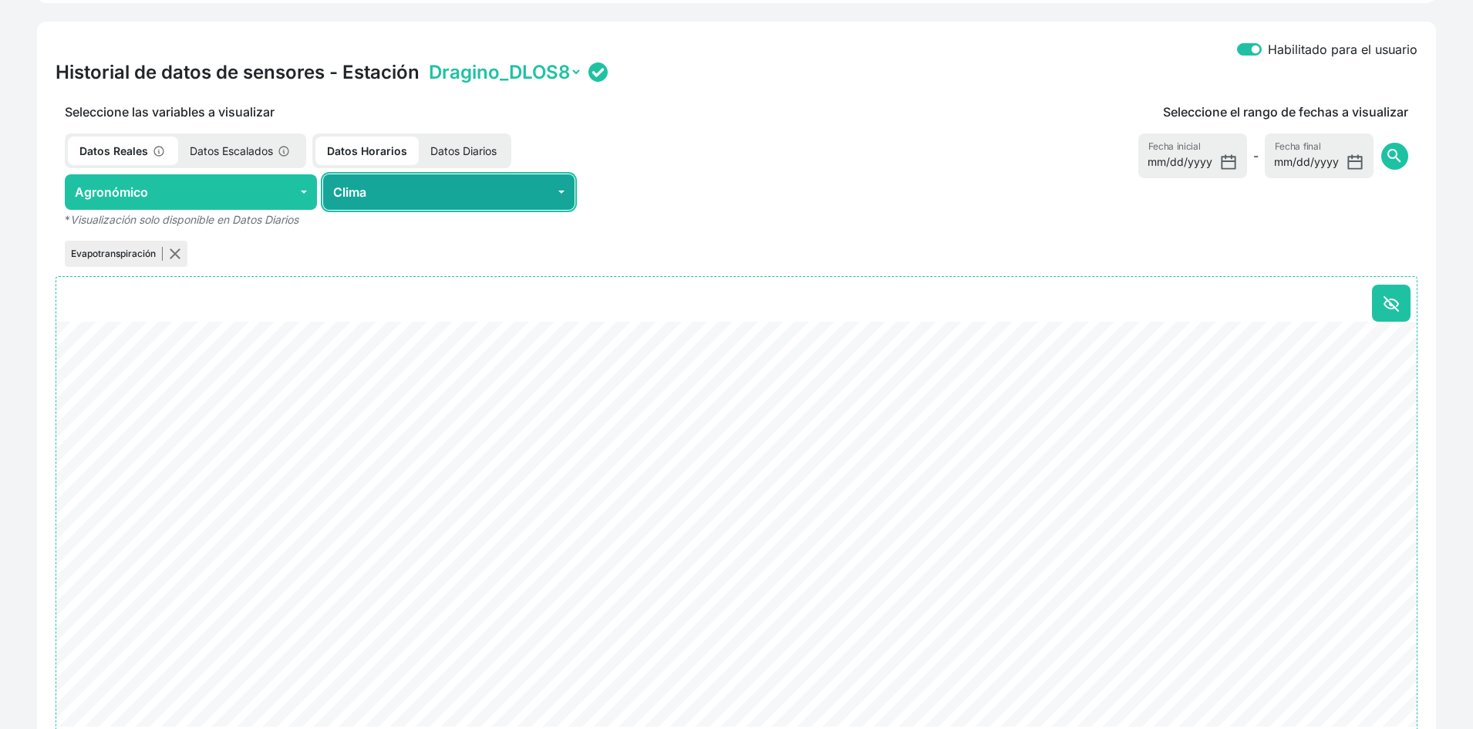
click at [393, 197] on button "Clima" at bounding box center [449, 191] width 252 height 35
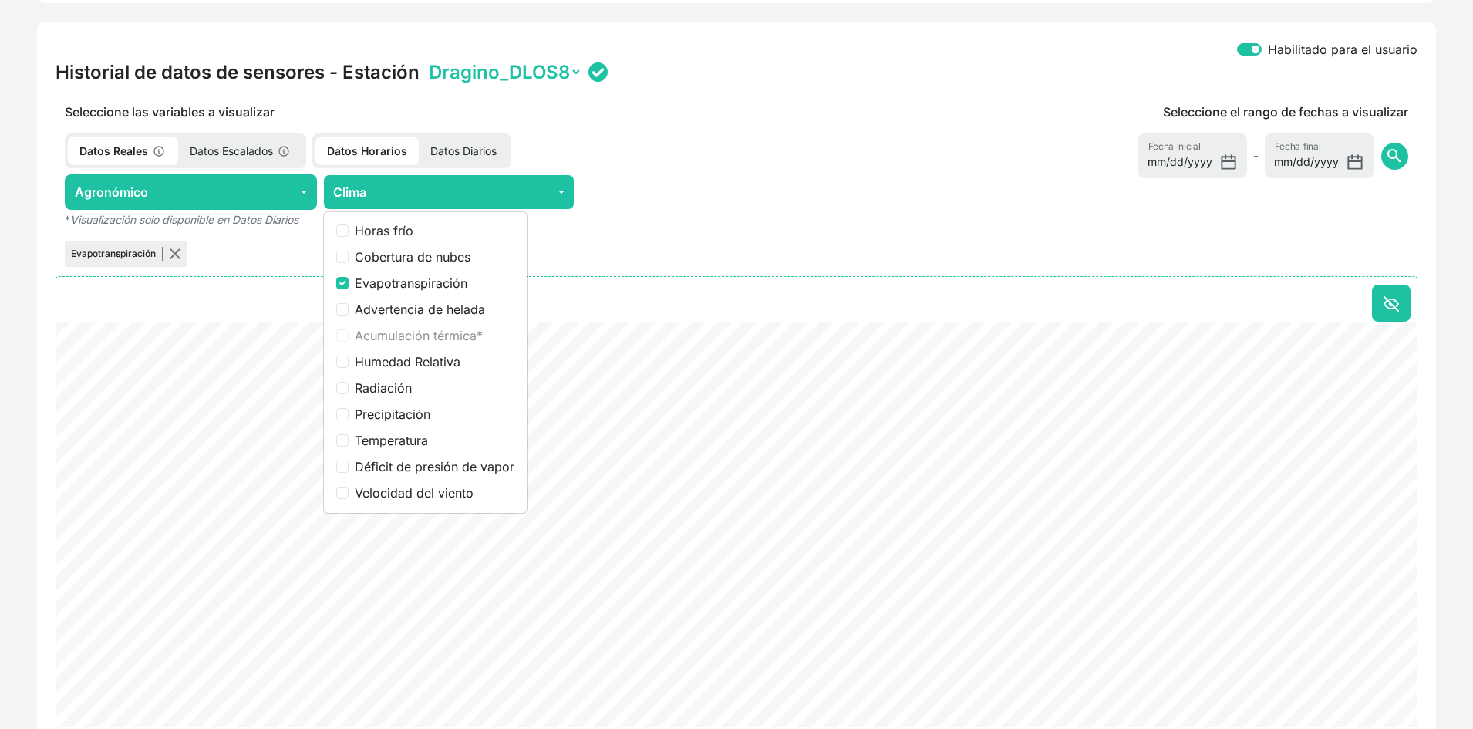
click at [464, 153] on p "Datos Diarios" at bounding box center [463, 151] width 89 height 29
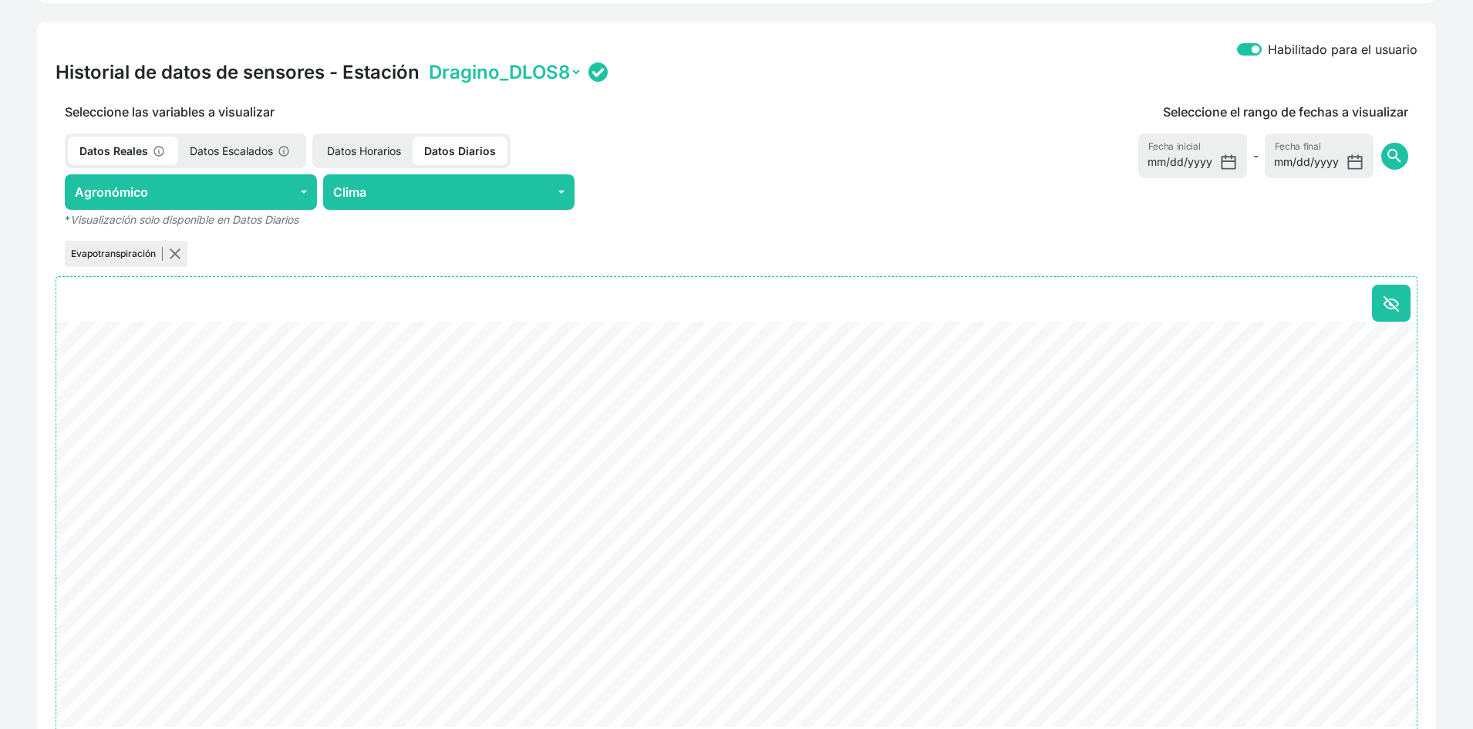
click at [519, 68] on select "Dragino_DLOS8" at bounding box center [504, 72] width 157 height 24
click at [707, 154] on div "Datos Reales Datos Escalados Datos Horarios Datos Diarios" at bounding box center [449, 150] width 787 height 35
click at [255, 150] on p "Datos Escalados" at bounding box center [240, 151] width 125 height 29
click at [142, 149] on p "Datos Reales" at bounding box center [121, 151] width 107 height 29
click at [258, 195] on button "Agronómico" at bounding box center [191, 191] width 252 height 35
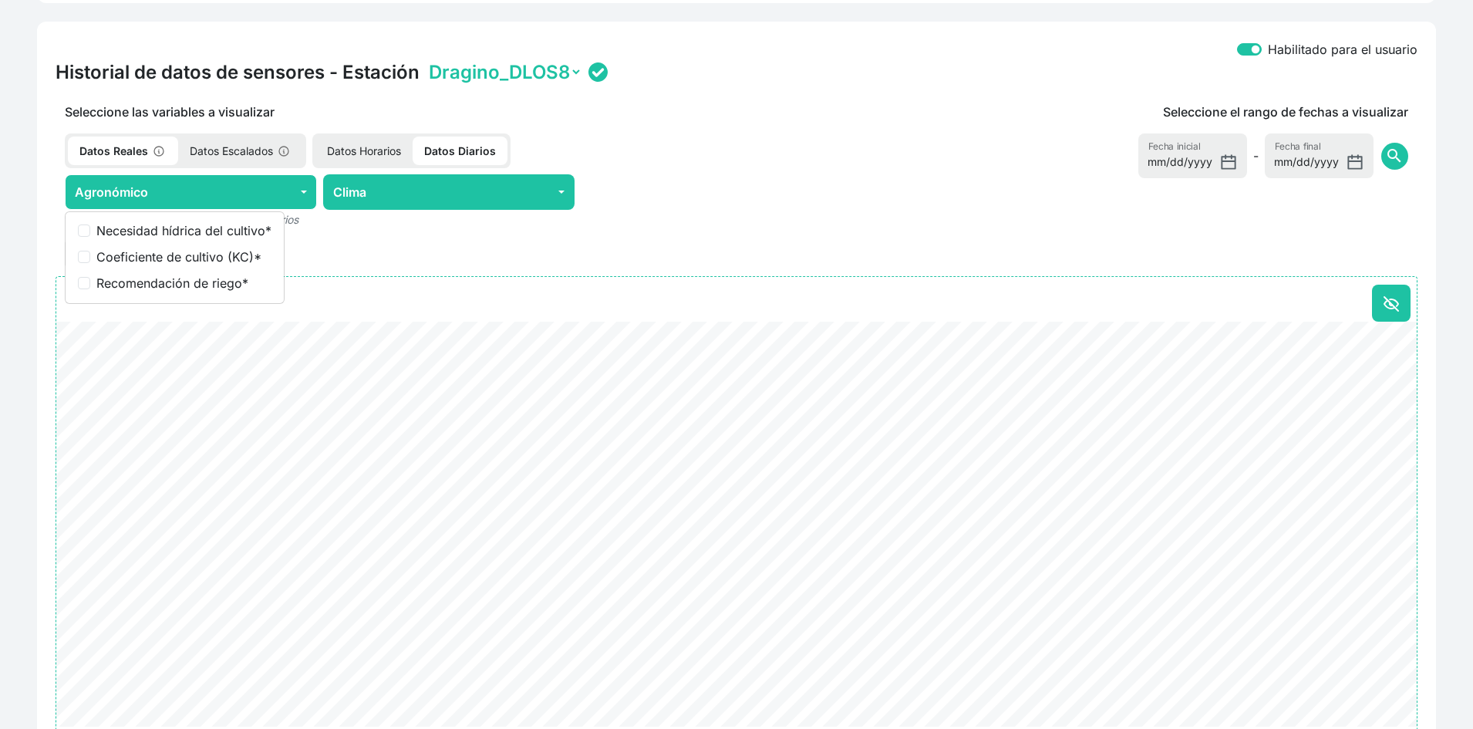
click at [335, 246] on div "Evapotranspiración" at bounding box center [449, 254] width 787 height 32
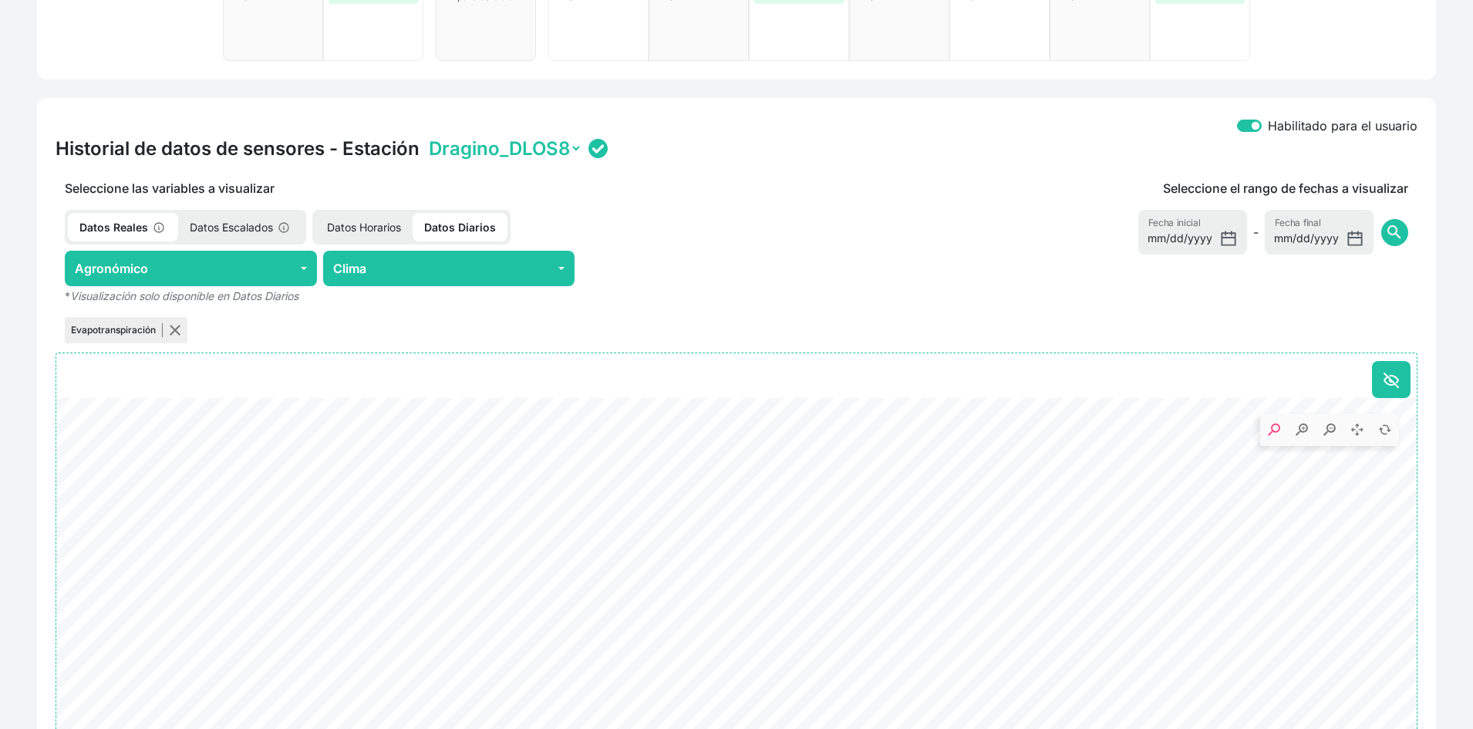
scroll to position [506, 0]
click at [519, 154] on select "Dragino_DLOS8" at bounding box center [504, 149] width 157 height 24
click at [376, 232] on p "Datos Horarios" at bounding box center [363, 228] width 97 height 29
click at [464, 221] on p "Datos Diarios" at bounding box center [463, 228] width 89 height 29
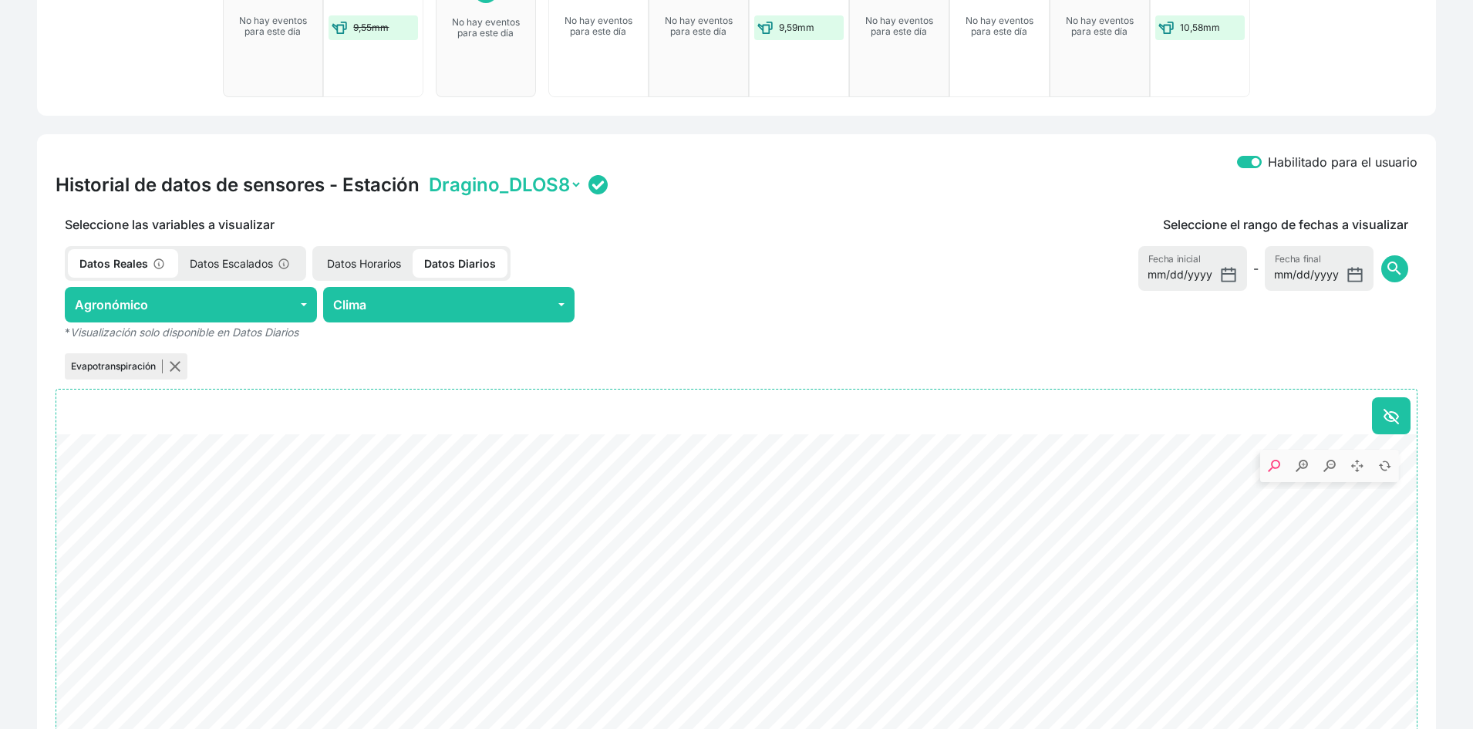
scroll to position [352, 0]
